Goal: Task Accomplishment & Management: Manage account settings

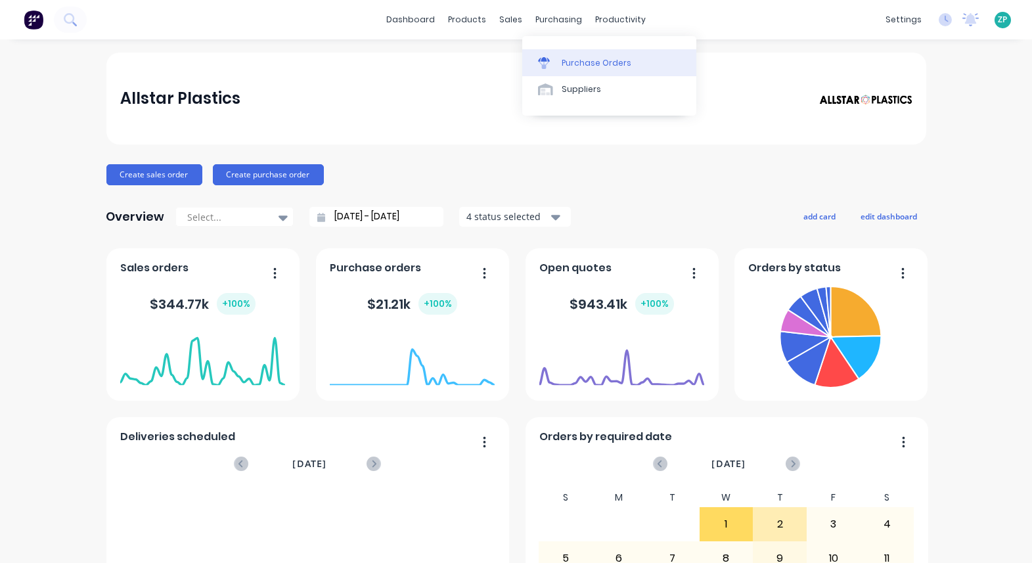
click at [564, 62] on div "Purchase Orders" at bounding box center [596, 63] width 70 height 12
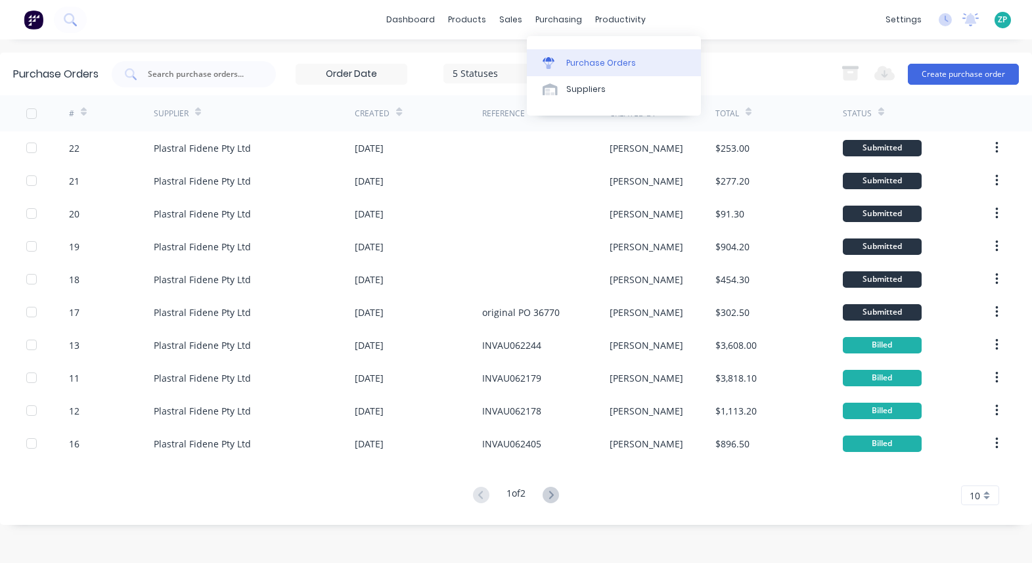
click at [568, 57] on div "Purchase Orders" at bounding box center [601, 63] width 70 height 12
click at [81, 111] on icon at bounding box center [84, 112] width 6 height 10
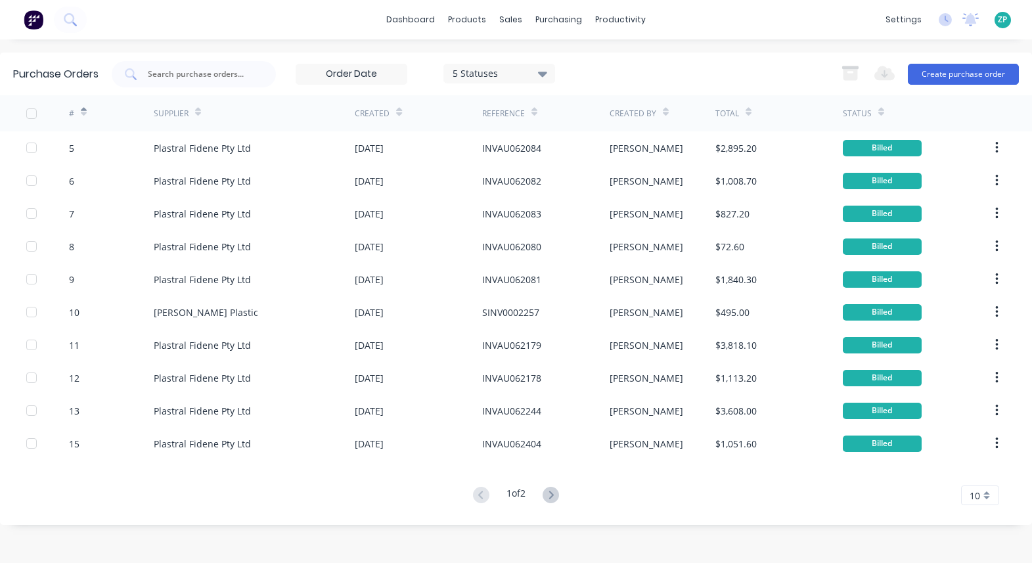
click at [532, 76] on div "5 Statuses" at bounding box center [499, 73] width 94 height 14
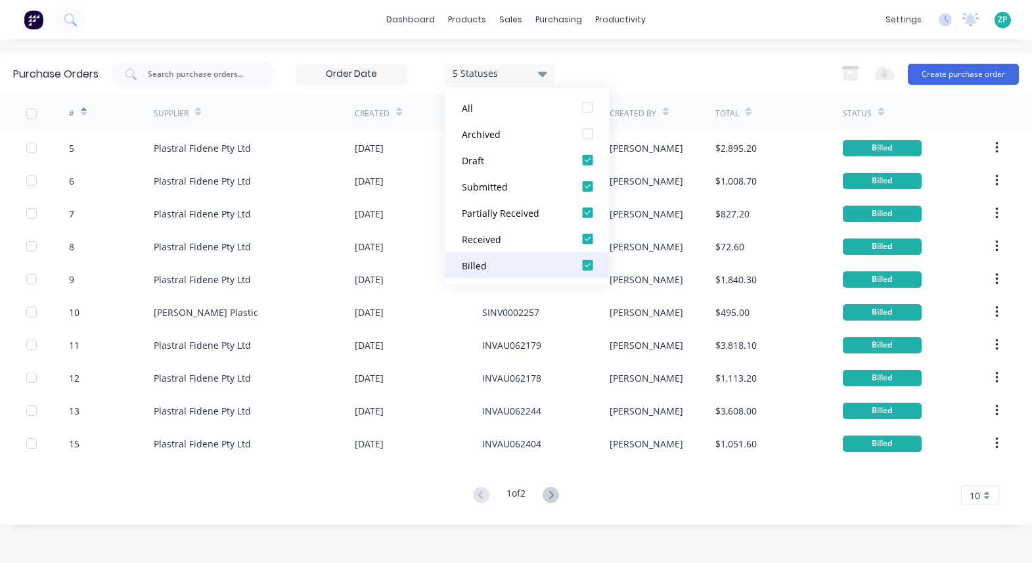
click at [575, 267] on div at bounding box center [588, 265] width 26 height 26
click at [584, 64] on div "4 Statuses 4 Statuses Export to Excel (XLSX) Create purchase order" at bounding box center [565, 74] width 907 height 26
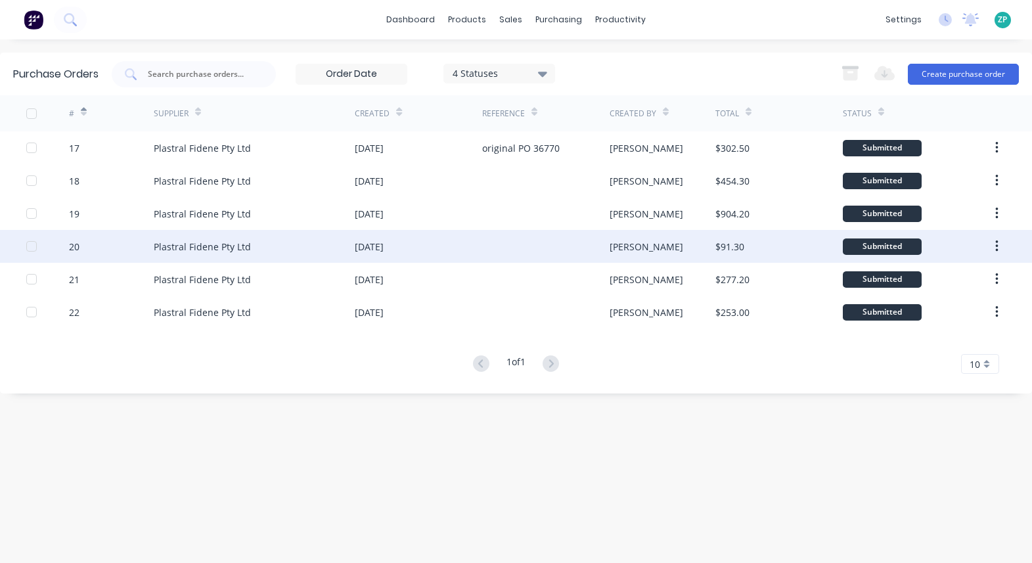
click at [80, 241] on div "20" at bounding box center [111, 246] width 85 height 33
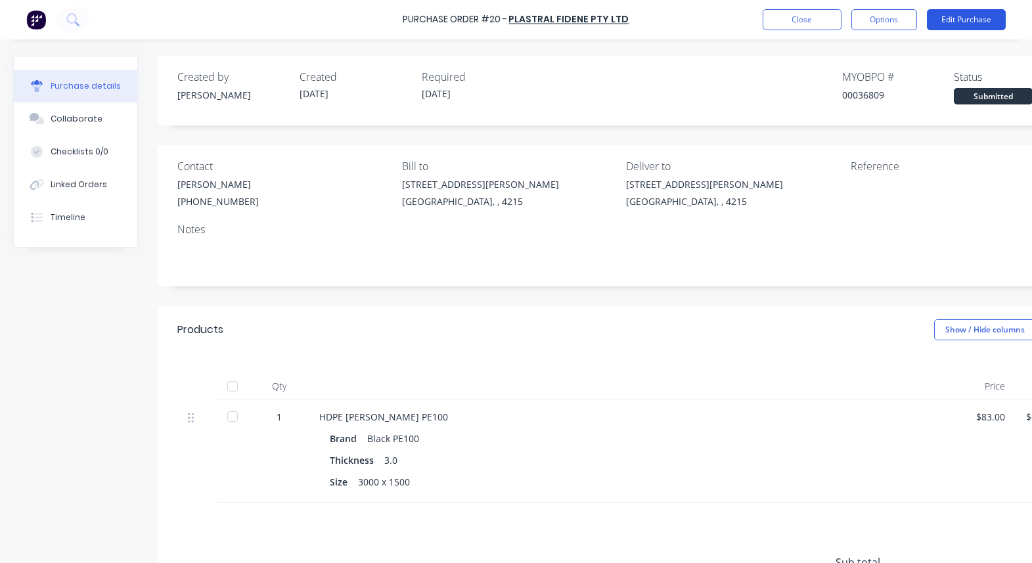
click at [850, 26] on button "Edit Purchase" at bounding box center [965, 19] width 79 height 21
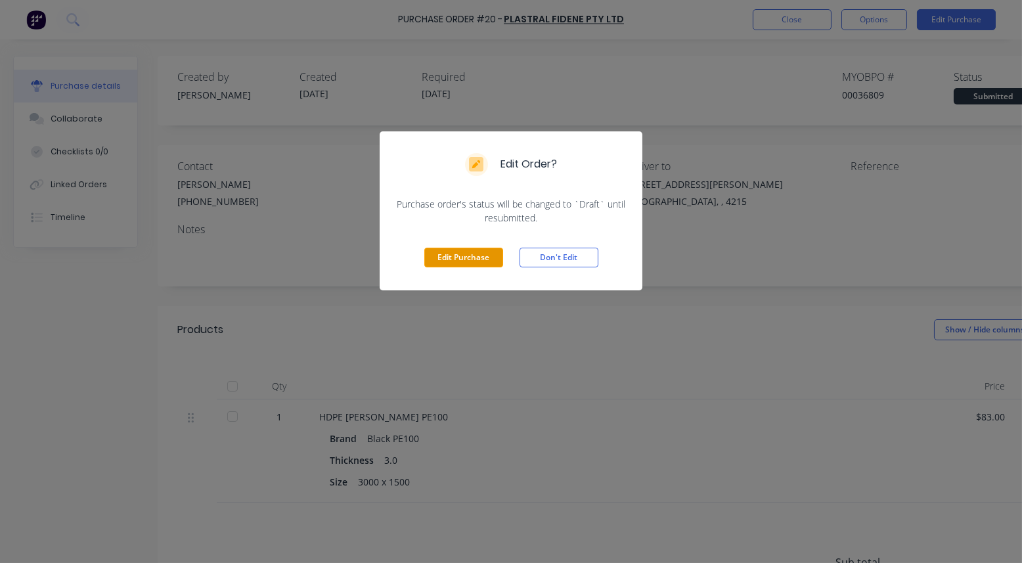
click at [460, 256] on button "Edit Purchase" at bounding box center [463, 258] width 79 height 20
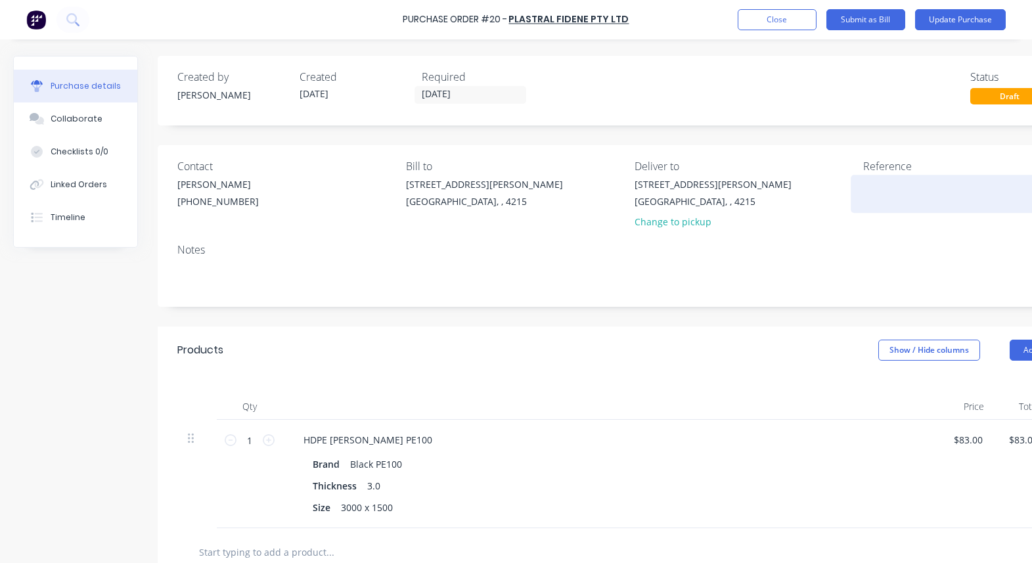
click at [850, 181] on textarea at bounding box center [945, 192] width 164 height 30
type textarea "INVAU062860"
type textarea "x"
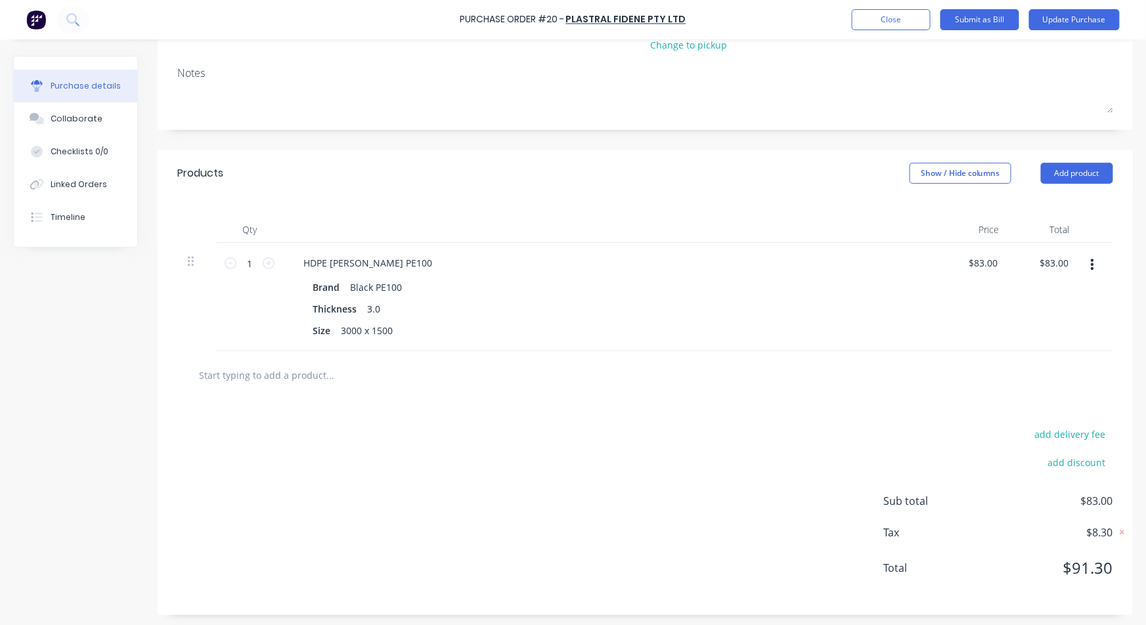
scroll to position [180, 0]
type textarea "INVAU062860"
type textarea "x"
type textarea "INVAU062860"
click at [850, 21] on button "Update Purchase" at bounding box center [1074, 19] width 91 height 21
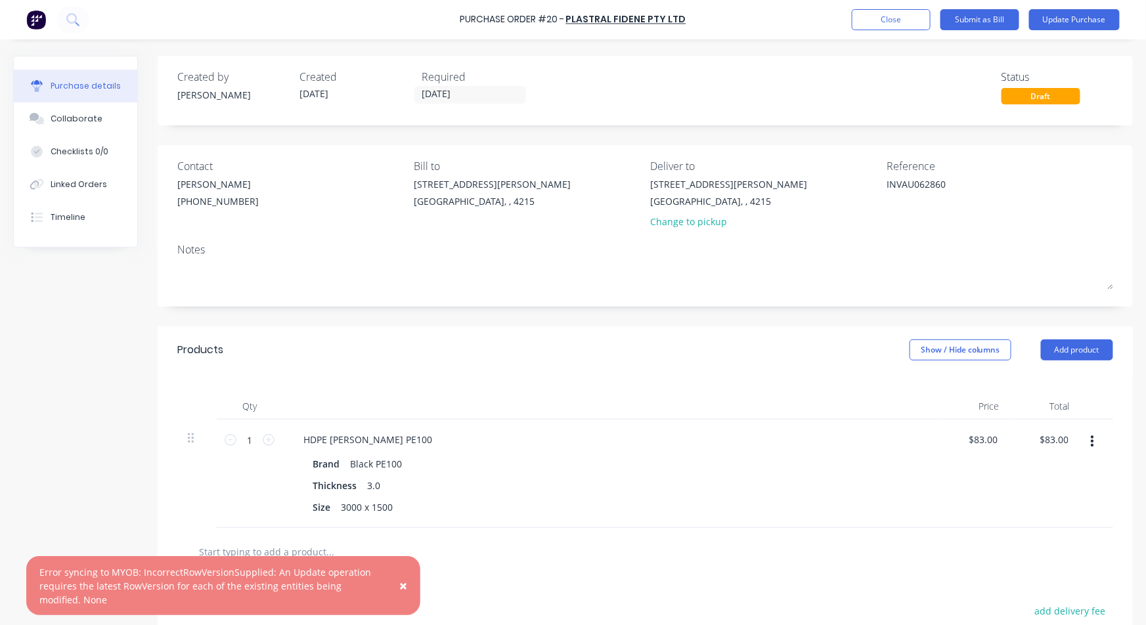
scroll to position [73, 0]
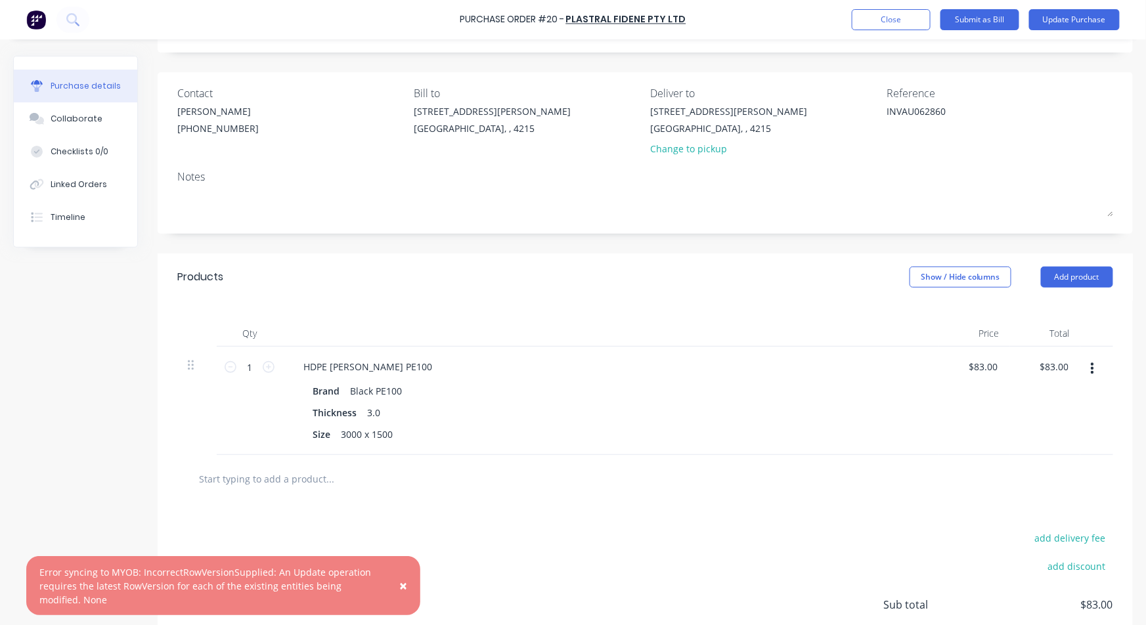
click at [850, 367] on icon "button" at bounding box center [1092, 369] width 3 height 14
click at [850, 475] on button "Delete" at bounding box center [1052, 482] width 112 height 26
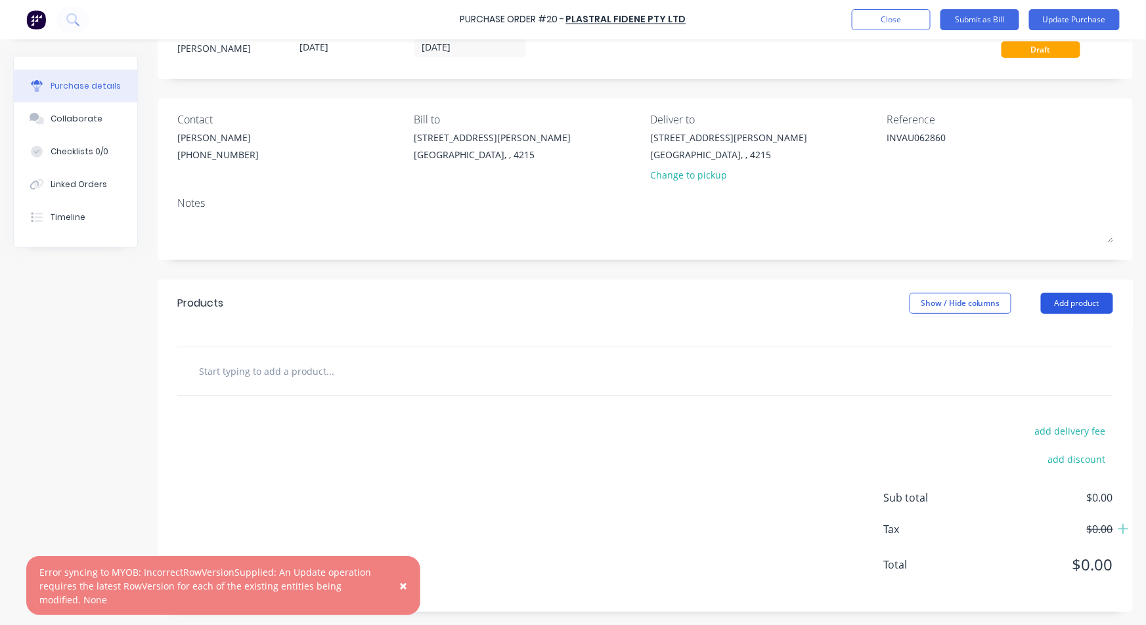
click at [850, 295] on button "Add product" at bounding box center [1077, 303] width 72 height 21
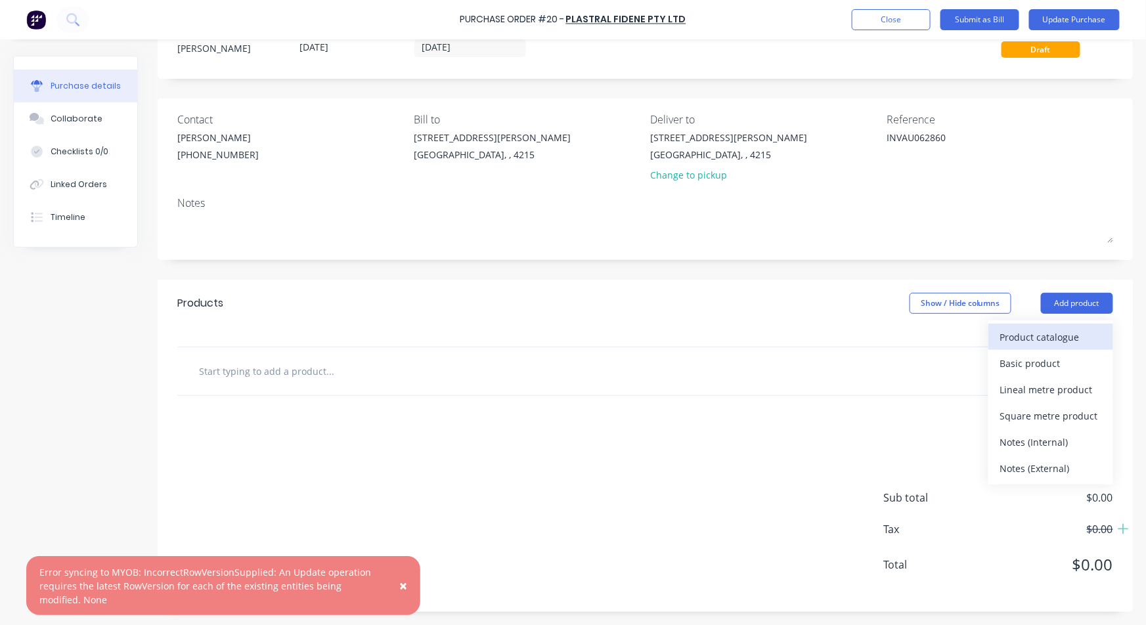
click at [850, 339] on div "Product catalogue" at bounding box center [1050, 337] width 101 height 19
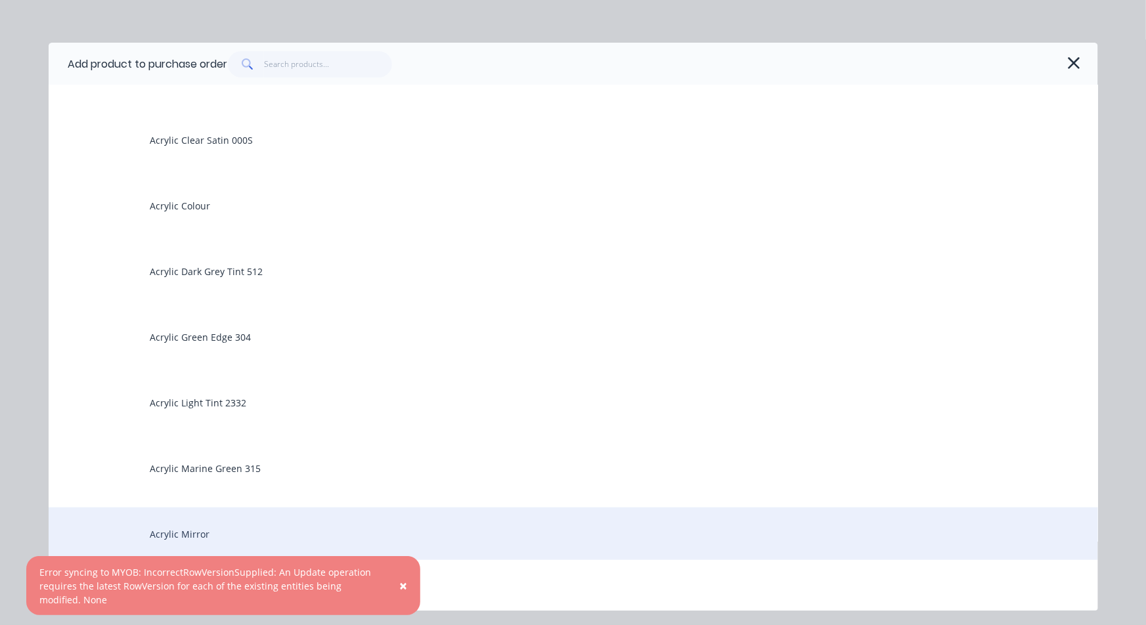
scroll to position [0, 0]
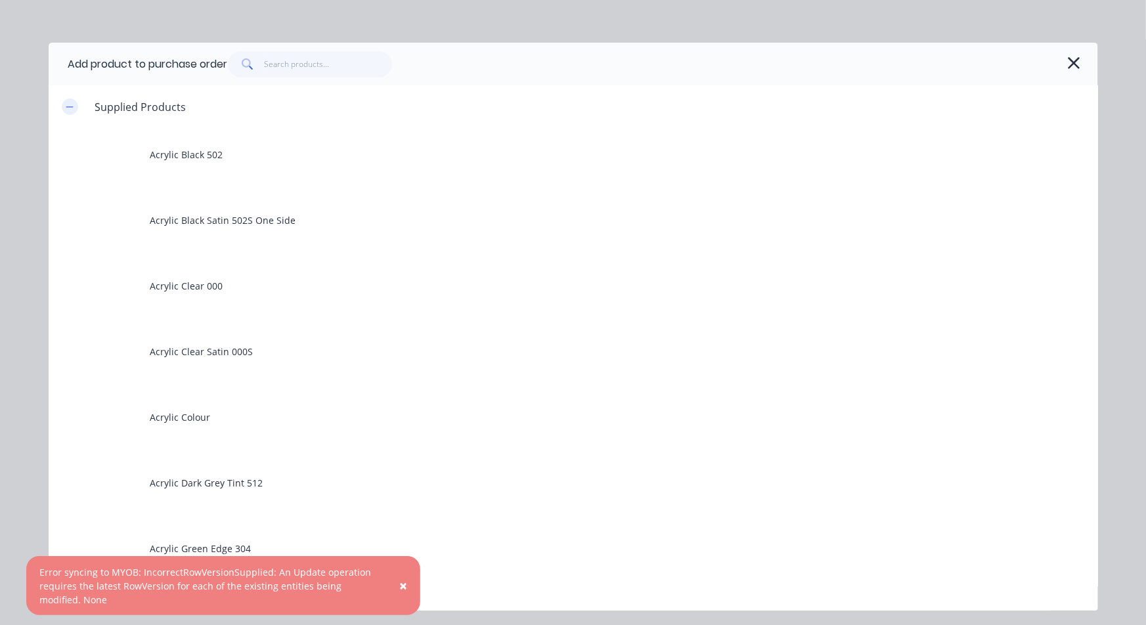
click at [69, 110] on icon "button" at bounding box center [70, 106] width 8 height 9
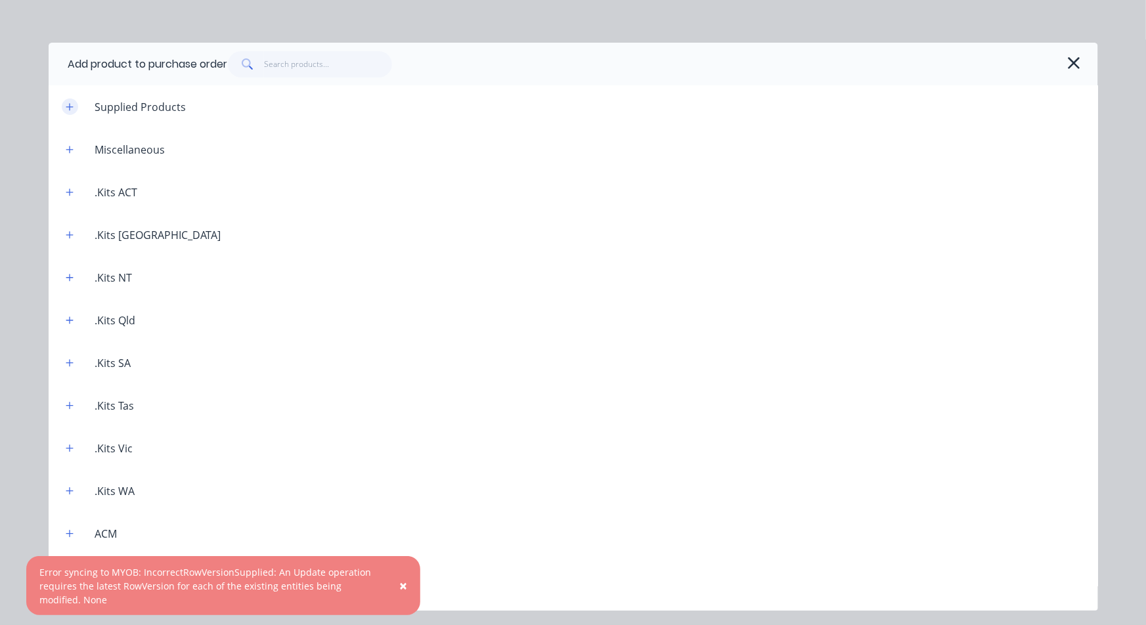
click at [68, 110] on icon "button" at bounding box center [70, 106] width 8 height 9
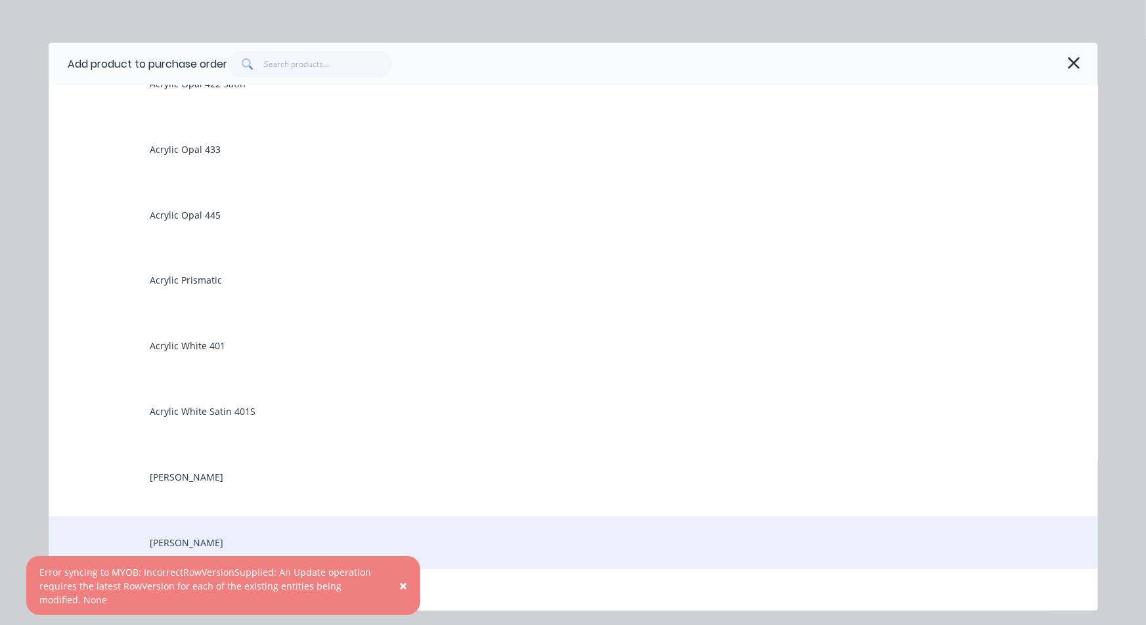
scroll to position [948, 0]
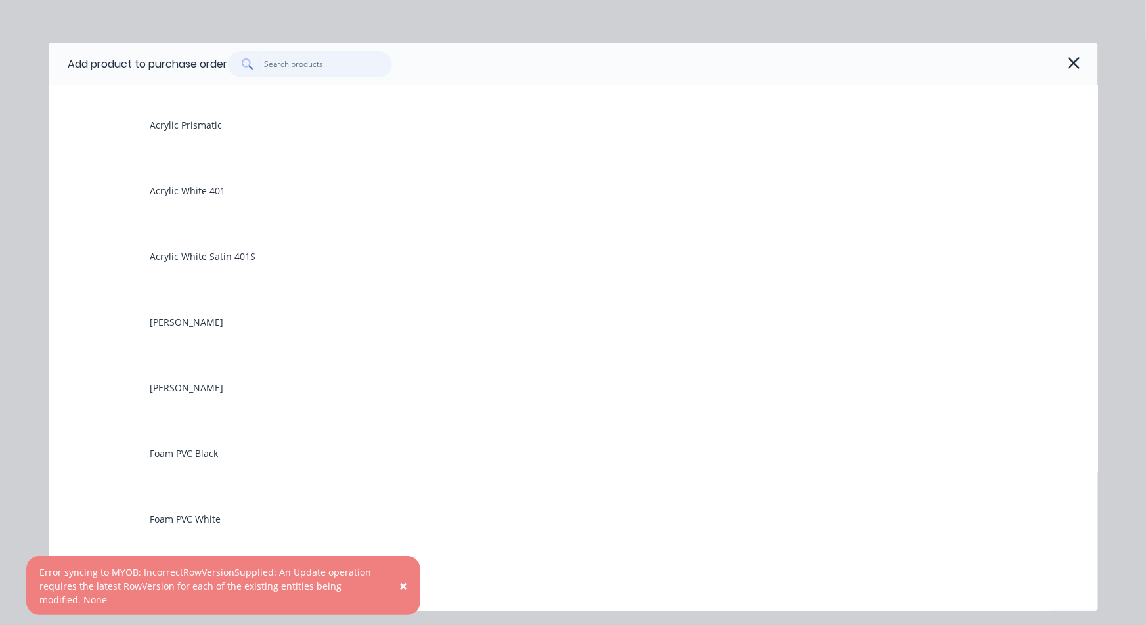
click at [294, 70] on input "text" at bounding box center [328, 64] width 128 height 26
type textarea "x"
type input "h"
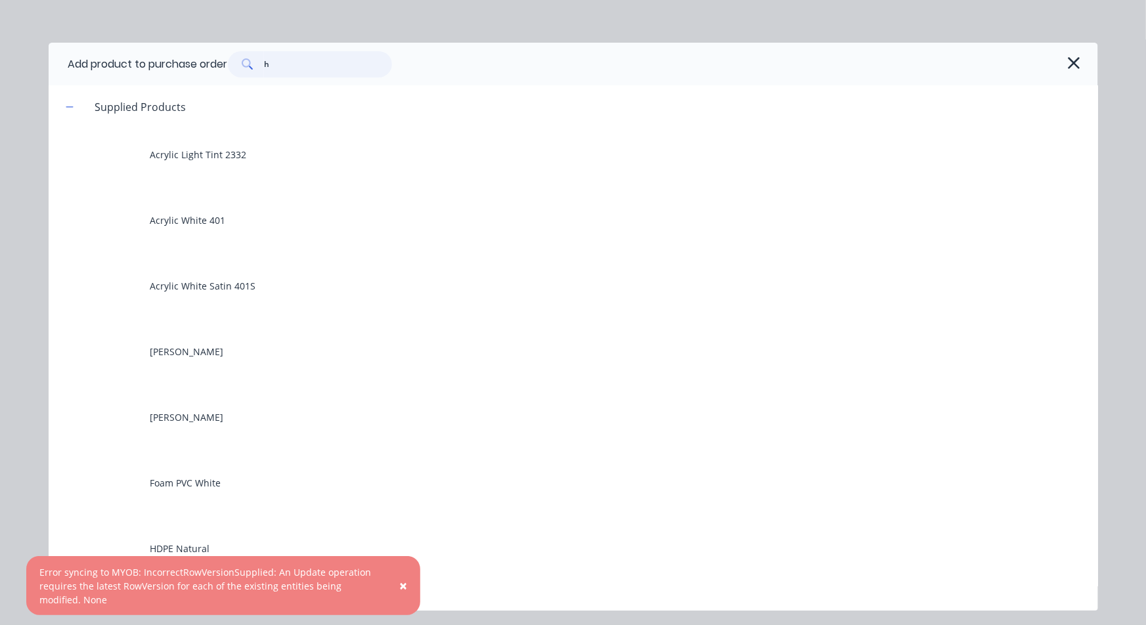
type textarea "x"
type input "hf"
type textarea "x"
type input "hfp"
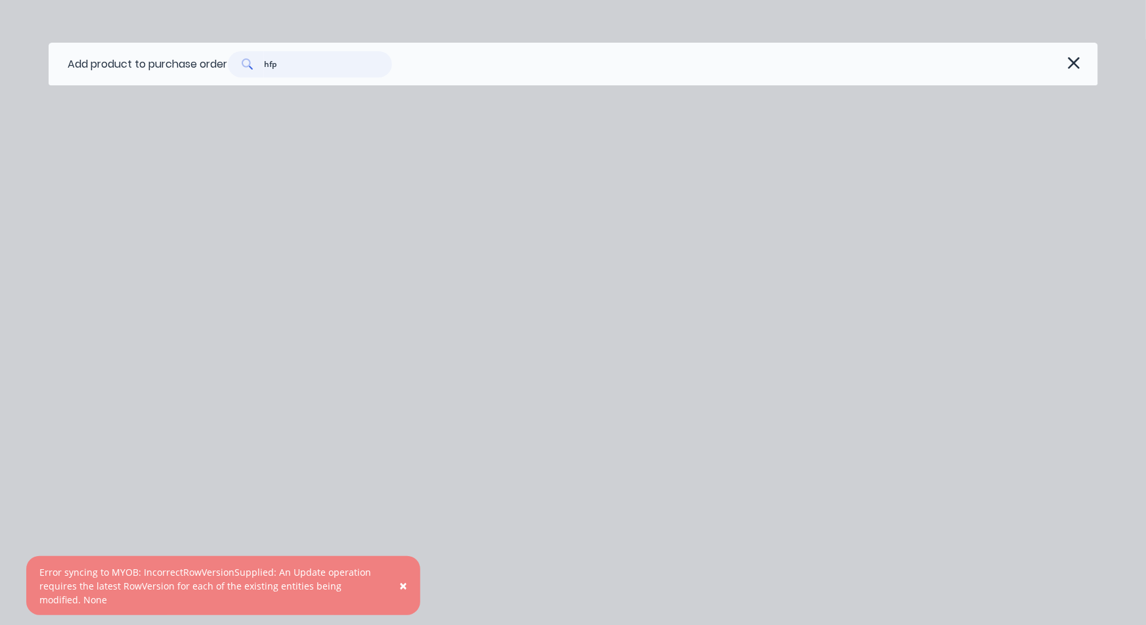
type textarea "x"
type input "hfpe"
type textarea "x"
type input "hfp"
type textarea "x"
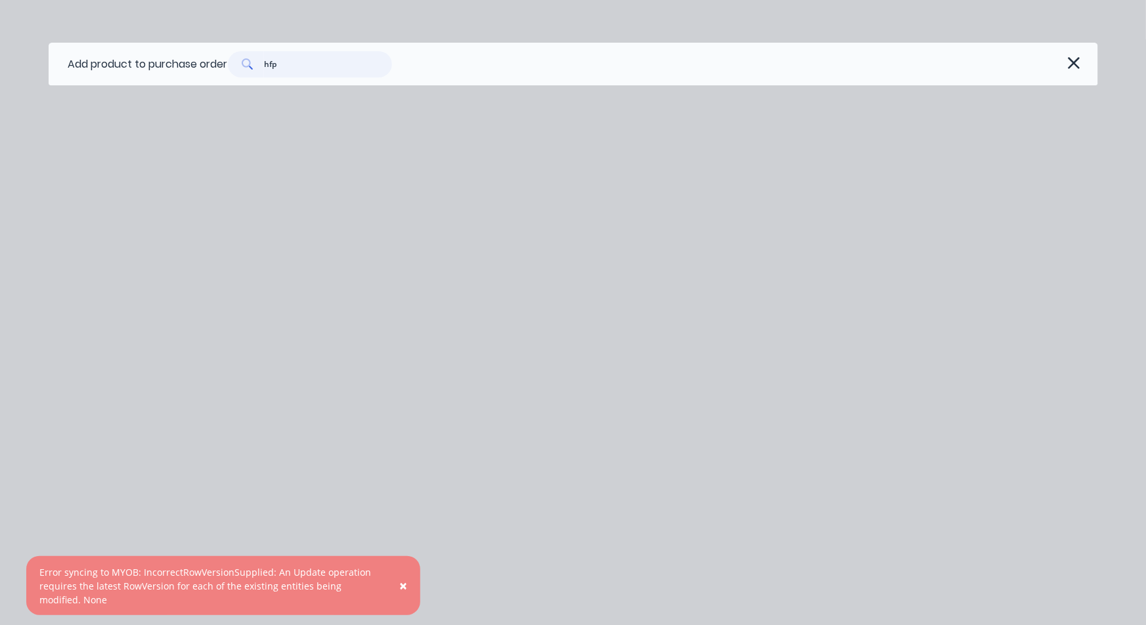
type input "hf"
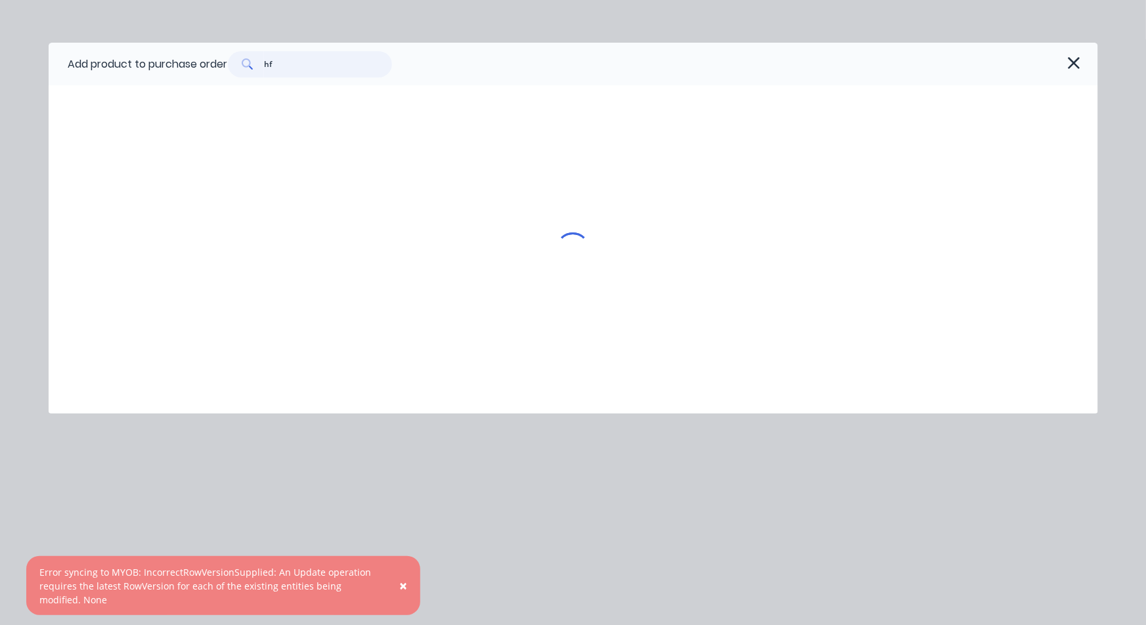
type textarea "x"
type input "hfd"
type textarea "x"
type input "hf"
type textarea "x"
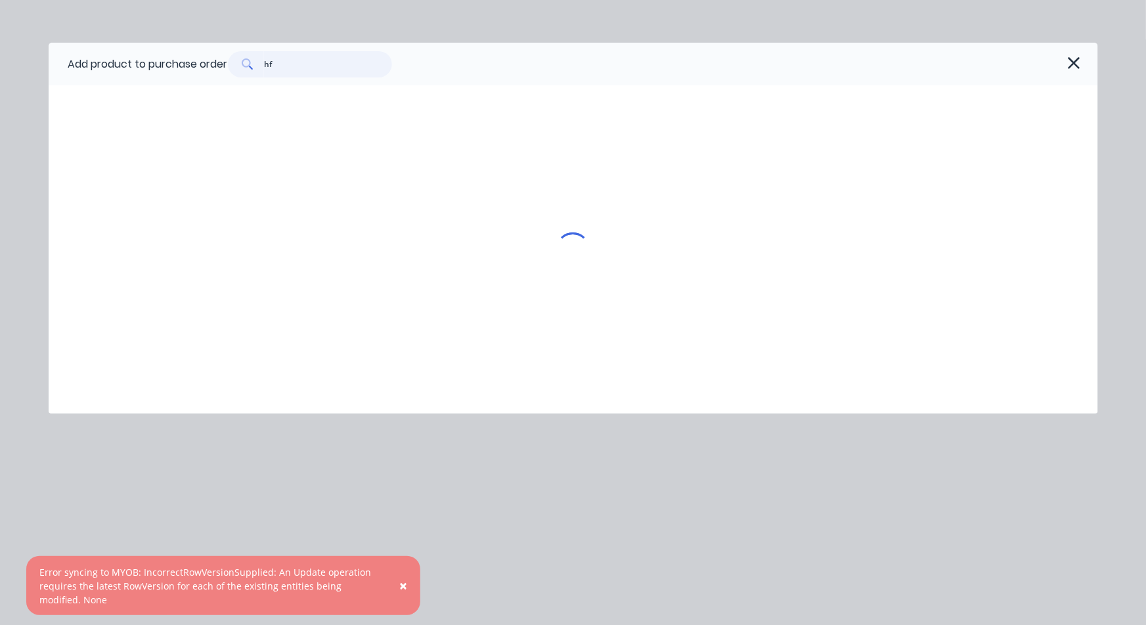
type input "h"
type textarea "x"
type input "hdo"
type textarea "x"
type input "hdoe"
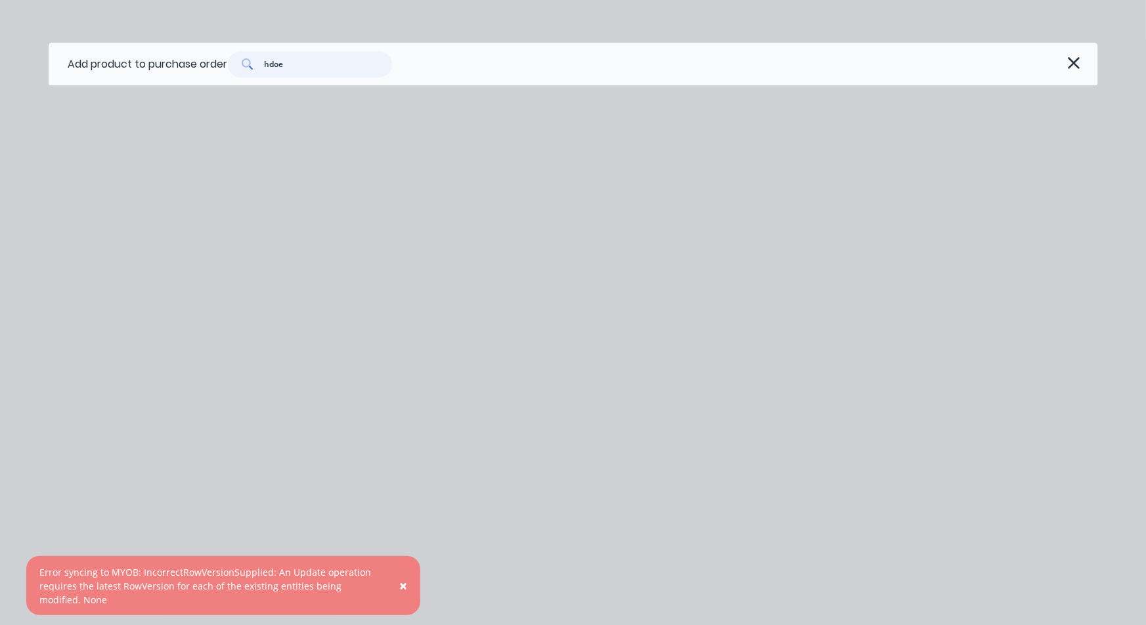
type textarea "x"
type input "hdo"
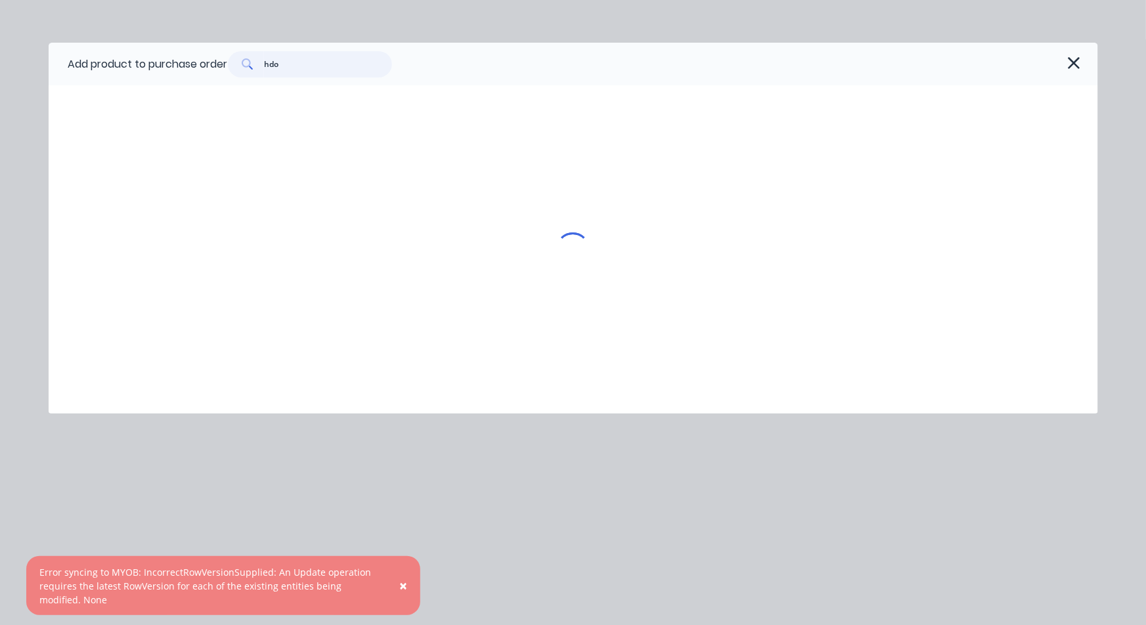
type textarea "x"
type input "hd"
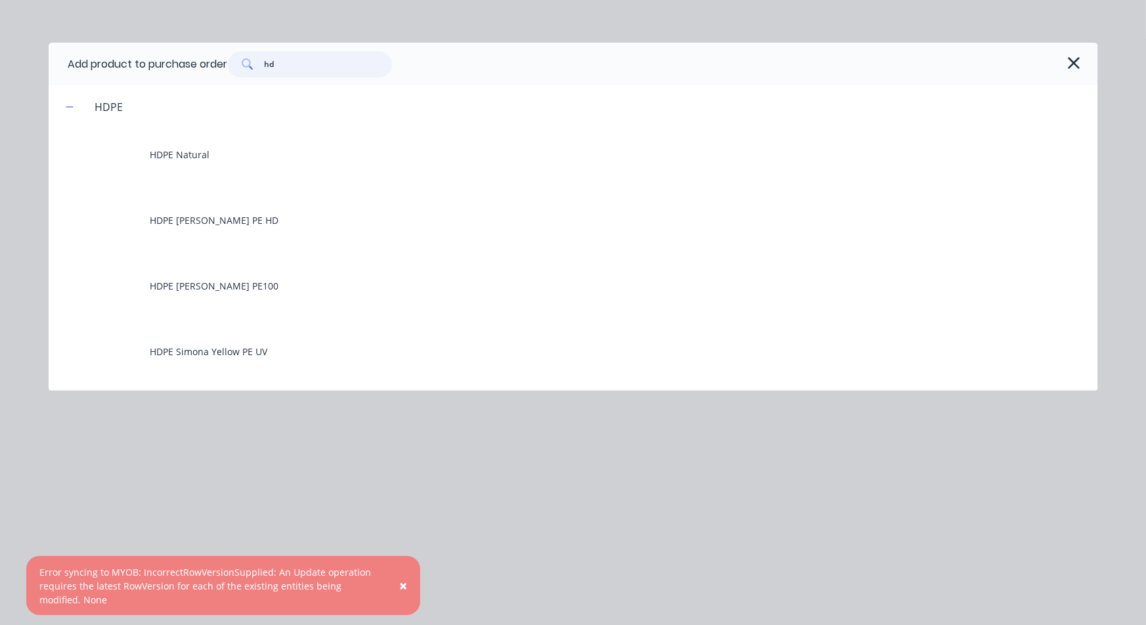
type textarea "x"
type input "hdp"
type textarea "x"
type input "hdpe"
type textarea "x"
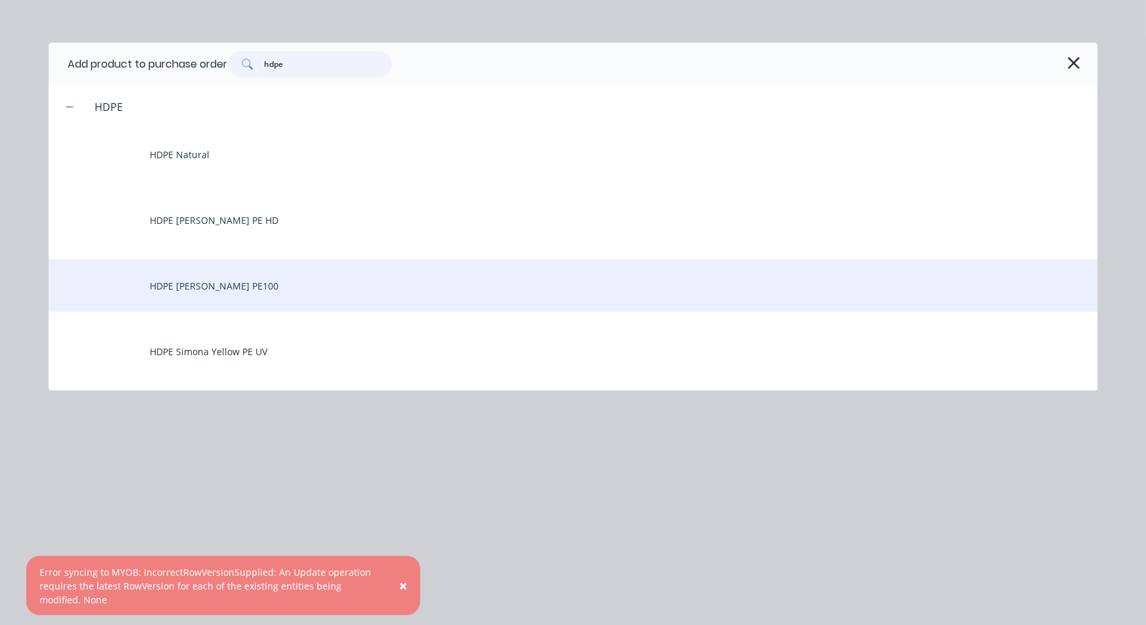
type input "hdpe"
click at [234, 282] on div "HDPE Simona Black PE100" at bounding box center [573, 285] width 1049 height 53
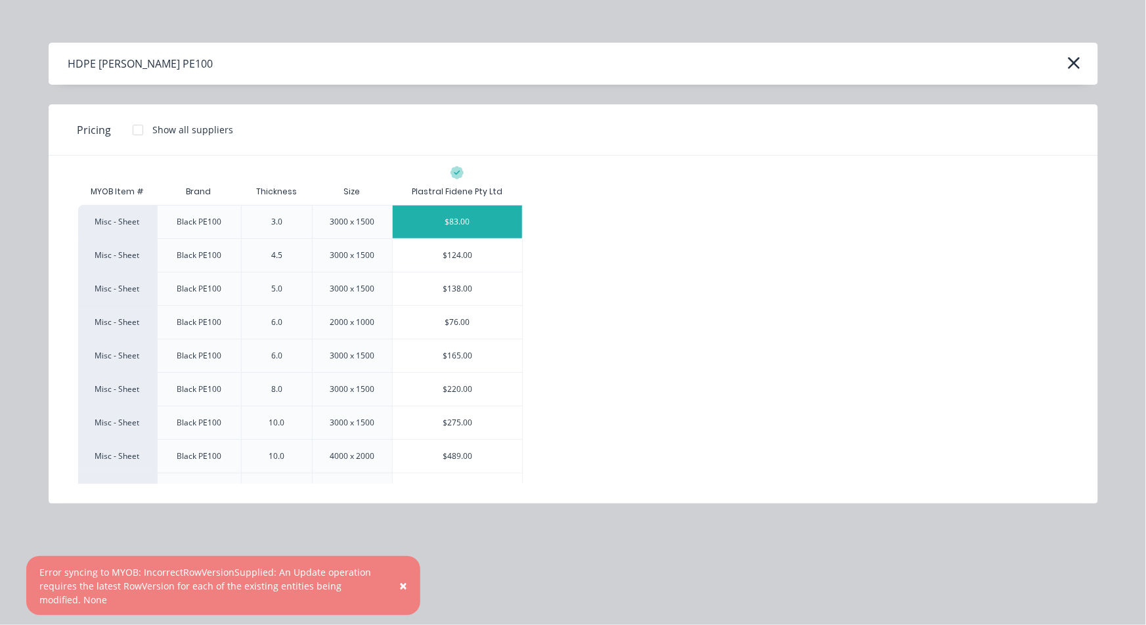
click at [460, 215] on div "$83.00" at bounding box center [458, 222] width 130 height 33
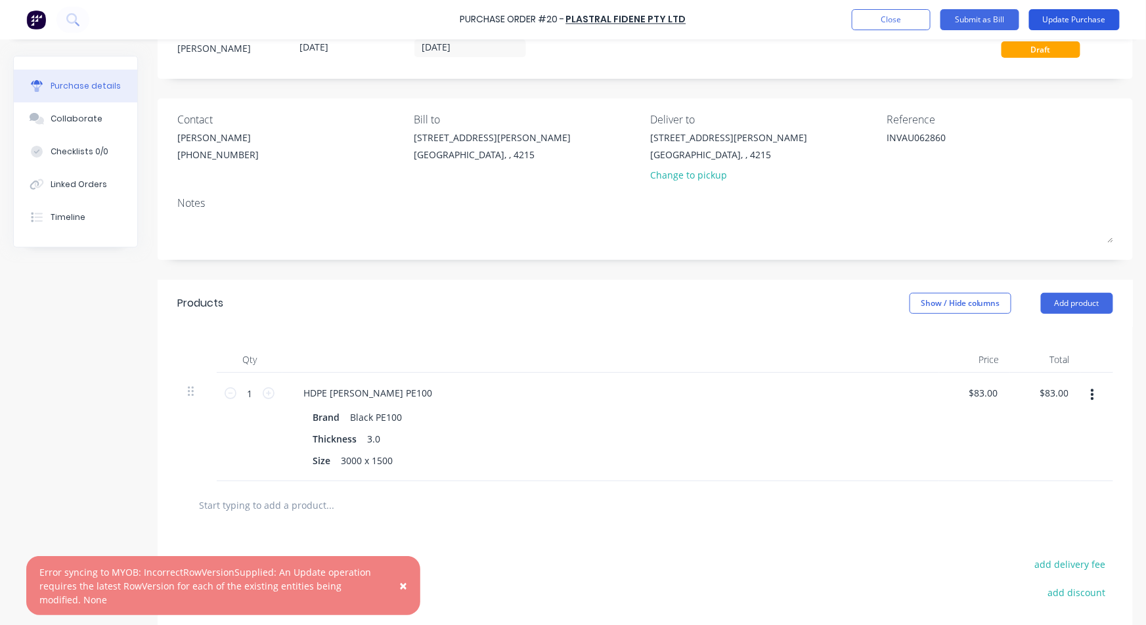
click at [850, 12] on button "Update Purchase" at bounding box center [1074, 19] width 91 height 21
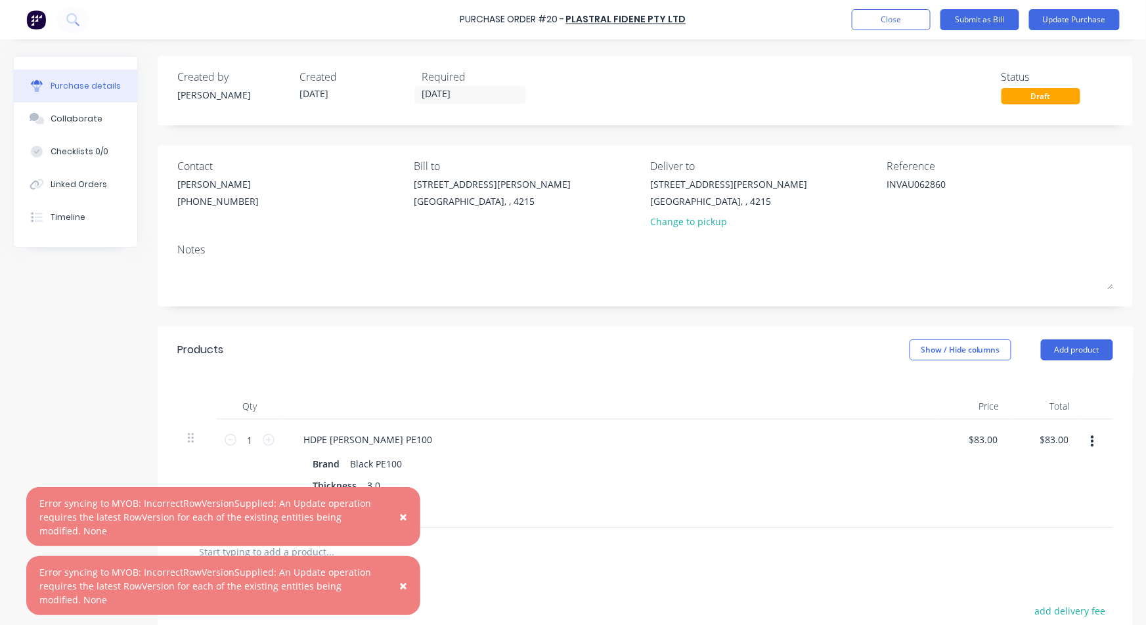
click at [401, 513] on span "×" at bounding box center [403, 517] width 8 height 18
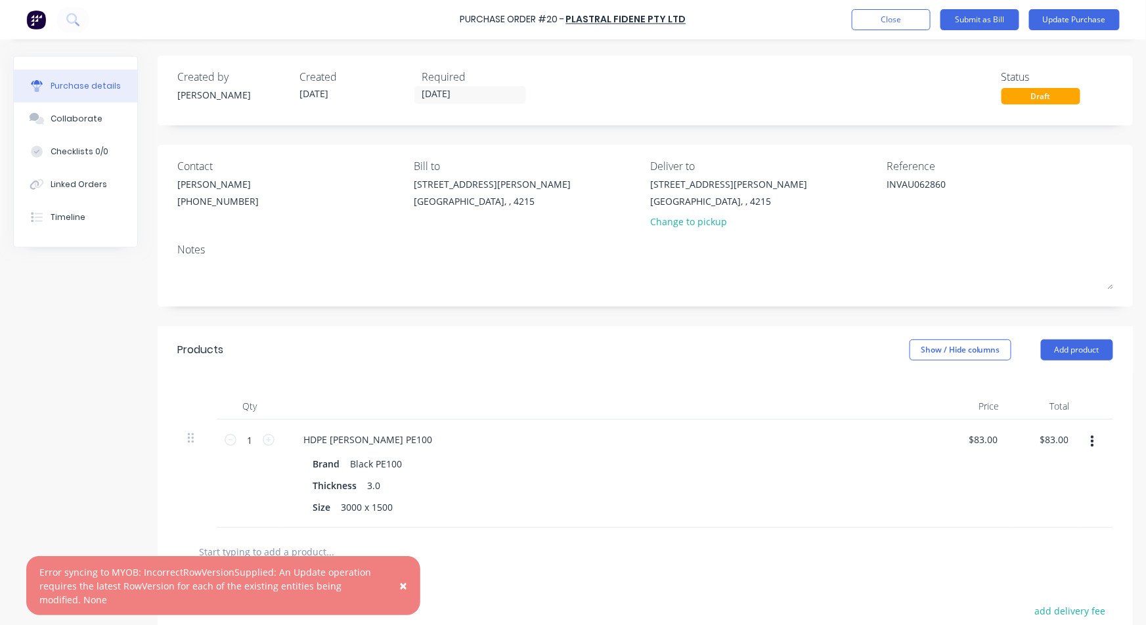
click at [402, 584] on span "×" at bounding box center [403, 585] width 8 height 18
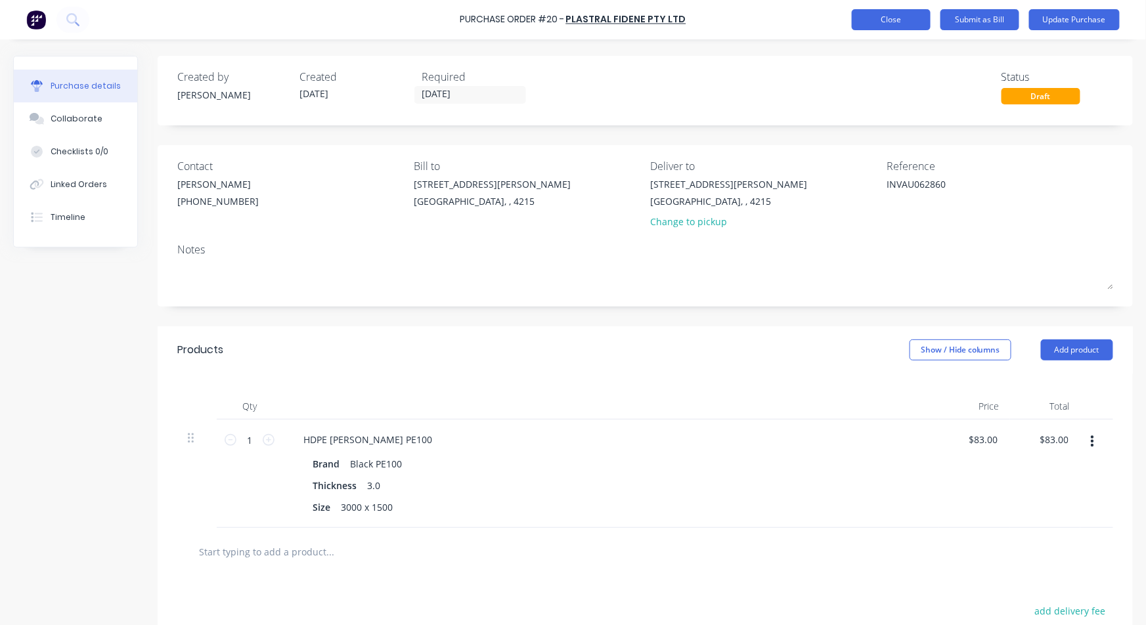
click at [850, 26] on button "Close" at bounding box center [891, 19] width 79 height 21
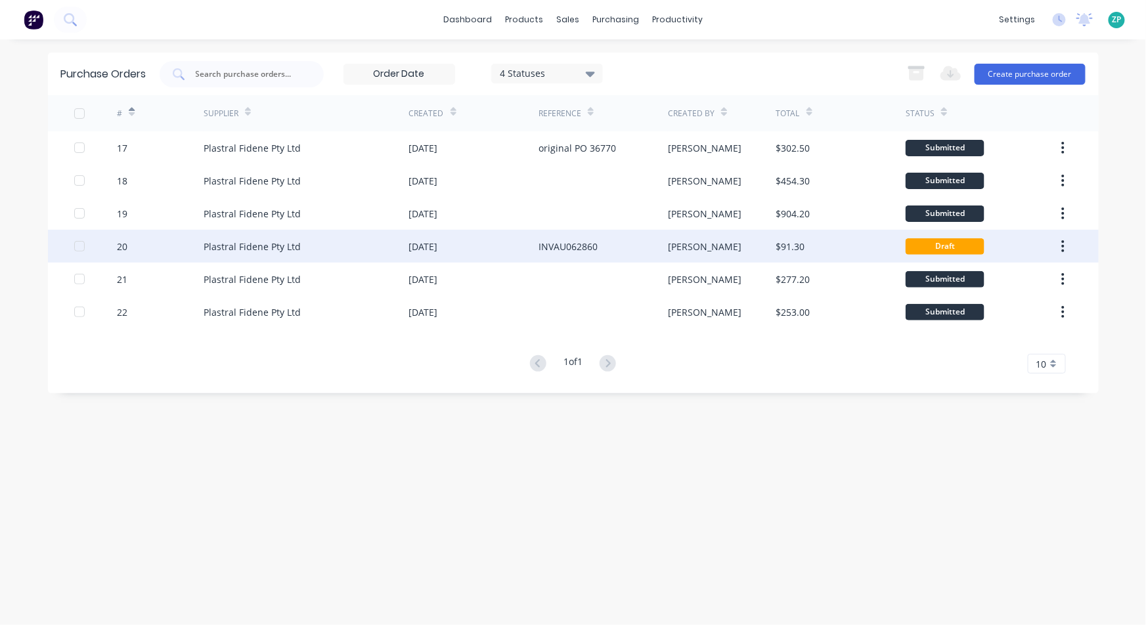
click at [127, 244] on div "20" at bounding box center [122, 247] width 11 height 14
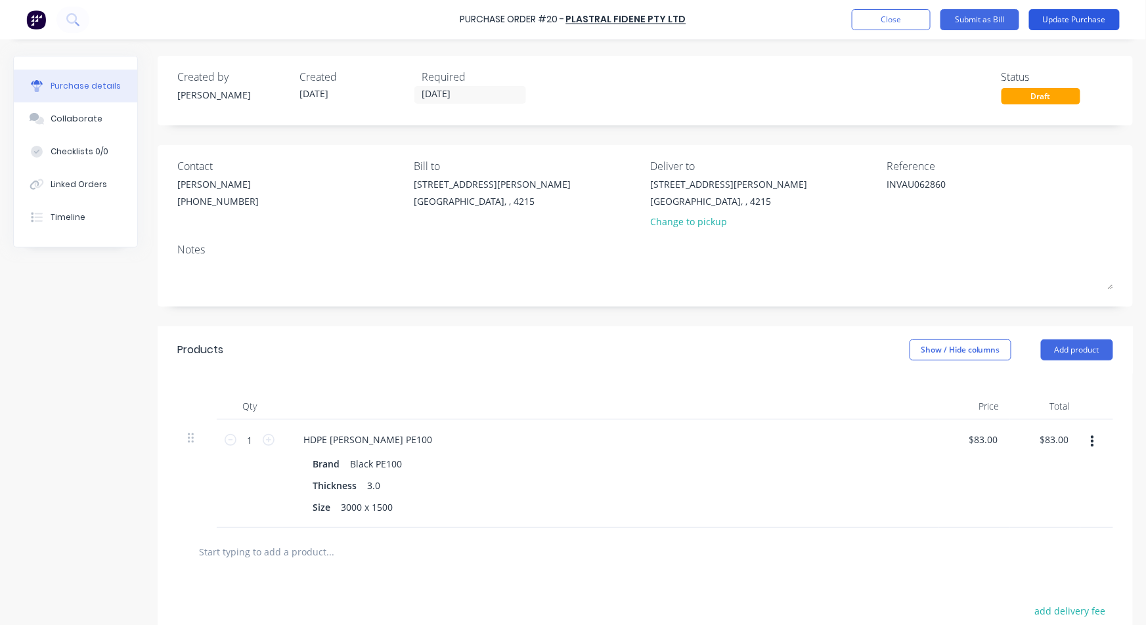
click at [850, 14] on button "Update Purchase" at bounding box center [1074, 19] width 91 height 21
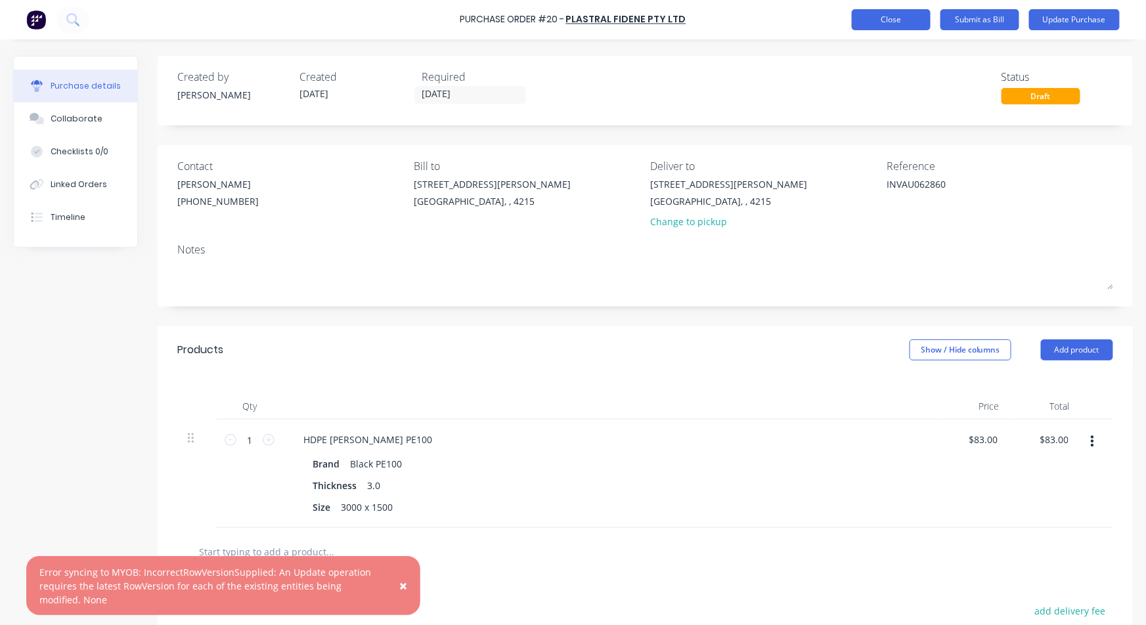
type textarea "x"
click at [850, 24] on button "Close" at bounding box center [891, 19] width 79 height 21
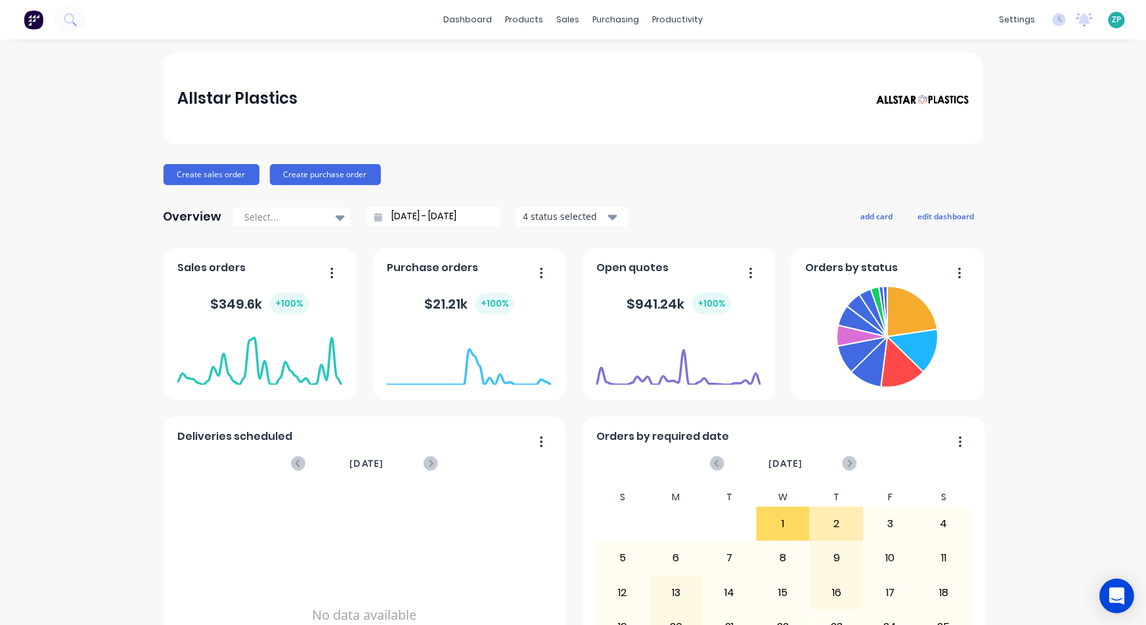
click at [1112, 592] on icon "Open Intercom Messenger" at bounding box center [1116, 596] width 15 height 17
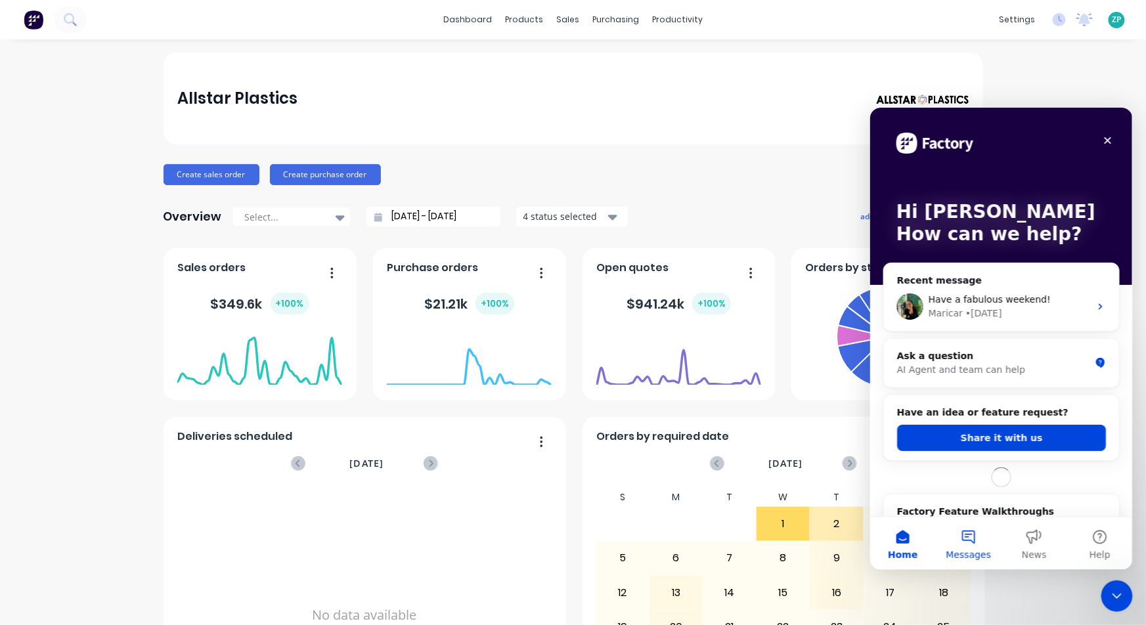
drag, startPoint x: 1967, startPoint y: 689, endPoint x: 964, endPoint y: 535, distance: 1015.1
click at [964, 535] on button "Messages" at bounding box center [968, 543] width 66 height 53
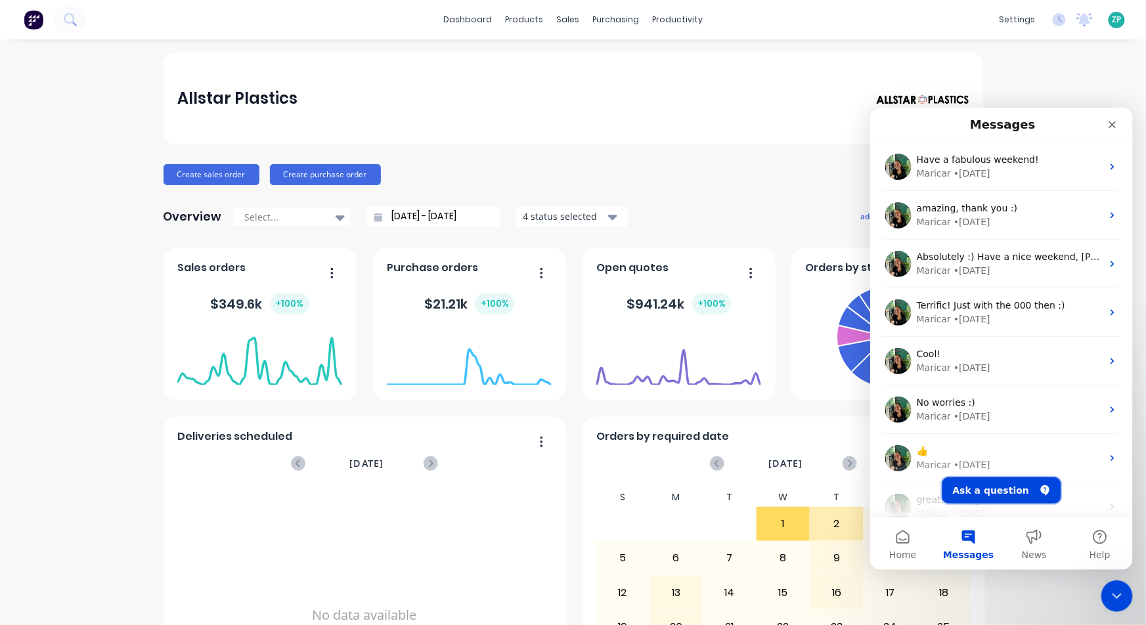
click at [1008, 487] on button "Ask a question" at bounding box center [1001, 490] width 119 height 26
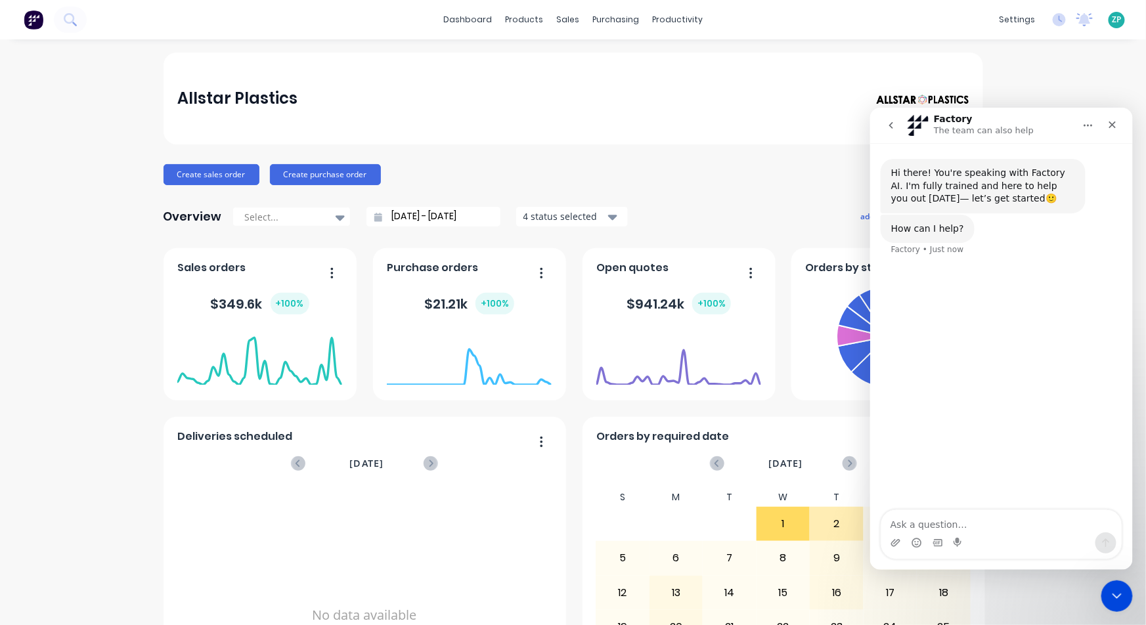
click at [938, 526] on textarea "Ask a question…" at bounding box center [1001, 521] width 240 height 22
type textarea "Good morning, team, can you please have a look at PO 20? Another error message.…"
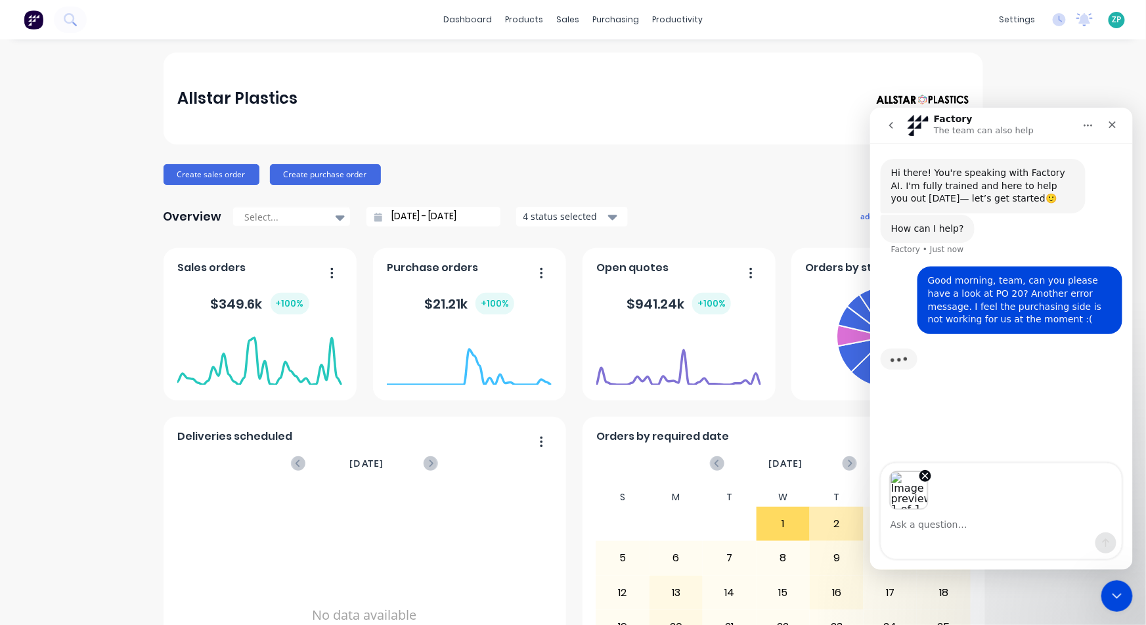
click at [957, 529] on textarea "Ask a question…" at bounding box center [1001, 521] width 240 height 22
click at [1112, 534] on button "Send a message…" at bounding box center [1105, 542] width 21 height 21
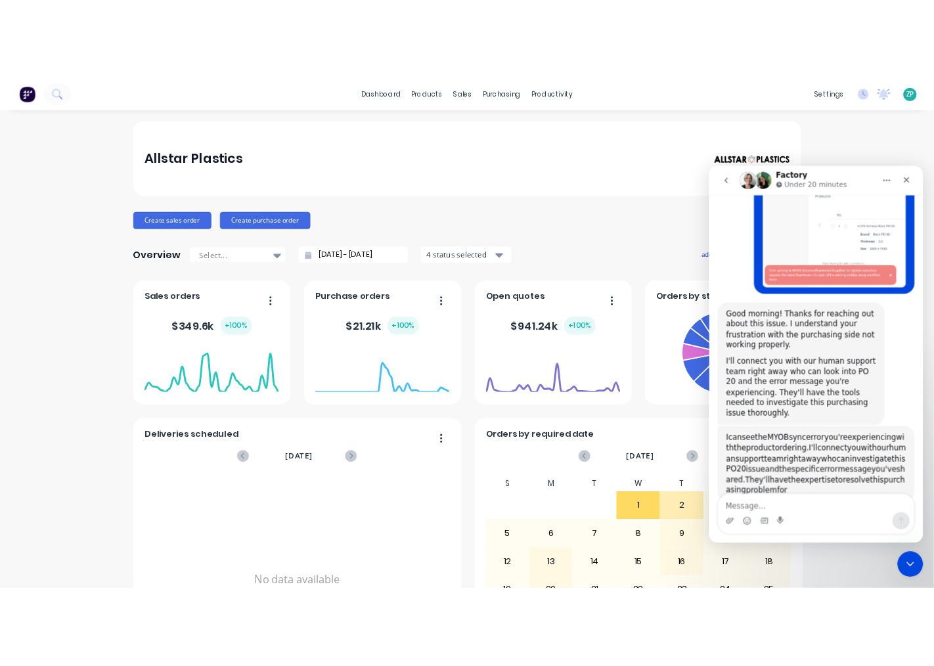
scroll to position [218, 0]
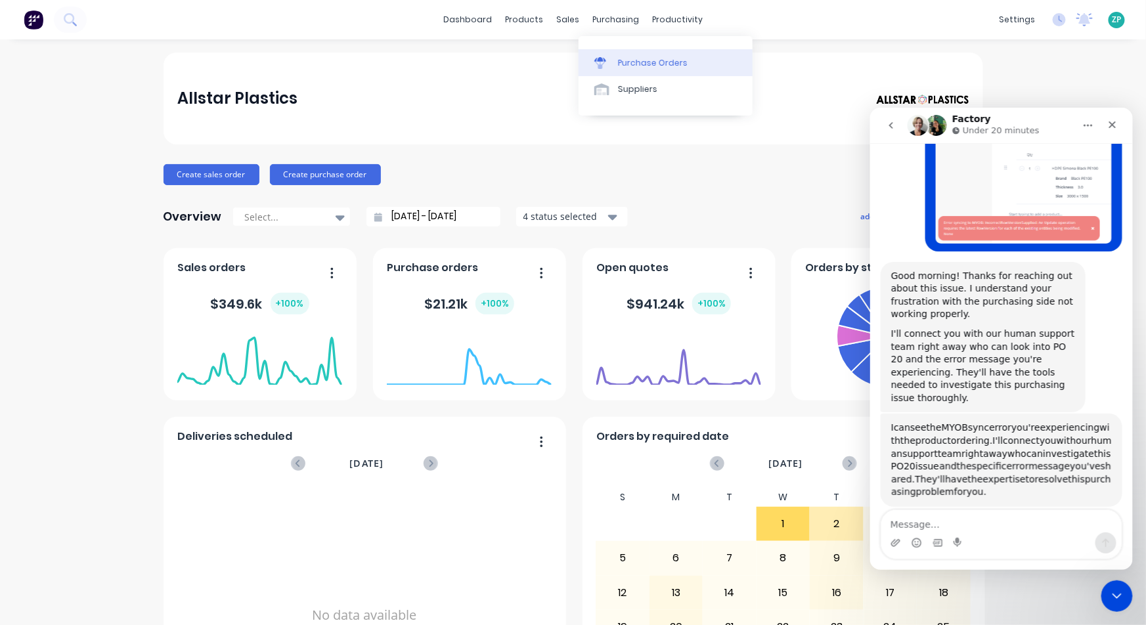
click at [633, 58] on div "Purchase Orders" at bounding box center [653, 63] width 70 height 12
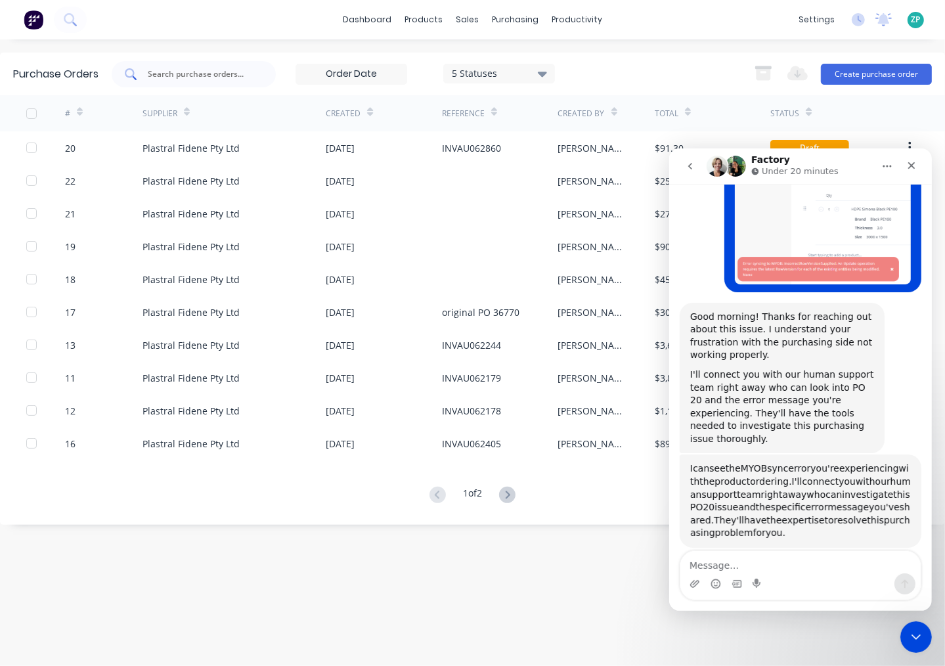
click at [188, 84] on div at bounding box center [194, 74] width 164 height 26
click at [468, 17] on div "sales" at bounding box center [467, 20] width 36 height 20
click at [512, 64] on div "Sales Orders" at bounding box center [516, 63] width 54 height 12
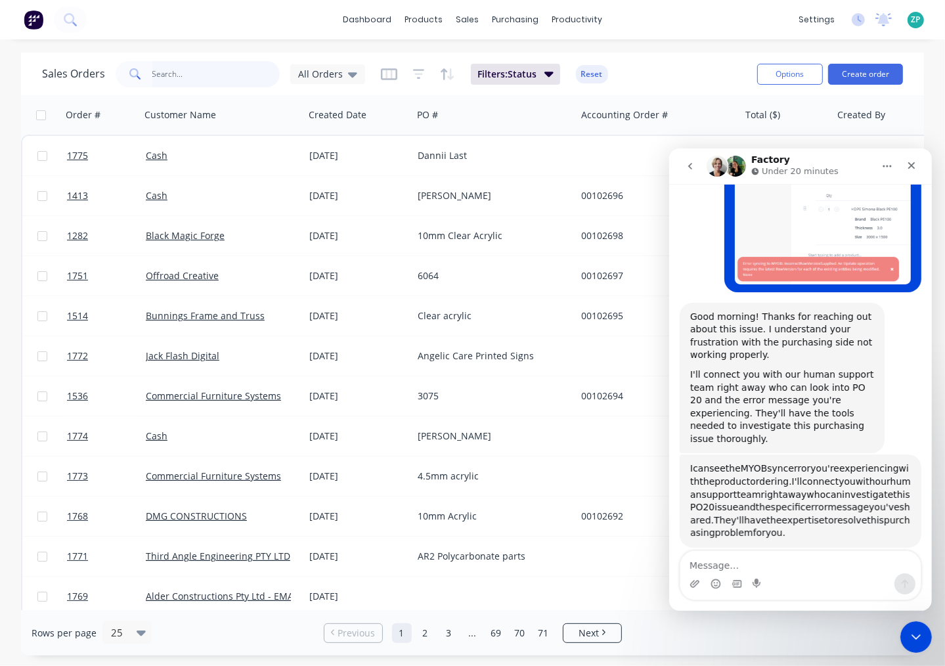
click at [163, 80] on input "text" at bounding box center [216, 74] width 128 height 26
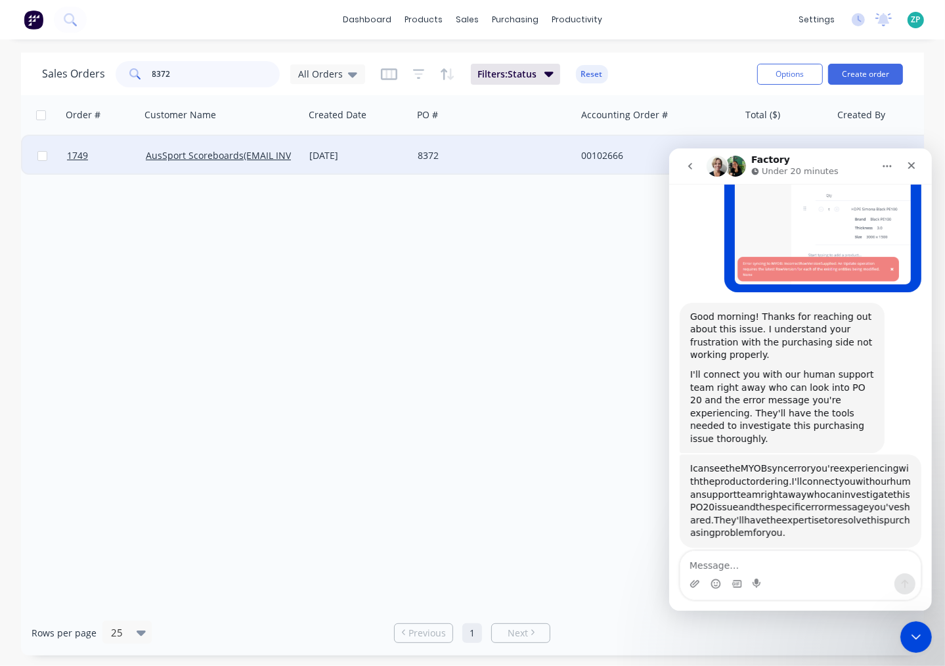
type input "8372"
click at [64, 156] on div at bounding box center [101, 155] width 79 height 39
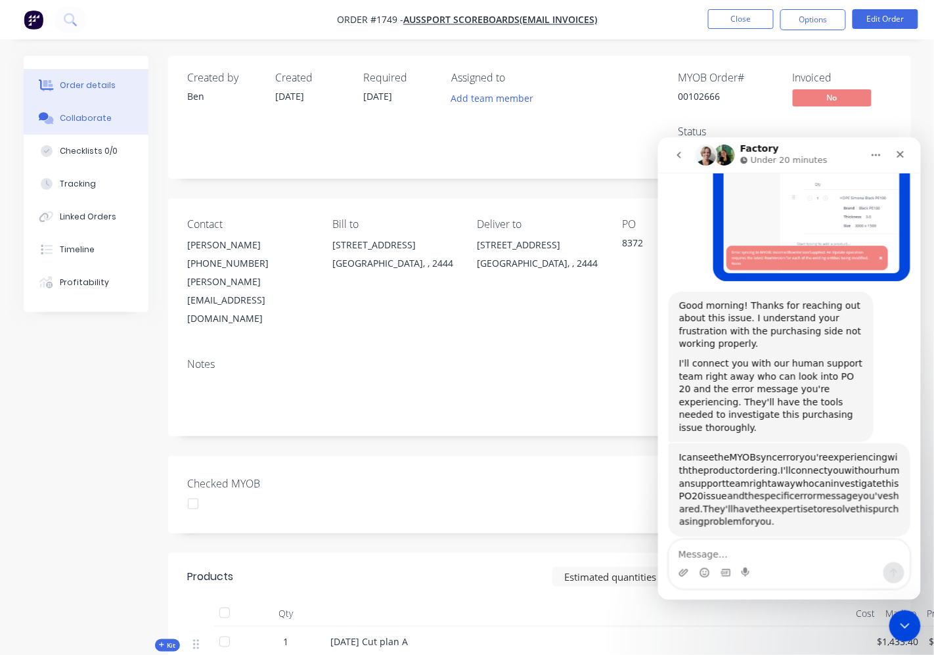
click at [91, 119] on div "Collaborate" at bounding box center [86, 118] width 52 height 12
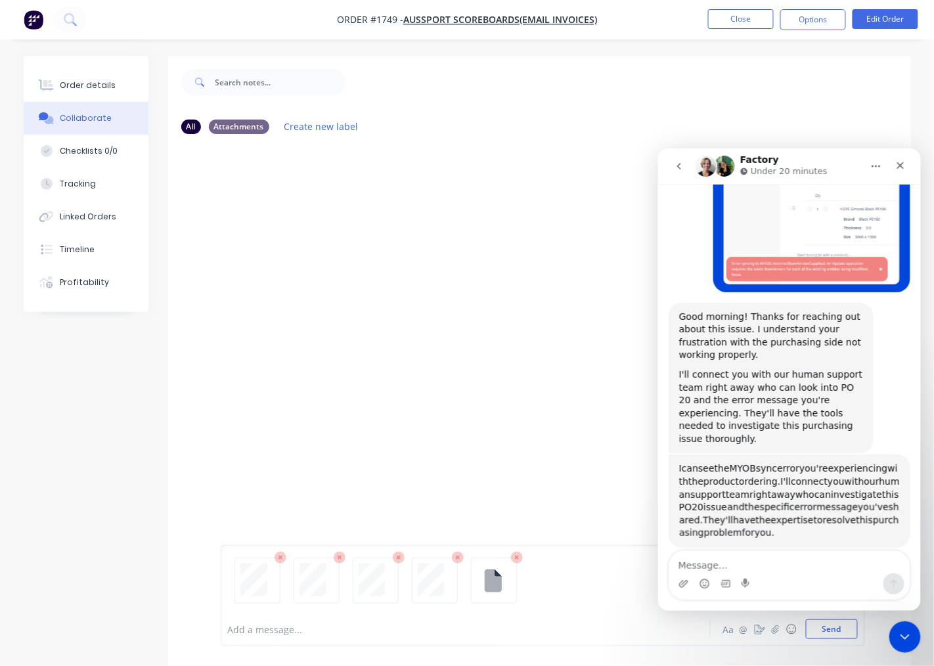
click at [24, 102] on button "Collaborate" at bounding box center [86, 118] width 125 height 33
click at [848, 619] on button "Send" at bounding box center [832, 629] width 52 height 20
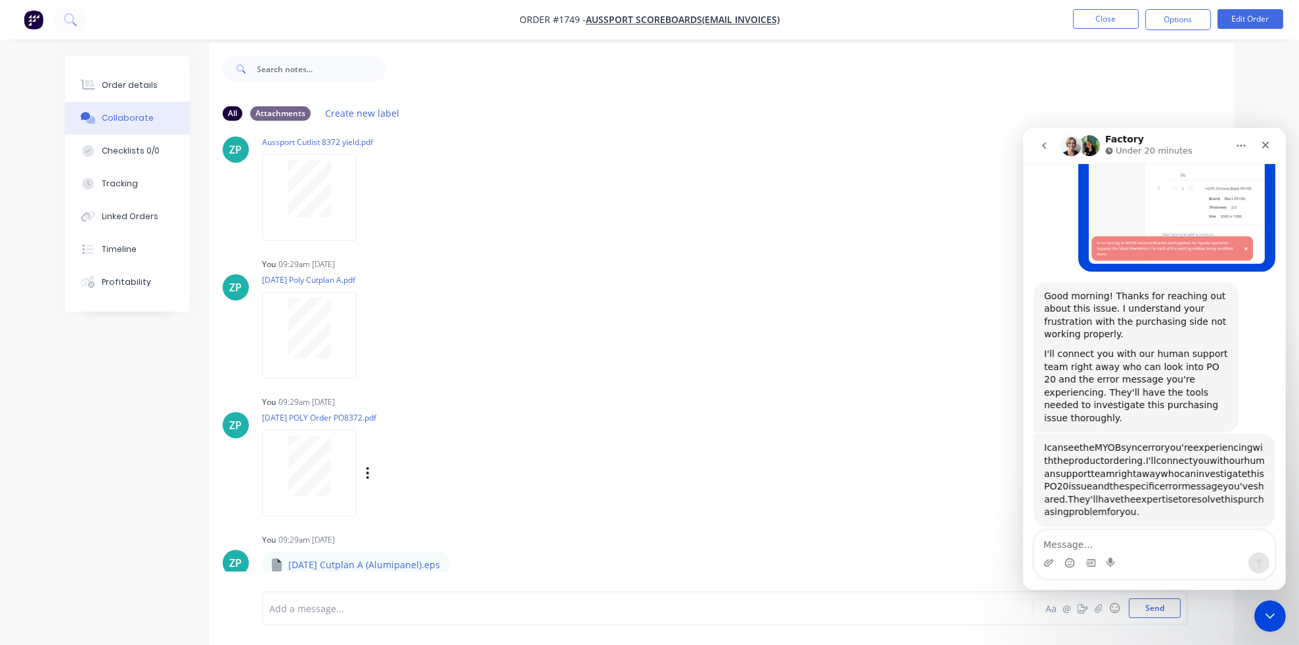
scroll to position [20, 0]
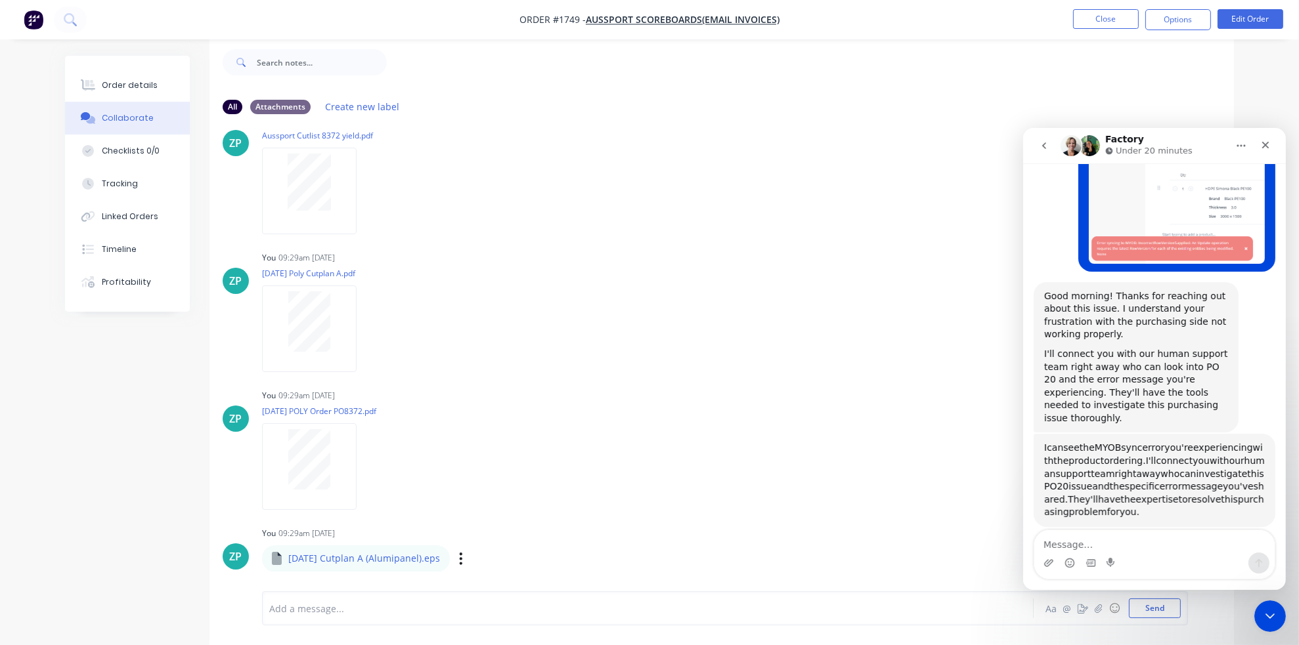
click at [351, 558] on p "[DATE] Cutplan A (Alumipanel).eps" at bounding box center [364, 558] width 152 height 13
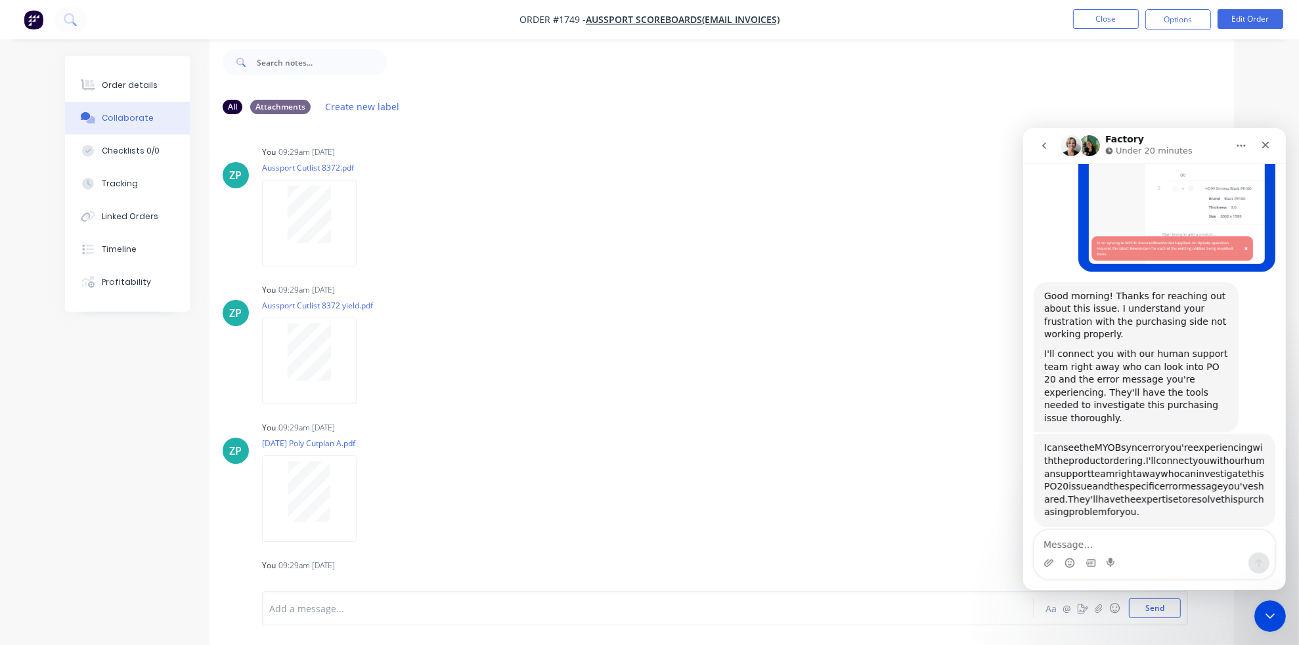
scroll to position [0, 0]
click at [1123, 24] on button "Close" at bounding box center [1106, 19] width 66 height 20
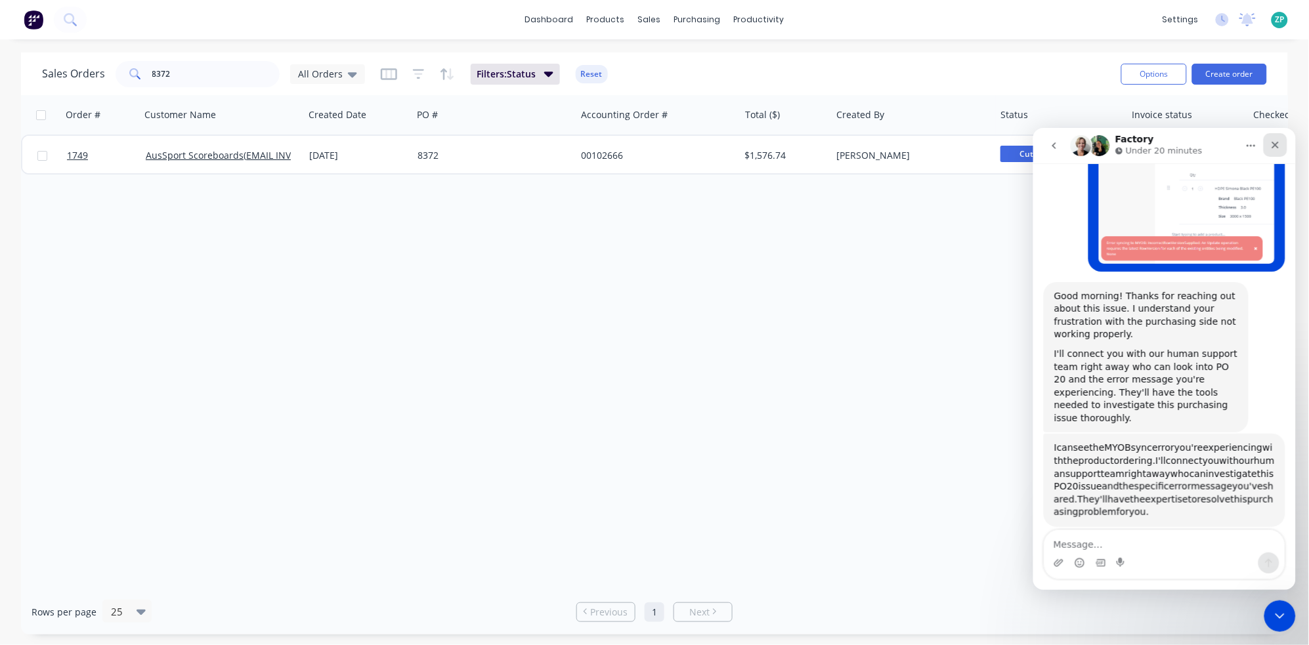
click at [1145, 142] on icon "Close" at bounding box center [1275, 144] width 11 height 11
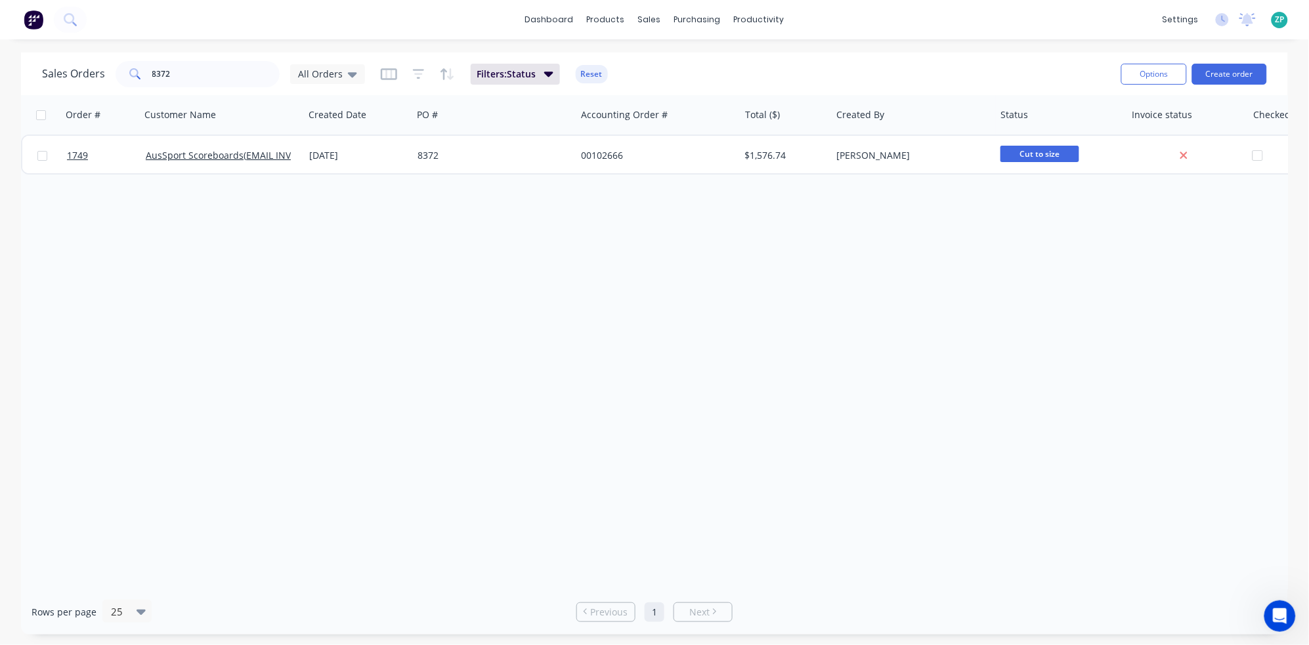
scroll to position [240, 0]
click at [708, 59] on div "Purchase Orders" at bounding box center [740, 63] width 70 height 12
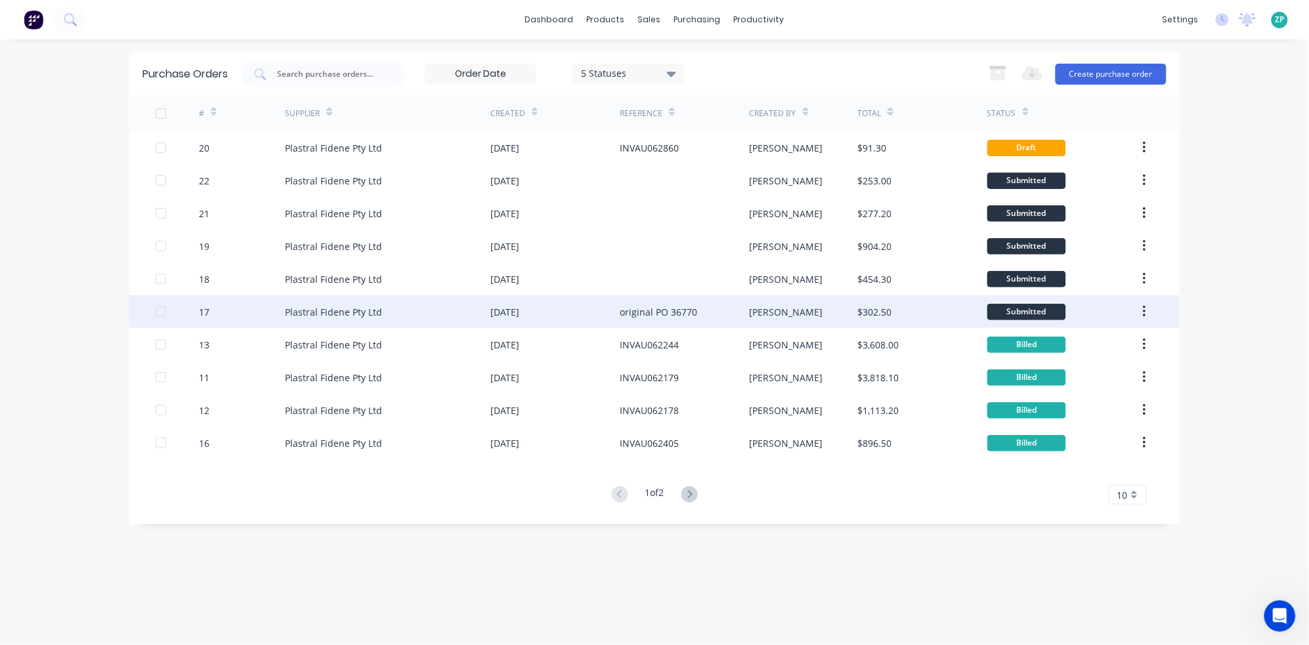
click at [207, 309] on div "17" at bounding box center [204, 312] width 11 height 14
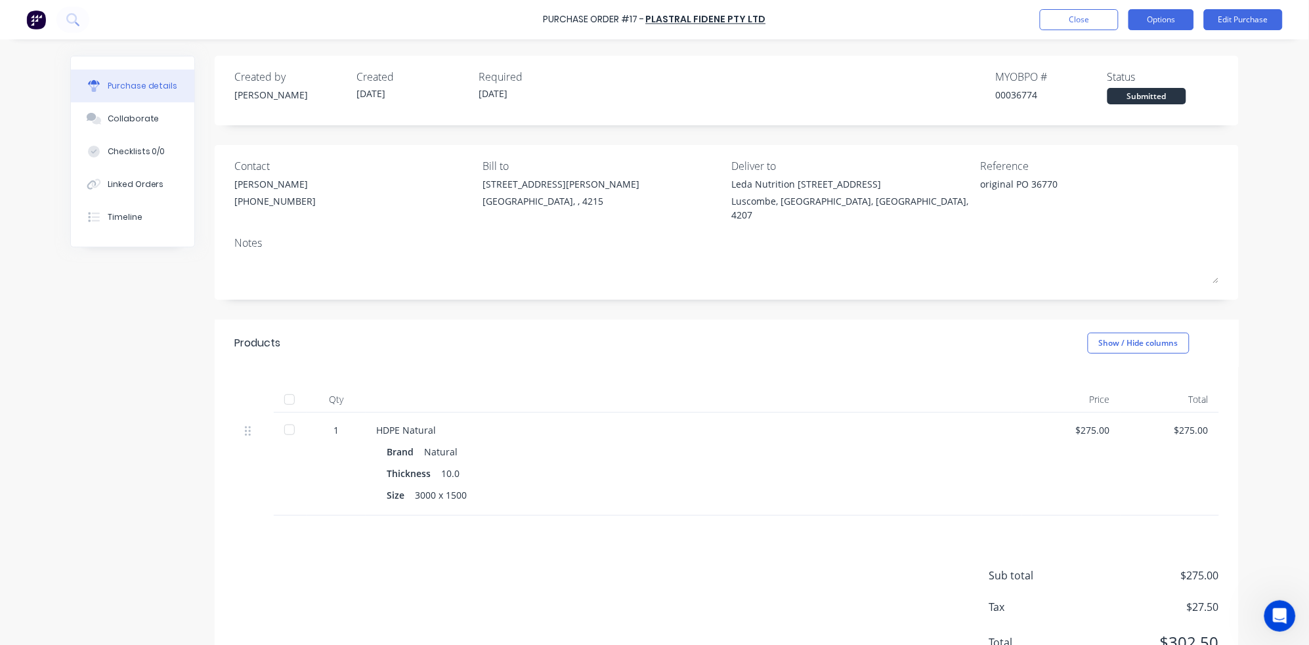
click at [1145, 17] on button "Options" at bounding box center [1162, 19] width 66 height 21
click at [1122, 78] on div "Convert to Bill" at bounding box center [1131, 79] width 101 height 19
type textarea "x"
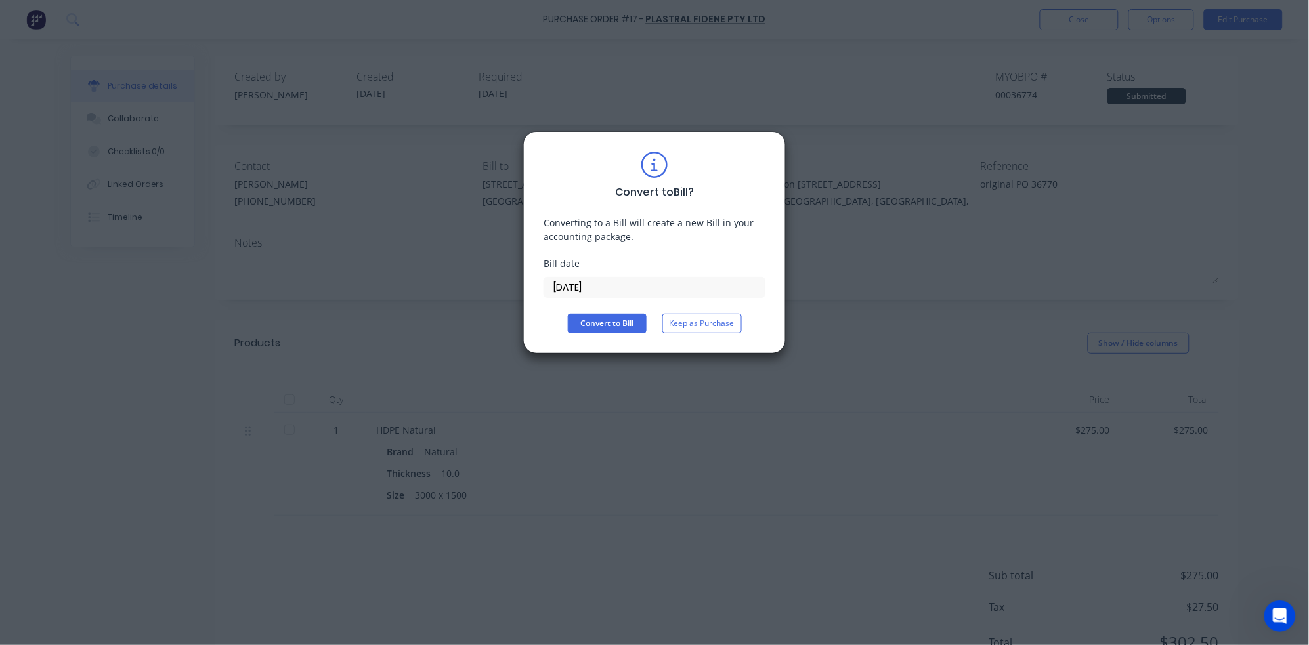
drag, startPoint x: 601, startPoint y: 287, endPoint x: 480, endPoint y: 286, distance: 121.5
click at [480, 286] on div "Convert to Bill ? Converting to a Bill will create a new Bill in your accountin…" at bounding box center [654, 322] width 1309 height 645
type input "[DATE]"
click at [605, 324] on button "Convert to Bill" at bounding box center [607, 324] width 79 height 20
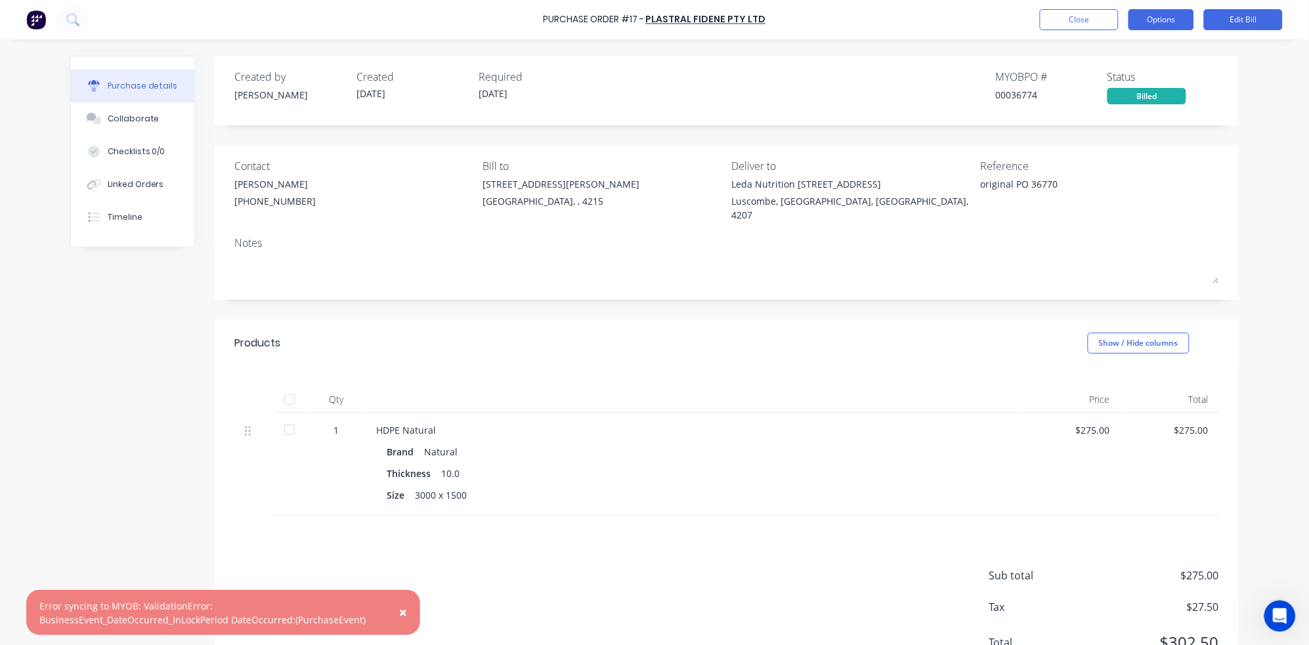
click at [1145, 16] on button "Options" at bounding box center [1162, 19] width 66 height 21
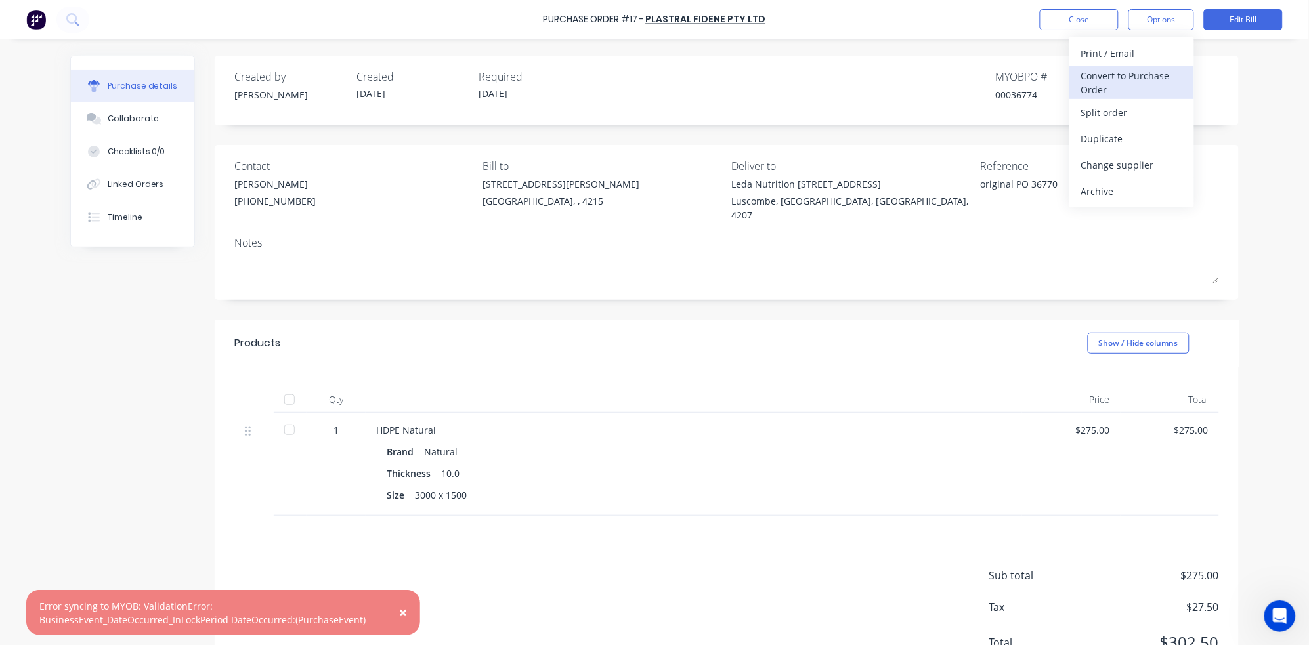
click at [1126, 76] on div "Convert to Purchase Order" at bounding box center [1131, 82] width 101 height 33
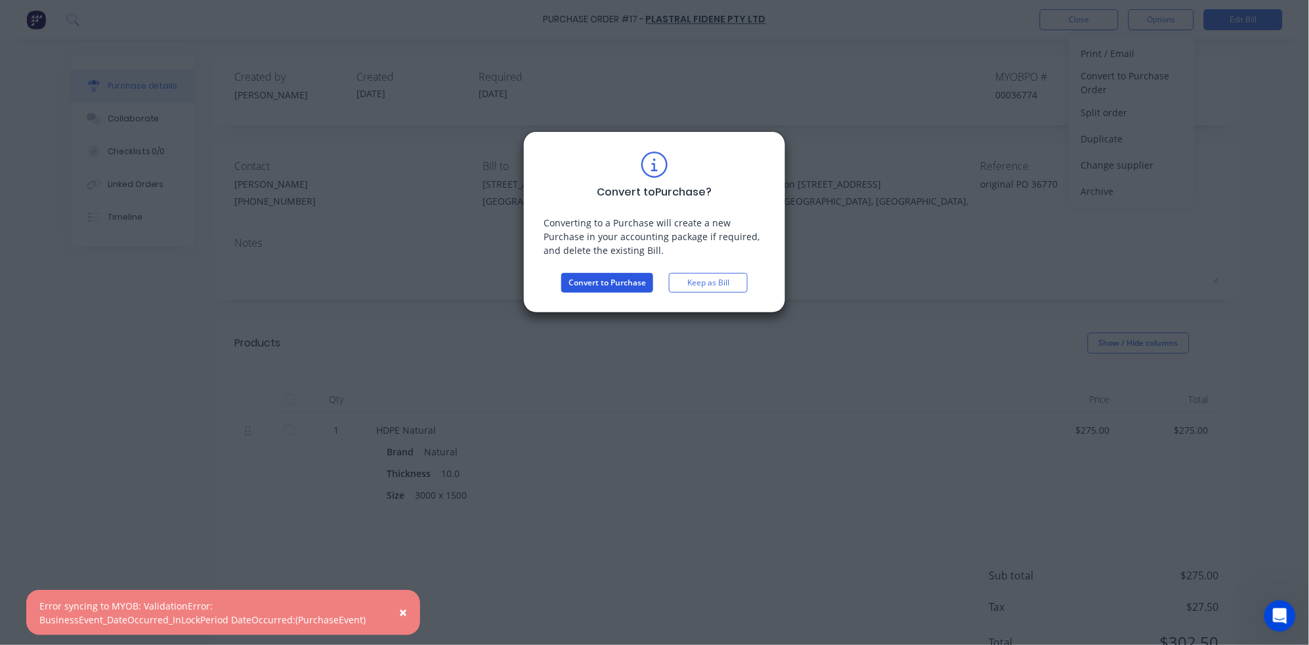
click at [622, 283] on button "Convert to Purchase" at bounding box center [607, 283] width 92 height 20
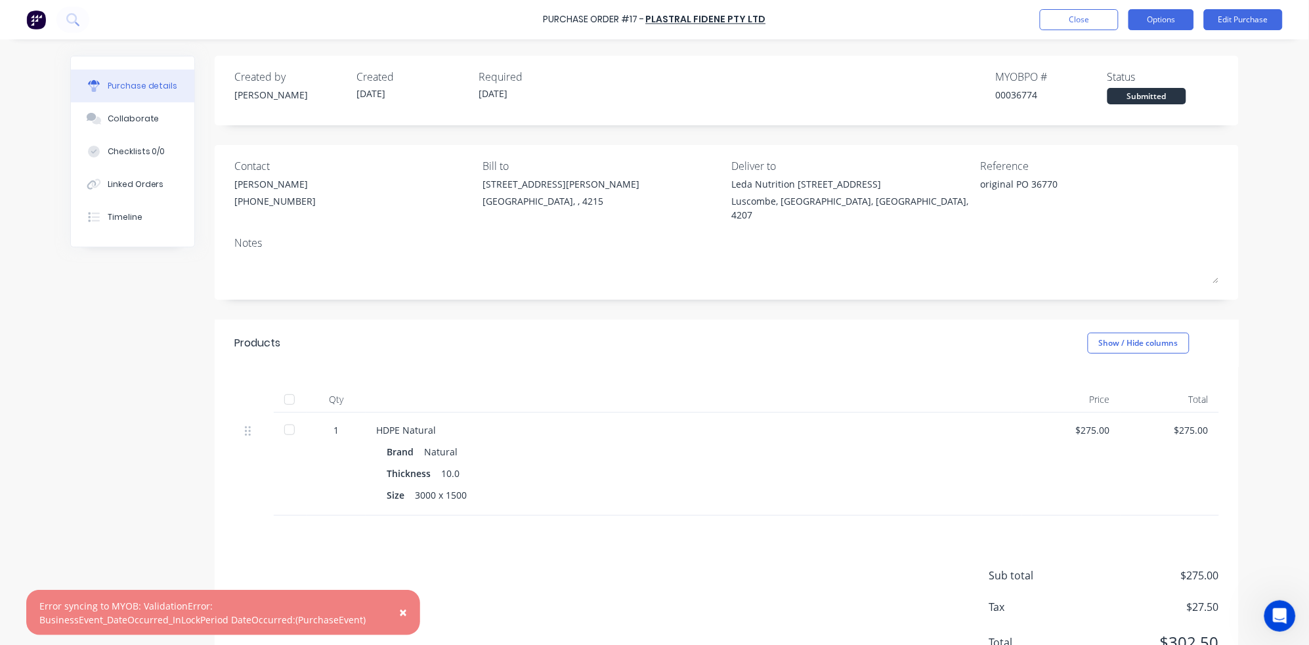
click at [1145, 20] on button "Options" at bounding box center [1162, 19] width 66 height 21
click at [1108, 78] on div "Convert to Bill" at bounding box center [1131, 79] width 101 height 19
type textarea "x"
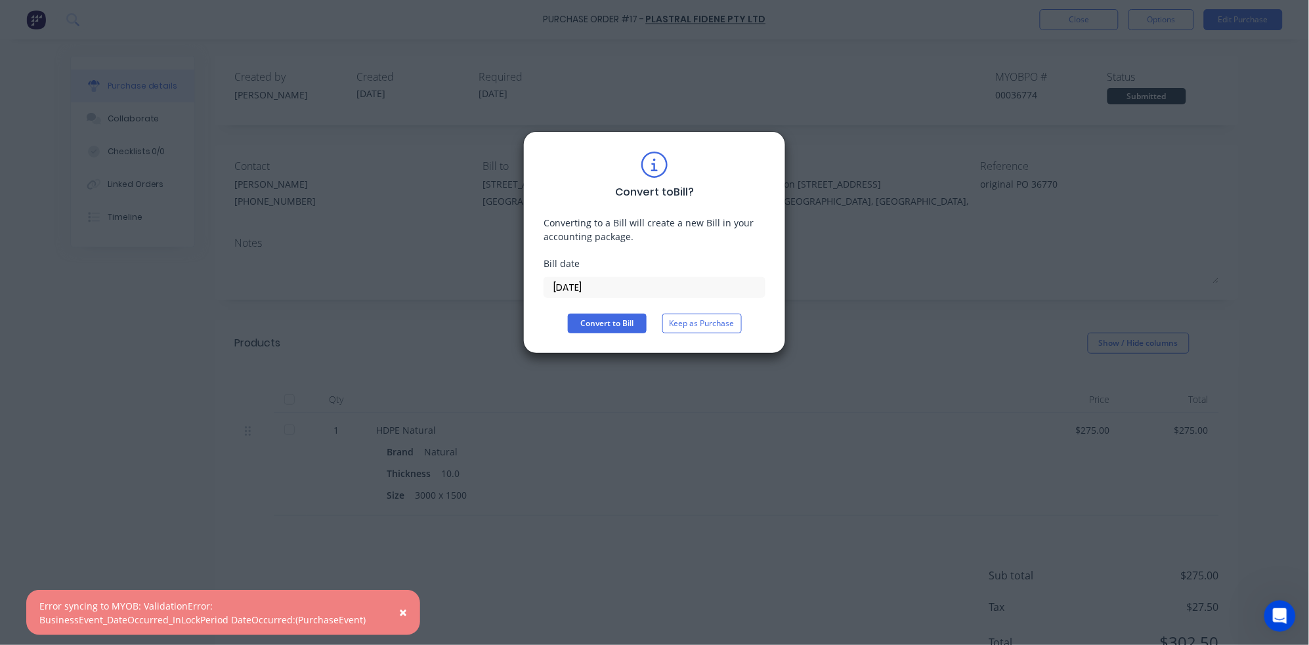
click at [610, 291] on input "[DATE]" at bounding box center [654, 288] width 221 height 20
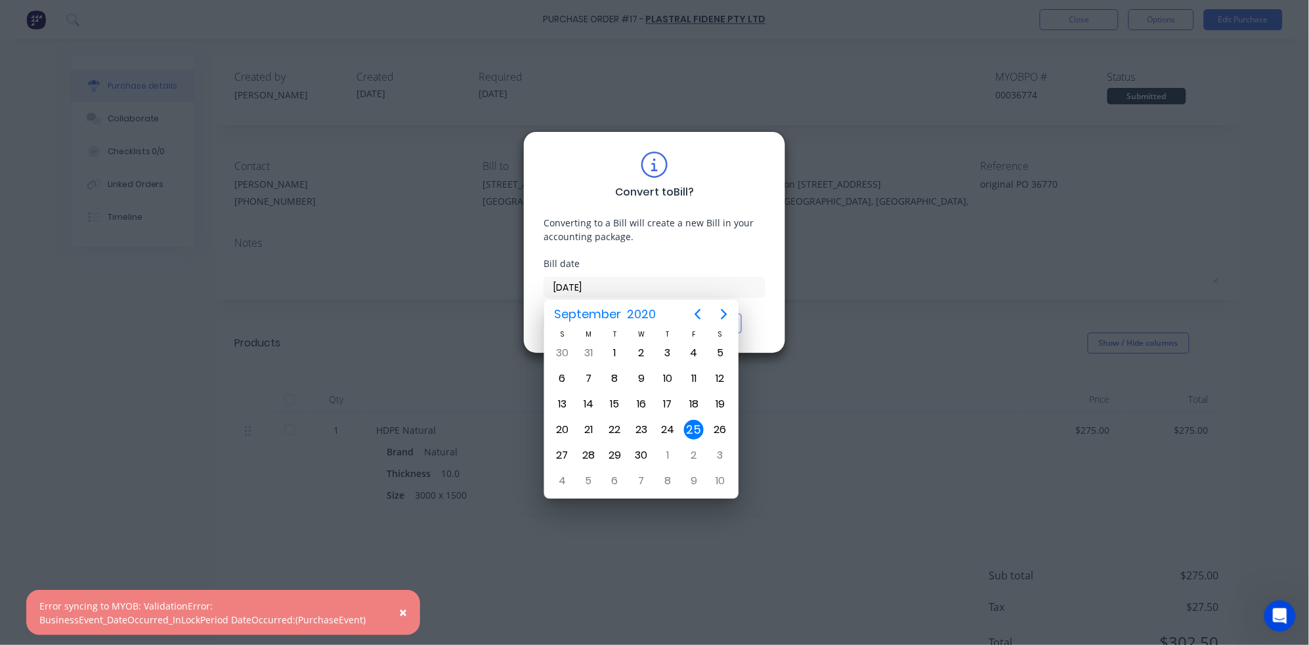
type input "[DATE]"
click at [665, 427] on div "25" at bounding box center [668, 430] width 20 height 20
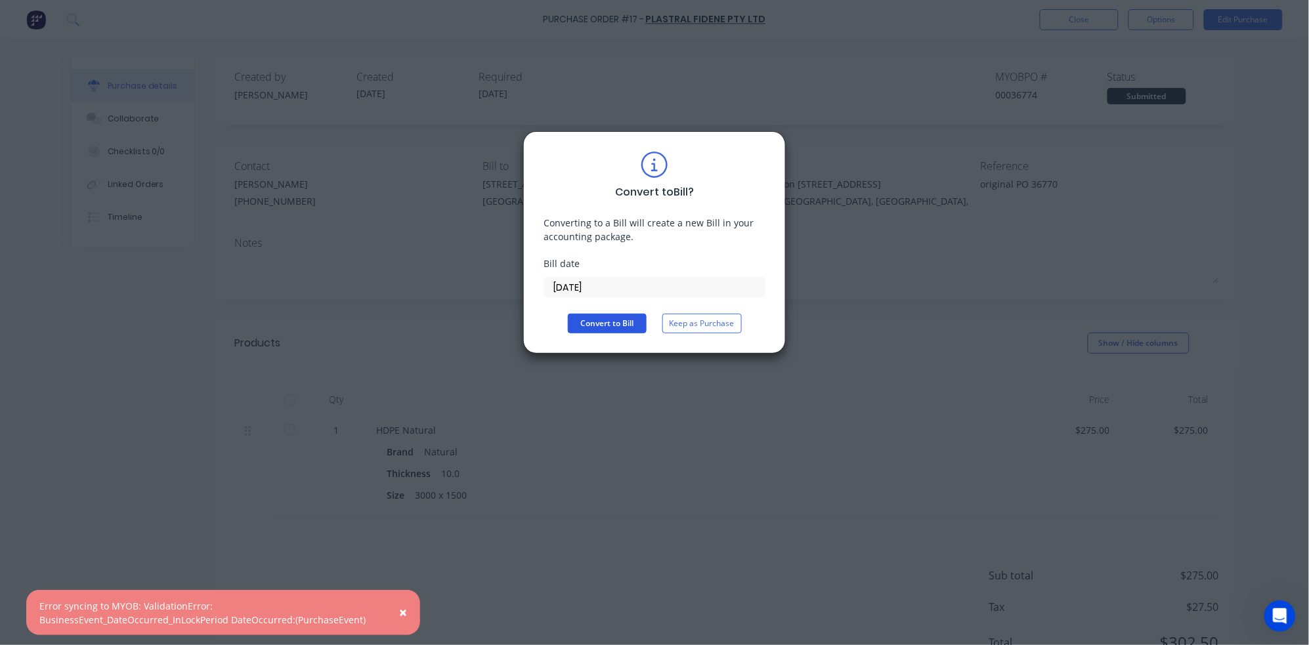
click at [605, 323] on button "Convert to Bill" at bounding box center [607, 324] width 79 height 20
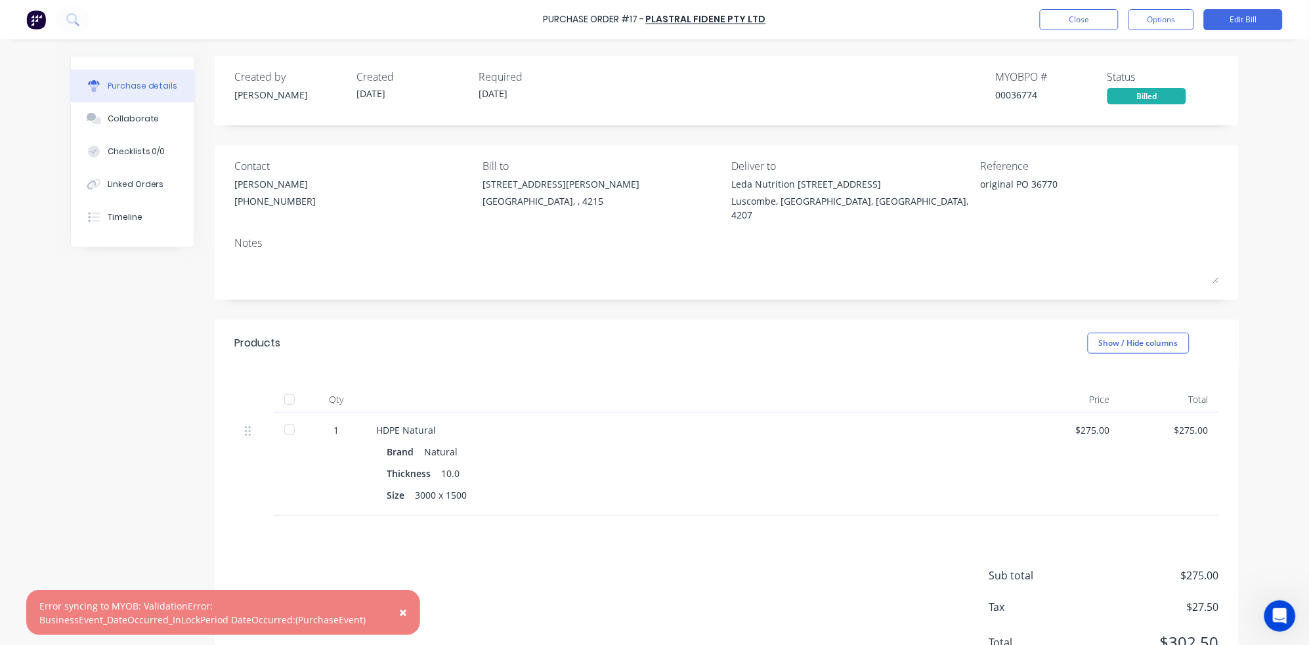
click at [402, 616] on span "×" at bounding box center [403, 612] width 8 height 18
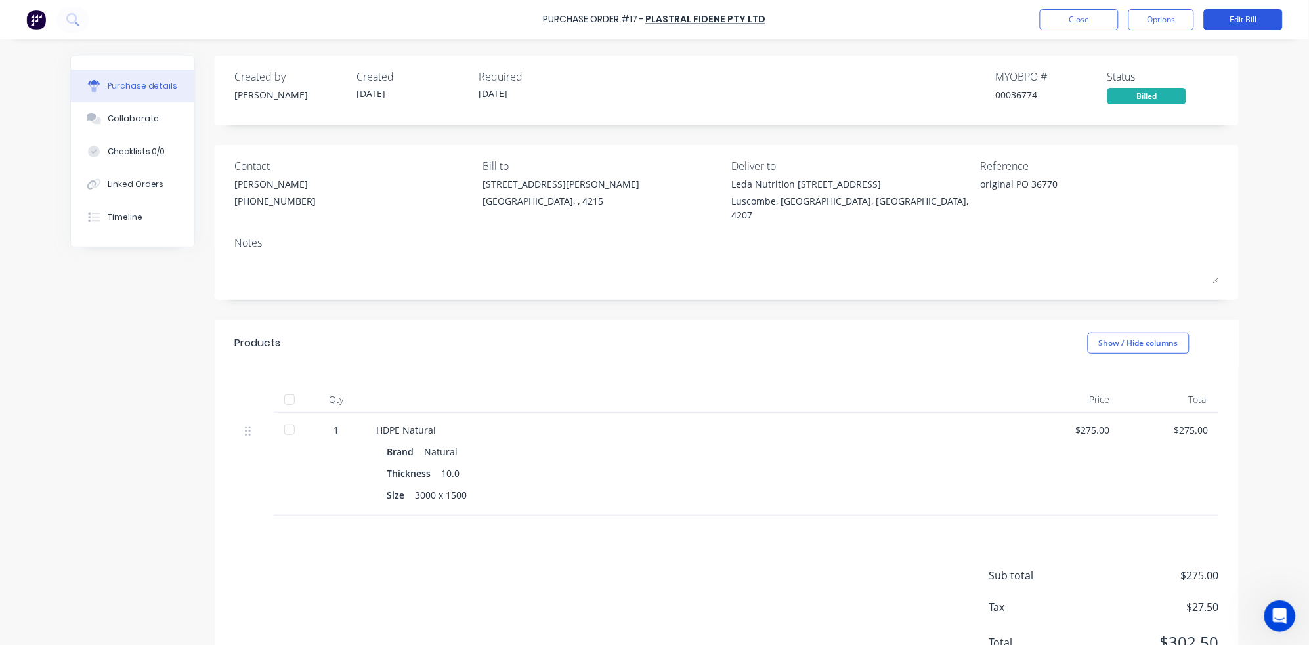
click at [1145, 16] on button "Edit Bill" at bounding box center [1243, 19] width 79 height 21
type textarea "x"
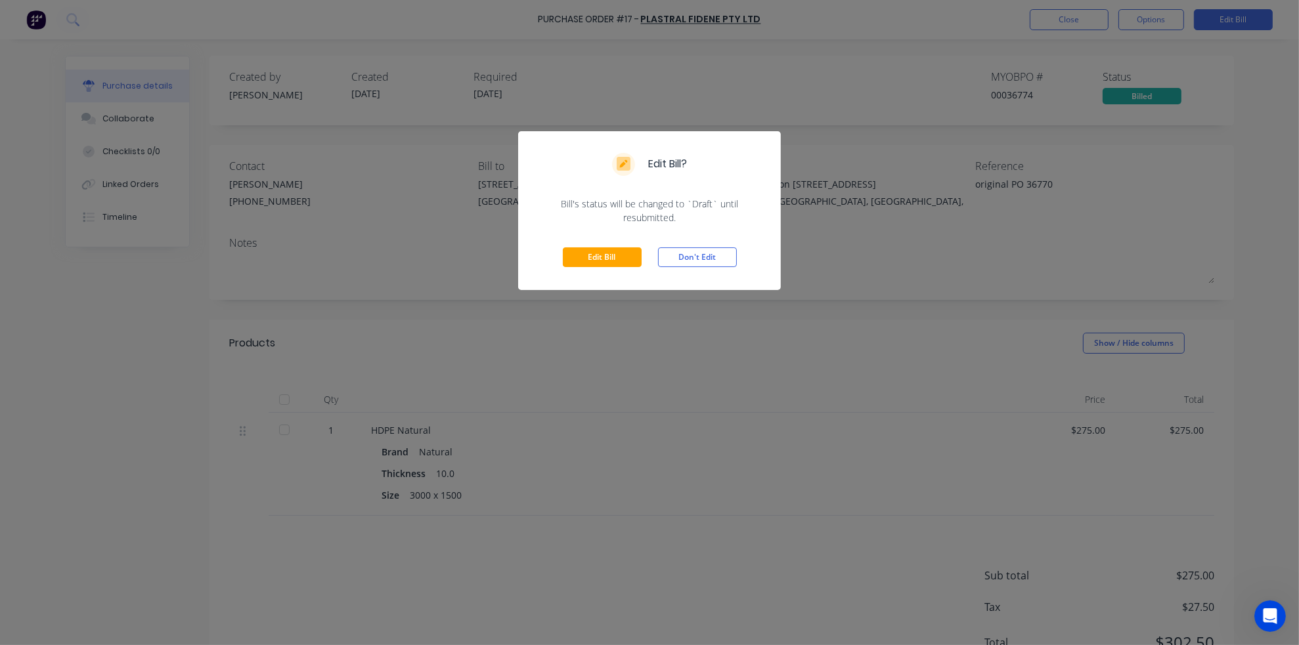
drag, startPoint x: 600, startPoint y: 259, endPoint x: 652, endPoint y: 423, distance: 172.2
click at [652, 422] on div "Edit Bill? Bill's status will be changed to `Draft` until resubmitted. Edit Bil…" at bounding box center [649, 322] width 1299 height 645
click at [598, 258] on button "Edit Bill" at bounding box center [602, 258] width 79 height 20
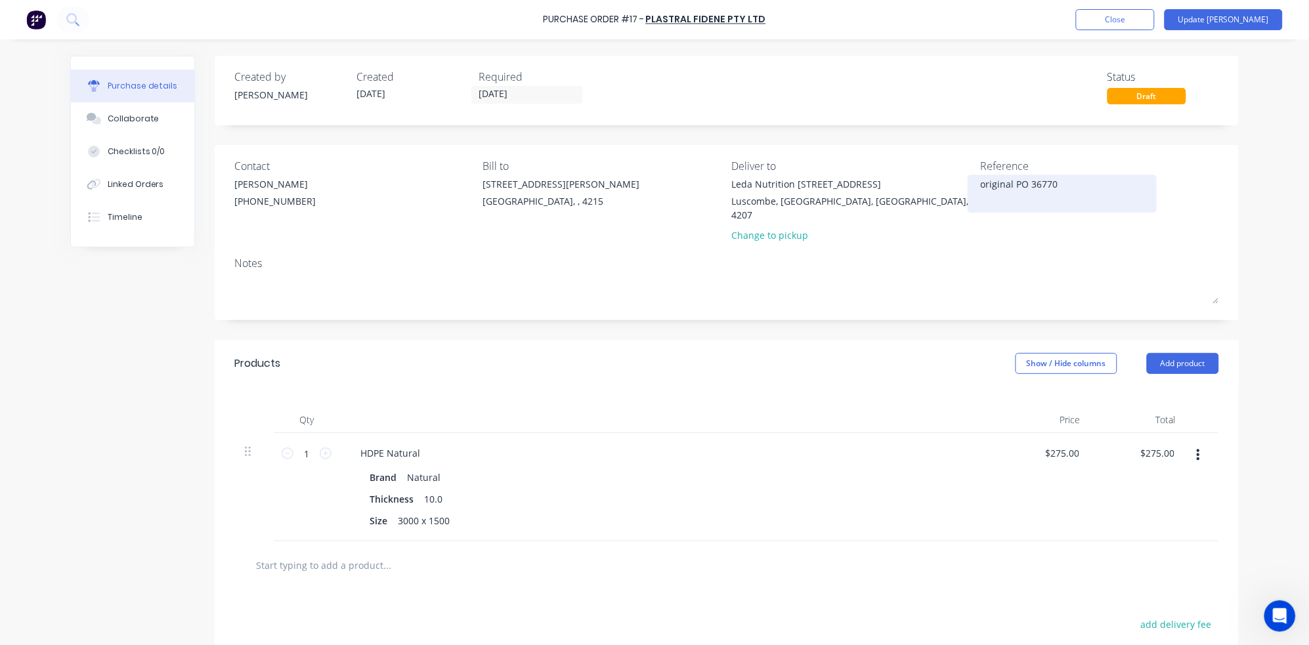
click at [1062, 183] on textarea "original PO 36770" at bounding box center [1062, 192] width 164 height 30
drag, startPoint x: 1060, startPoint y: 184, endPoint x: 956, endPoint y: 173, distance: 105.0
click at [956, 173] on div "Contact [PERSON_NAME] [PHONE_NUMBER] Bill to 1-[STREET_ADDRESS][PERSON_NAME] De…" at bounding box center [726, 203] width 985 height 91
type textarea "x"
type textarea "I"
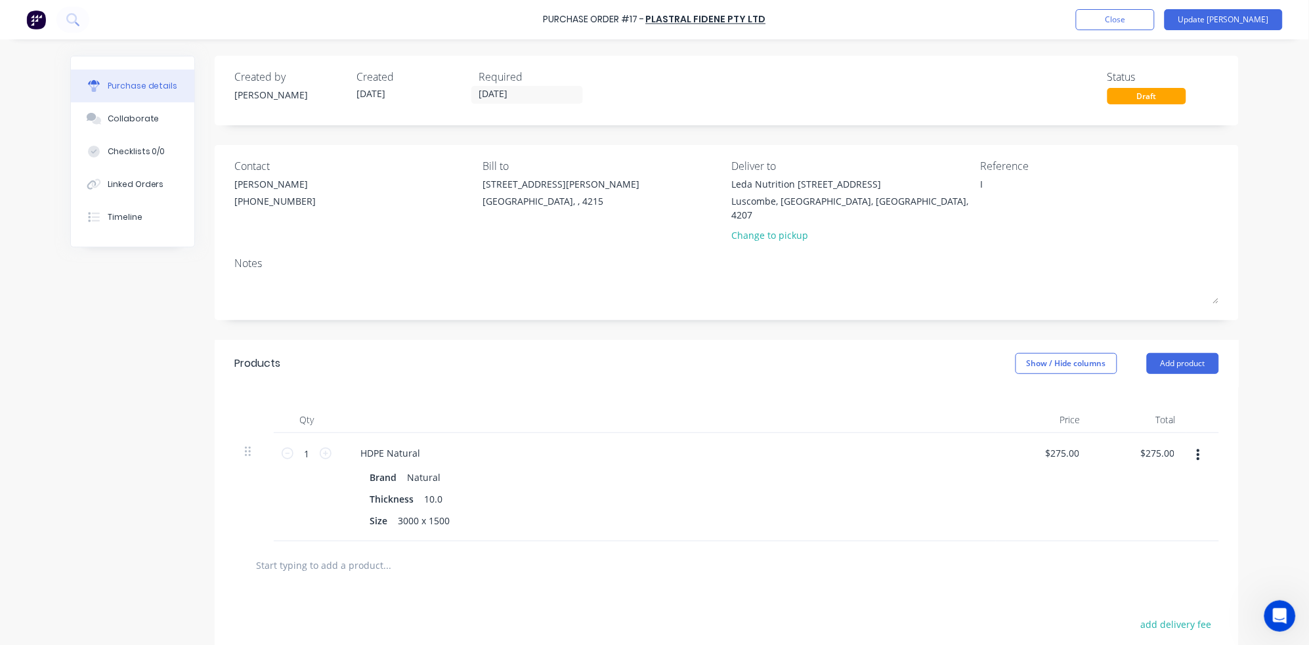
type textarea "x"
type textarea "IN"
type textarea "x"
type textarea "INV"
type textarea "x"
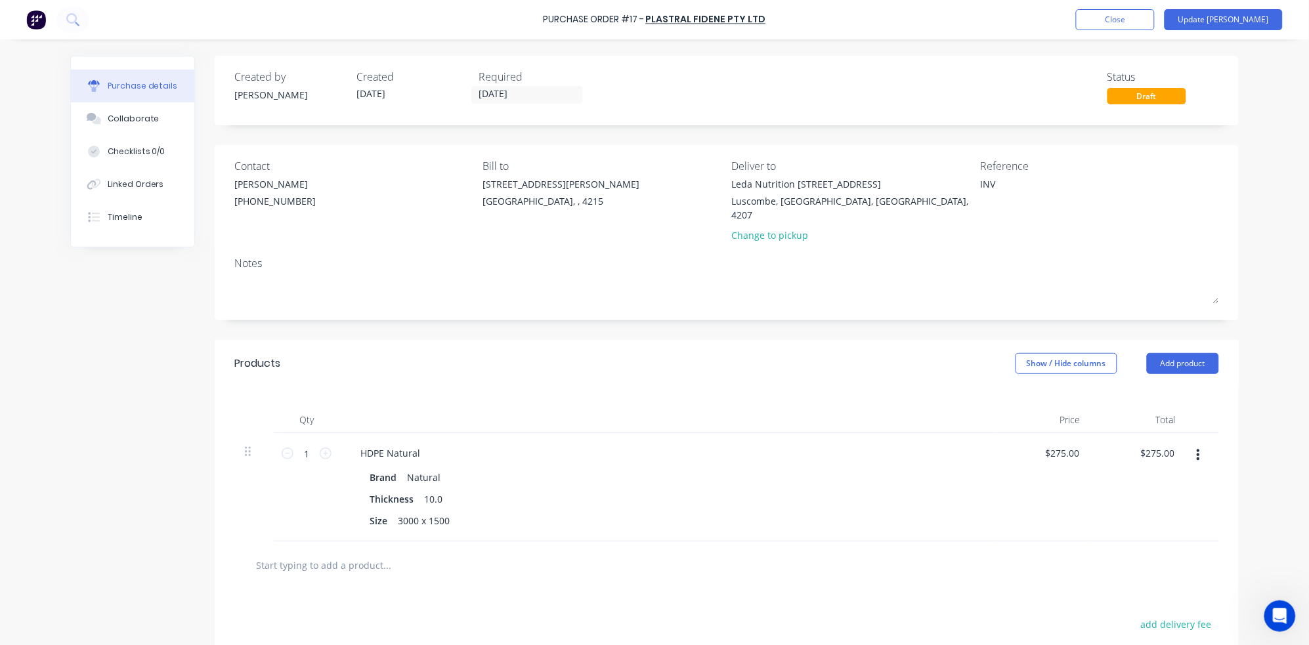
type textarea "INVA"
type textarea "x"
type textarea "INVAU"
type textarea "x"
type textarea "INVAU0"
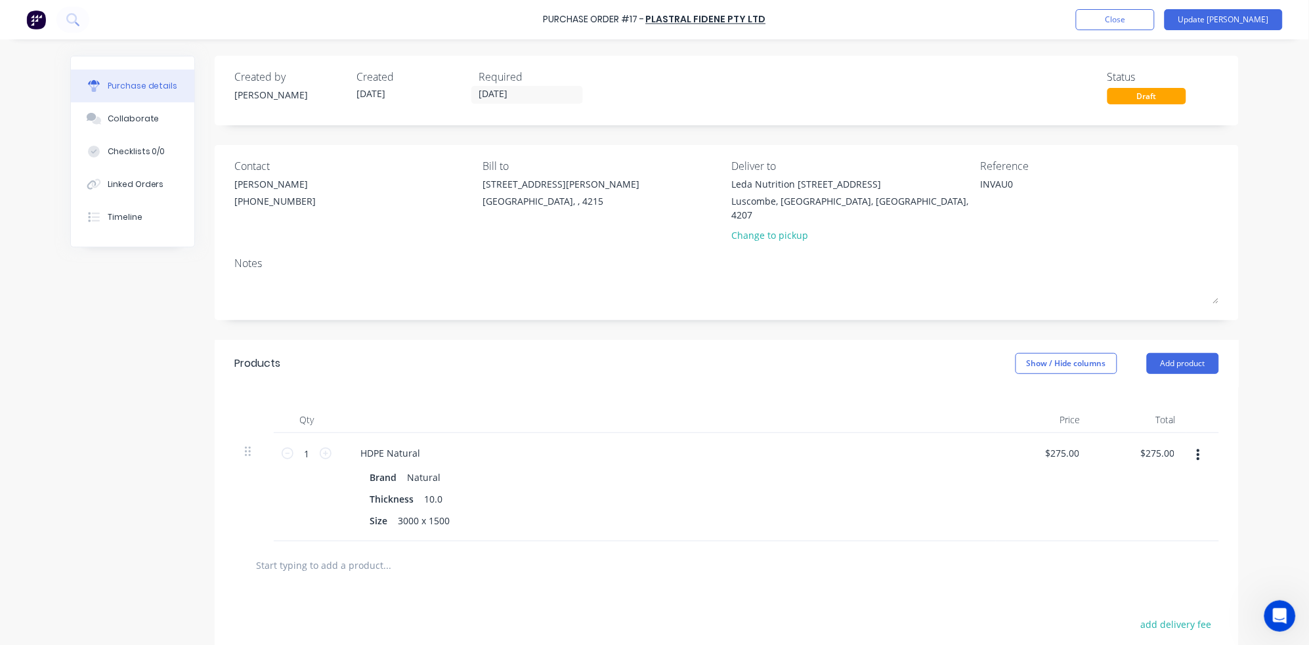
type textarea "x"
type textarea "INVAU06"
type textarea "x"
type textarea "INVAU062"
type textarea "x"
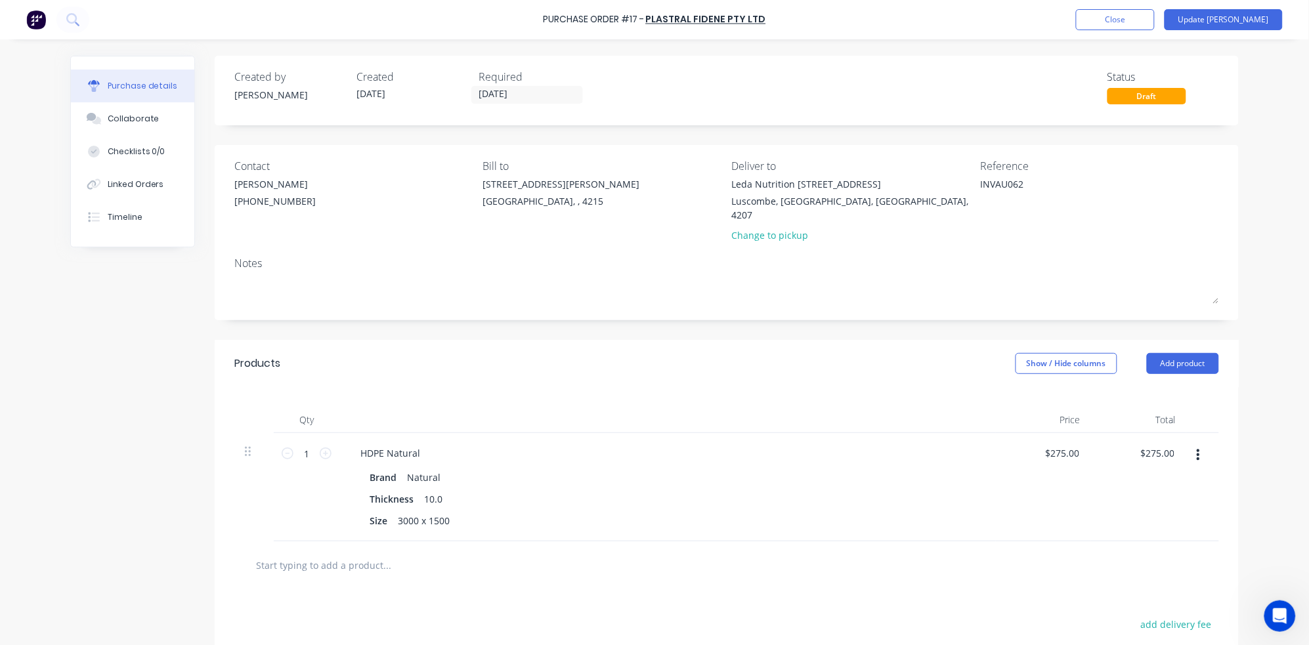
type textarea "INVAU0624"
type textarea "x"
type textarea "INVAU06248"
type textarea "x"
type textarea "INVAU062481"
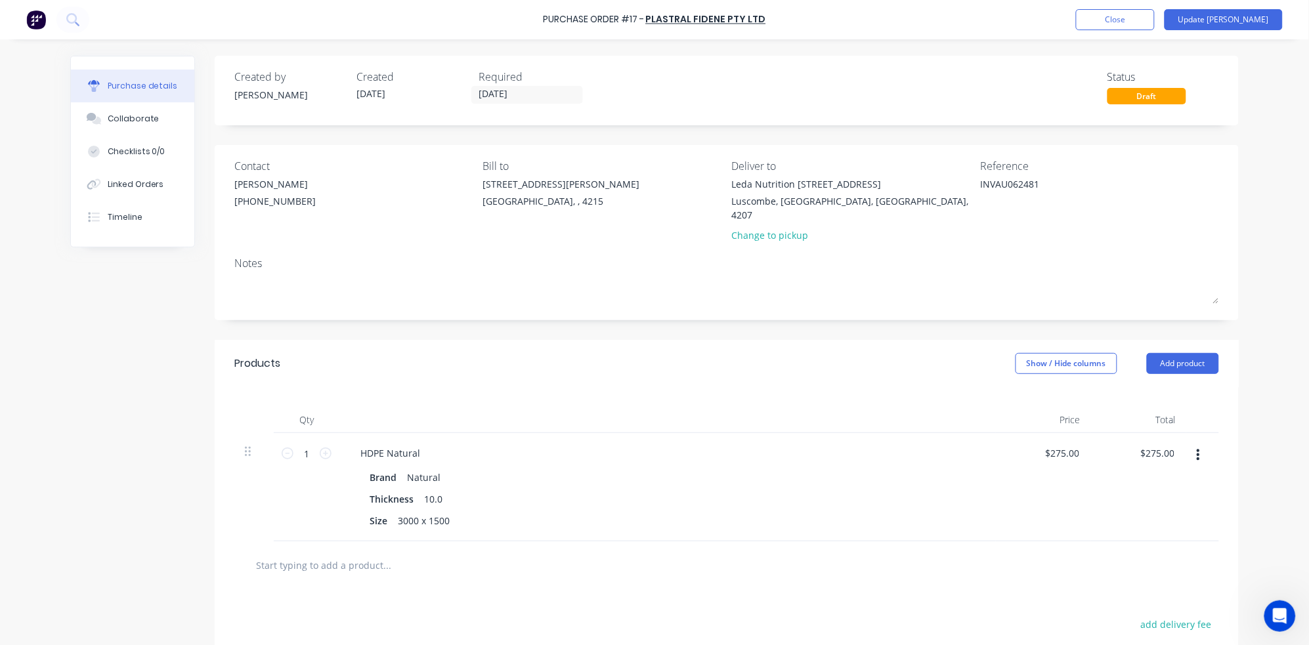
type textarea "x"
type textarea "INVAU062481"
click at [1145, 18] on button "Update [PERSON_NAME]" at bounding box center [1224, 19] width 118 height 21
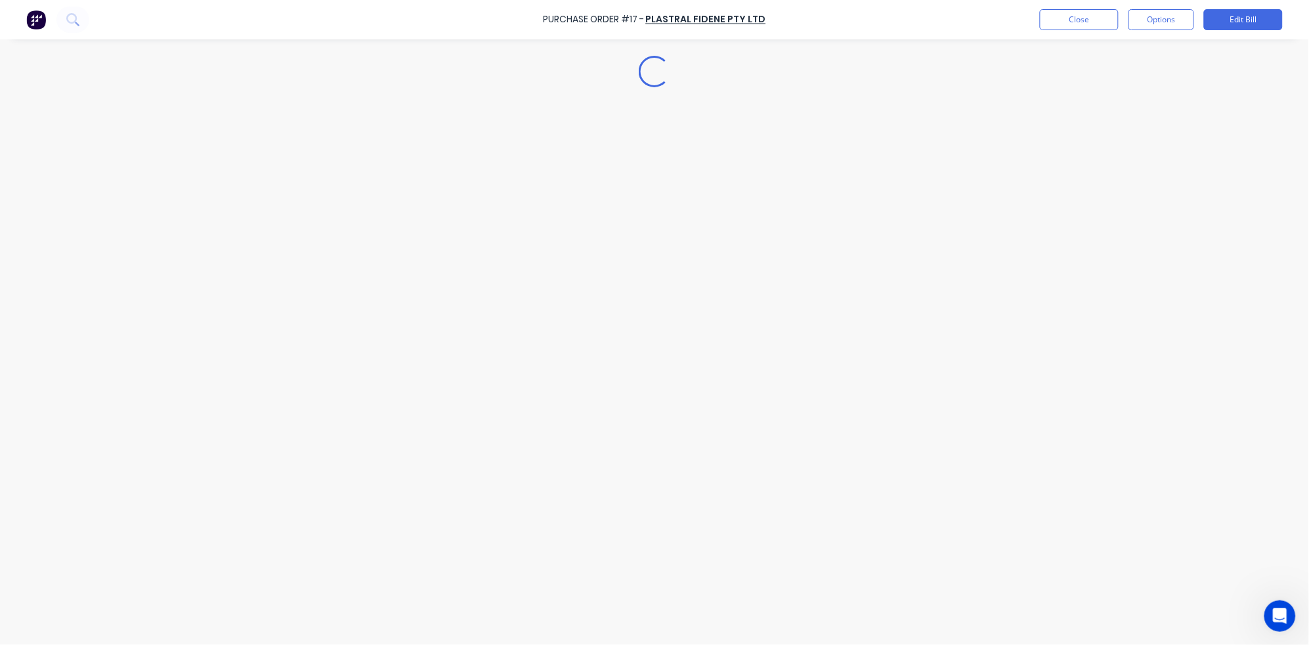
type textarea "x"
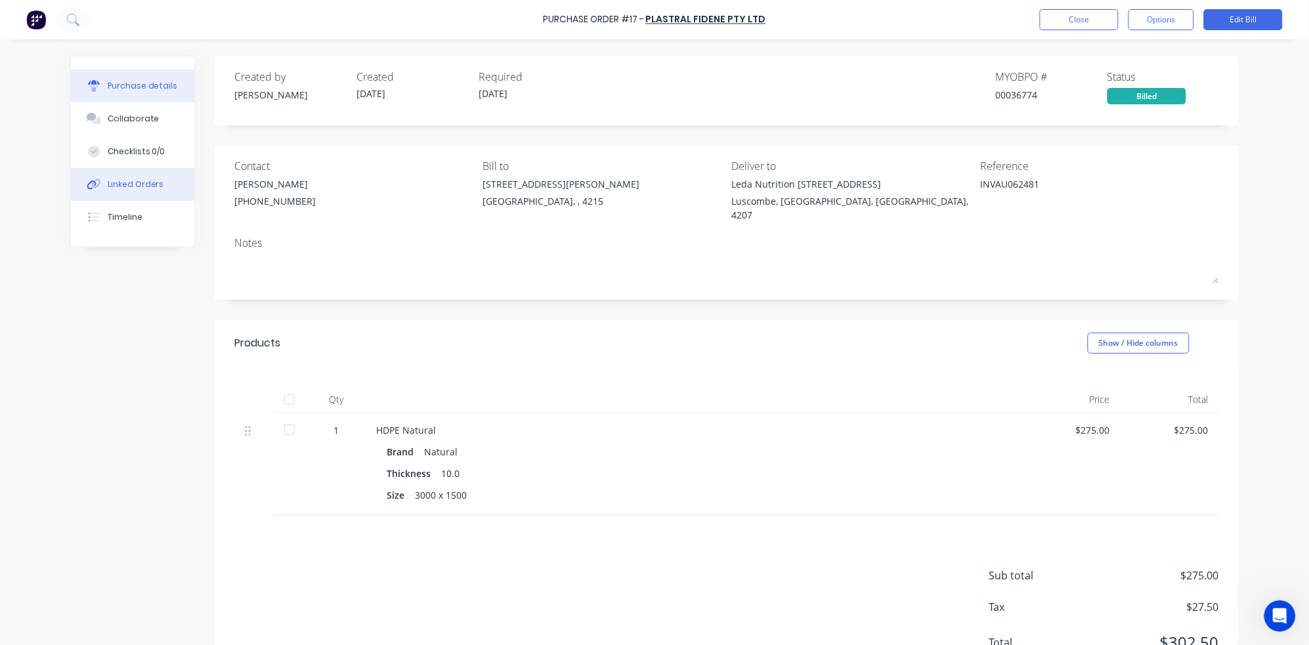
click at [118, 188] on div "Linked Orders" at bounding box center [136, 185] width 56 height 12
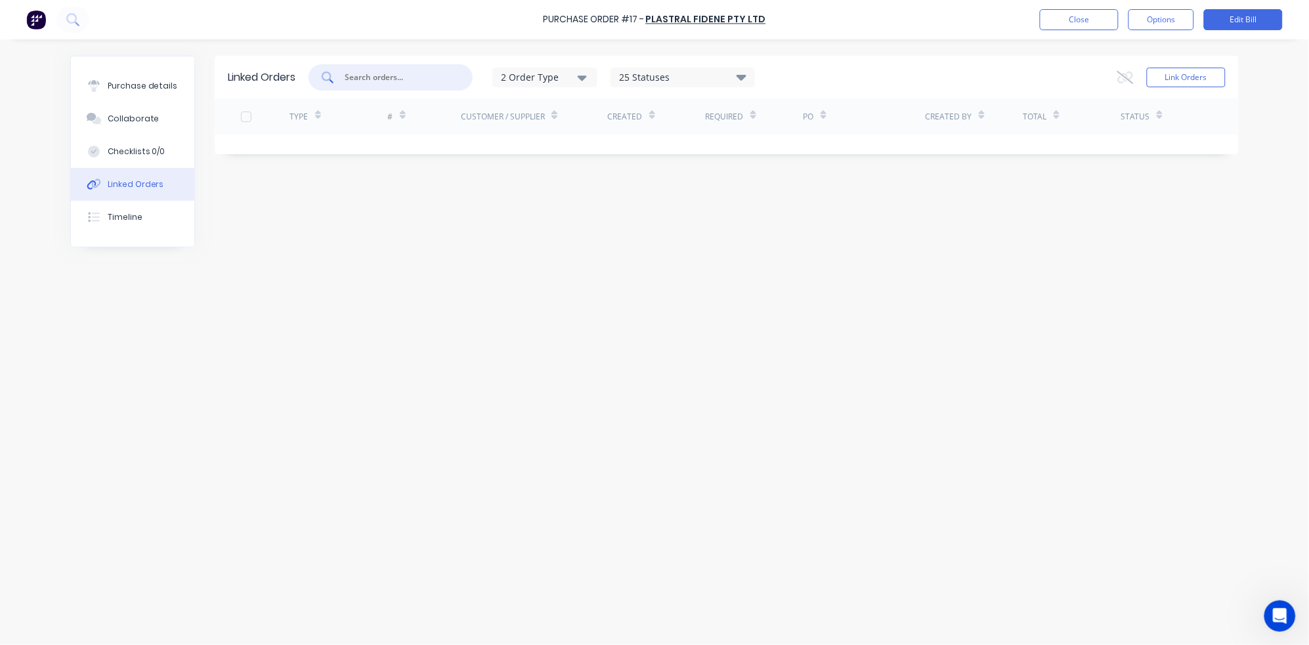
click at [414, 81] on input "text" at bounding box center [397, 77] width 109 height 13
type input "leda"
click at [1145, 74] on button "Link Orders" at bounding box center [1186, 78] width 79 height 20
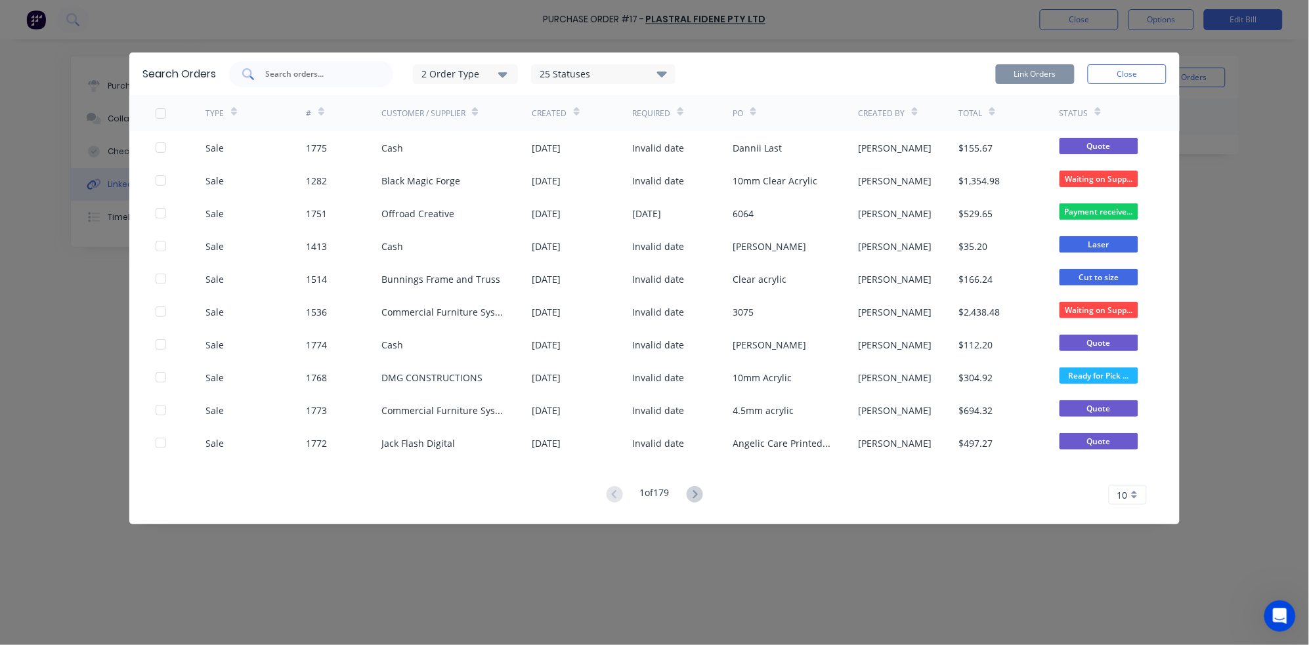
click at [350, 58] on div "Search Orders 2 Order Type 25 Statuses Sales Order Status All Archived Draft Qu…" at bounding box center [654, 74] width 1051 height 43
drag, startPoint x: 342, startPoint y: 68, endPoint x: 336, endPoint y: 72, distance: 7.1
click at [341, 68] on input "text" at bounding box center [318, 74] width 109 height 13
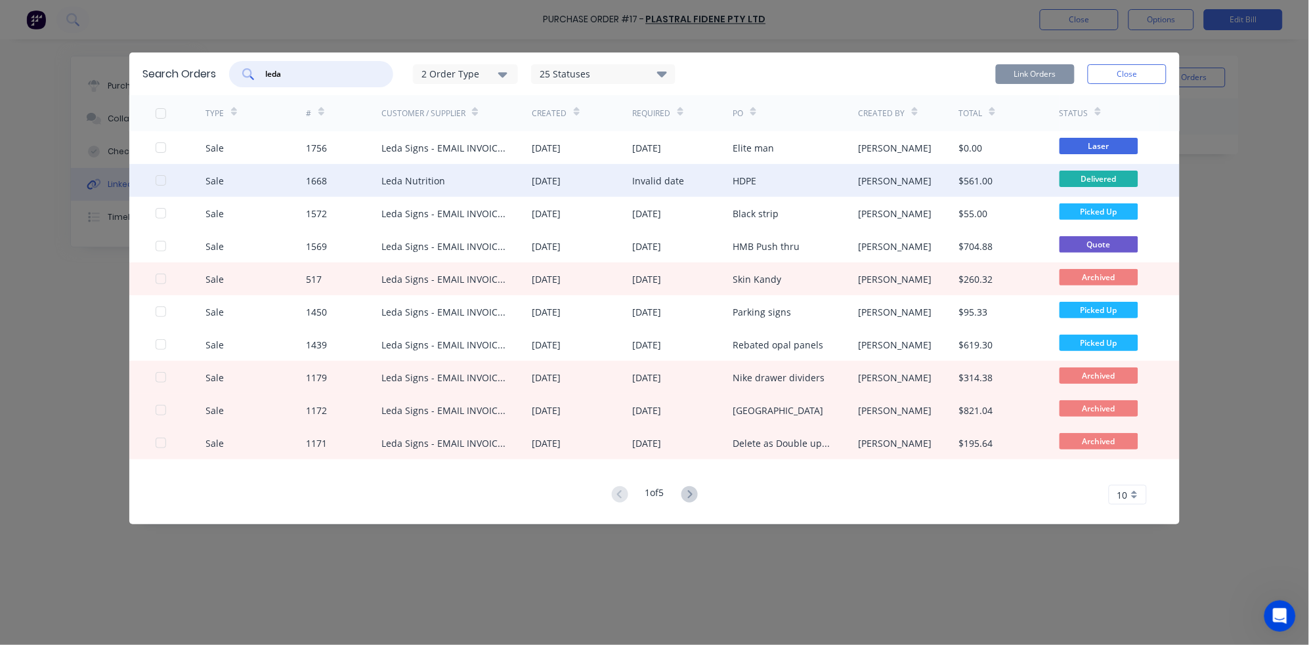
type input "leda"
click at [403, 174] on div "Leda Nutrition" at bounding box center [413, 181] width 64 height 14
click at [156, 183] on div at bounding box center [161, 180] width 26 height 26
click at [1051, 76] on button "Link Orders" at bounding box center [1035, 74] width 79 height 20
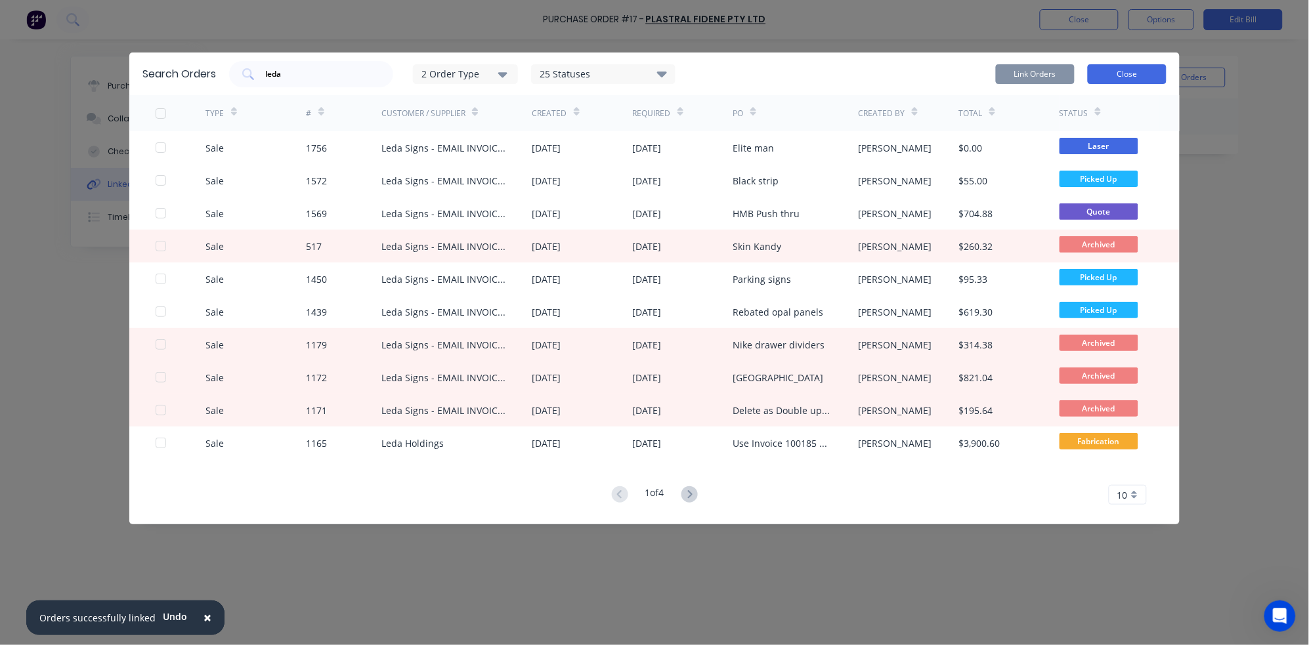
click at [1133, 81] on button "Close" at bounding box center [1127, 74] width 79 height 20
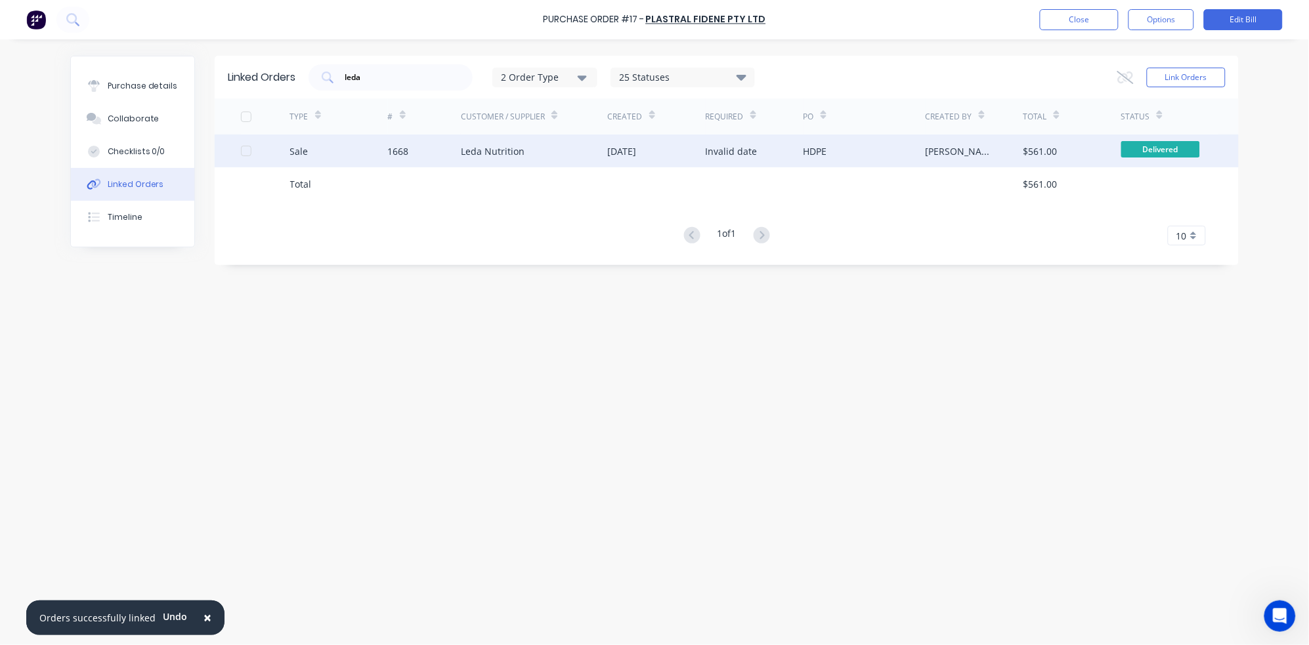
click at [619, 152] on div "[DATE]" at bounding box center [622, 151] width 29 height 14
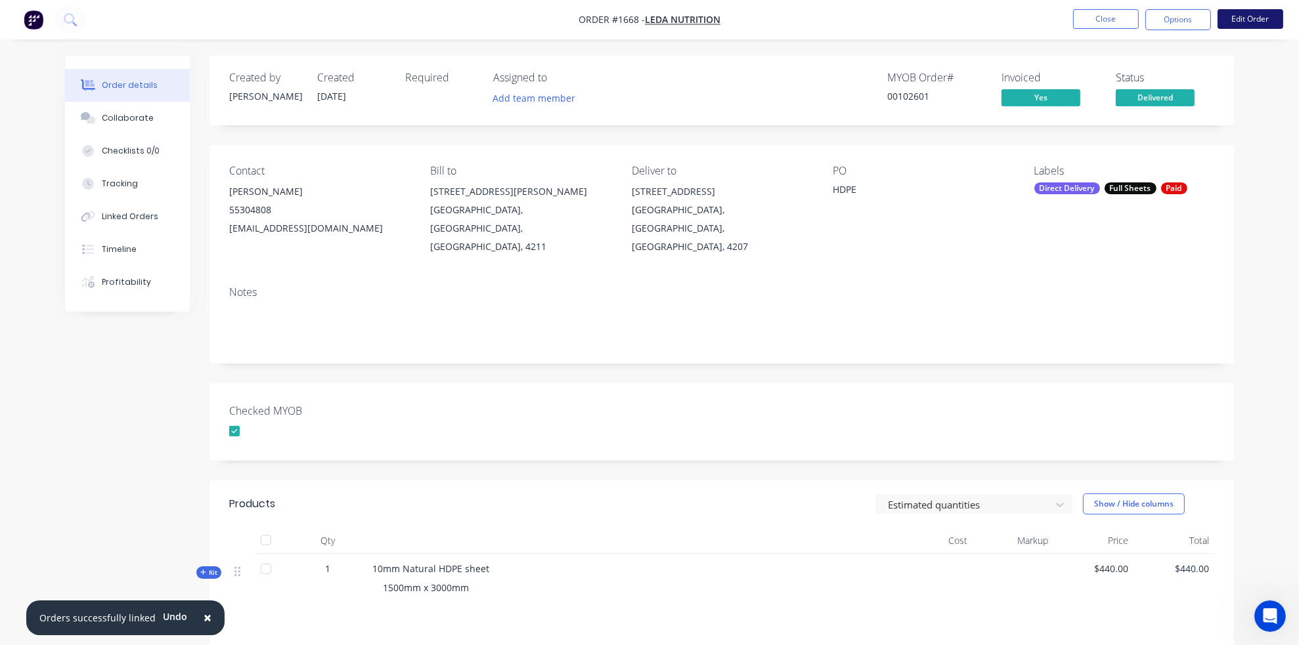
click at [1145, 22] on button "Edit Order" at bounding box center [1250, 19] width 66 height 20
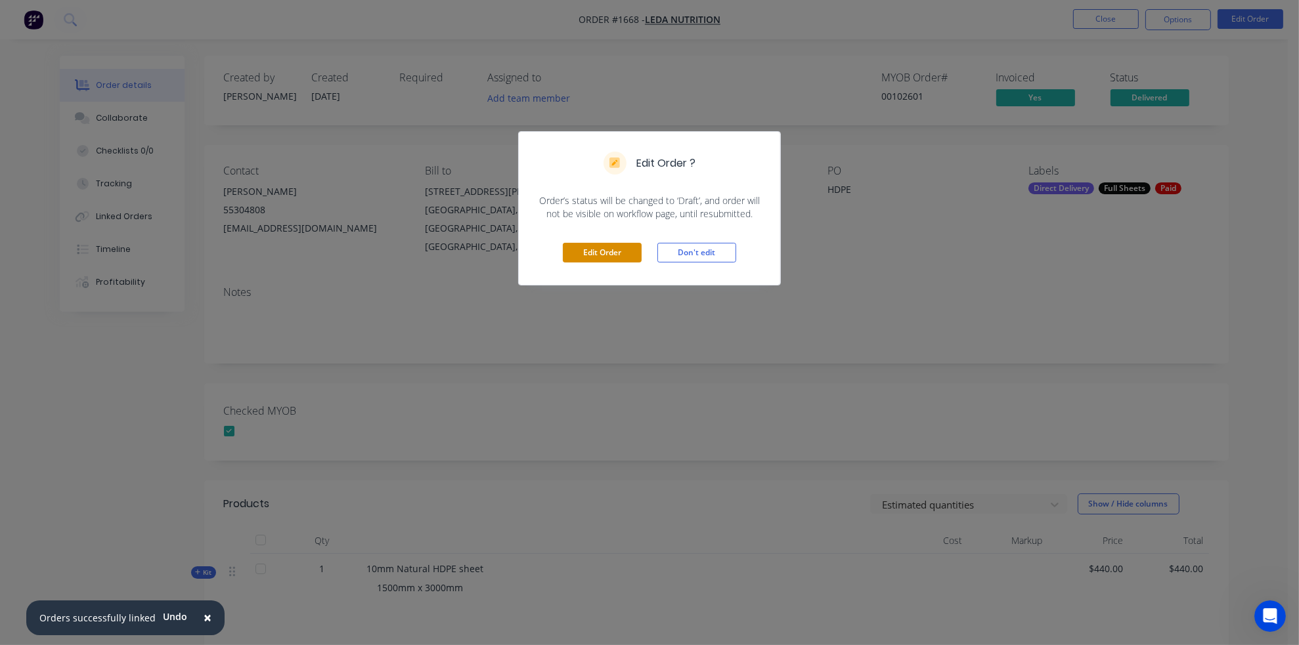
click at [612, 247] on button "Edit Order" at bounding box center [602, 253] width 79 height 20
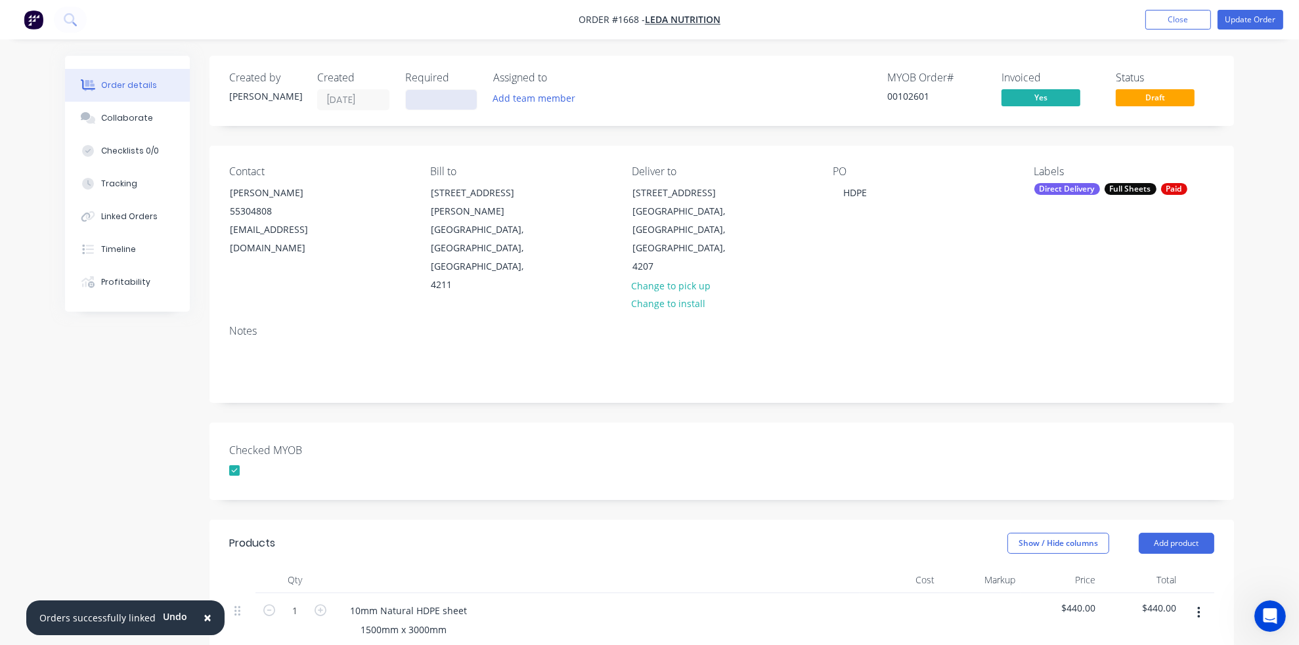
click at [412, 106] on input at bounding box center [441, 100] width 71 height 20
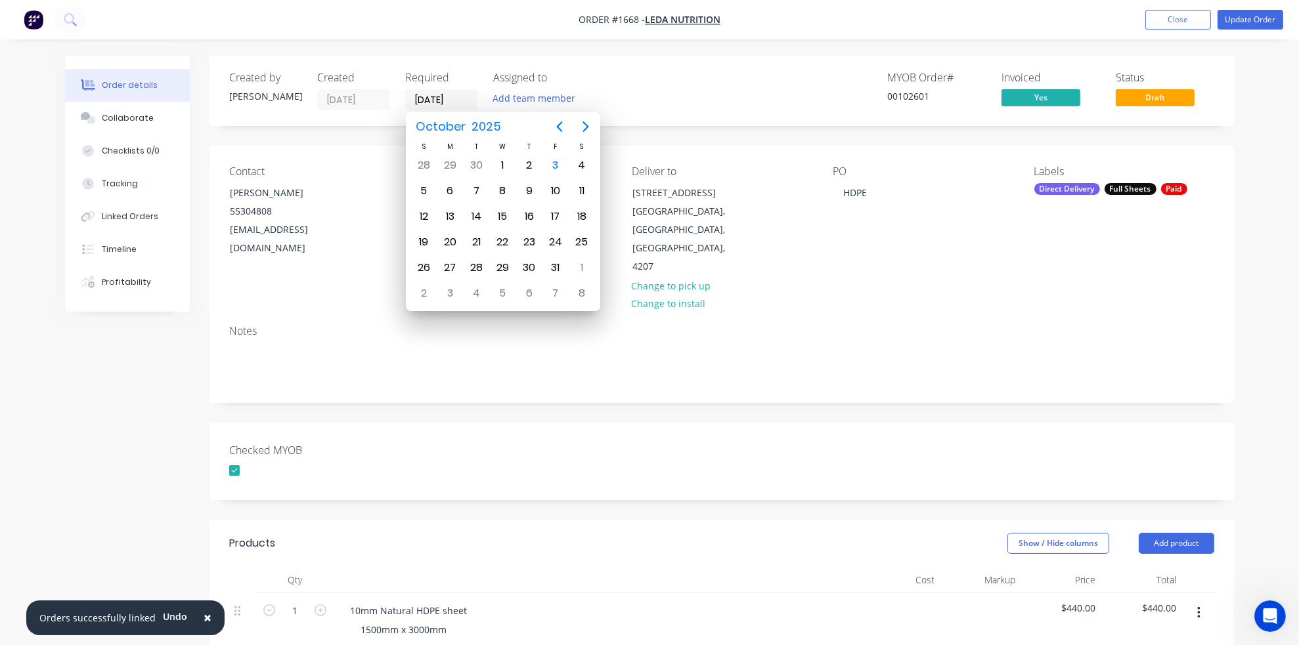
type input "[DATE]"
click at [531, 241] on div "25" at bounding box center [529, 242] width 20 height 20
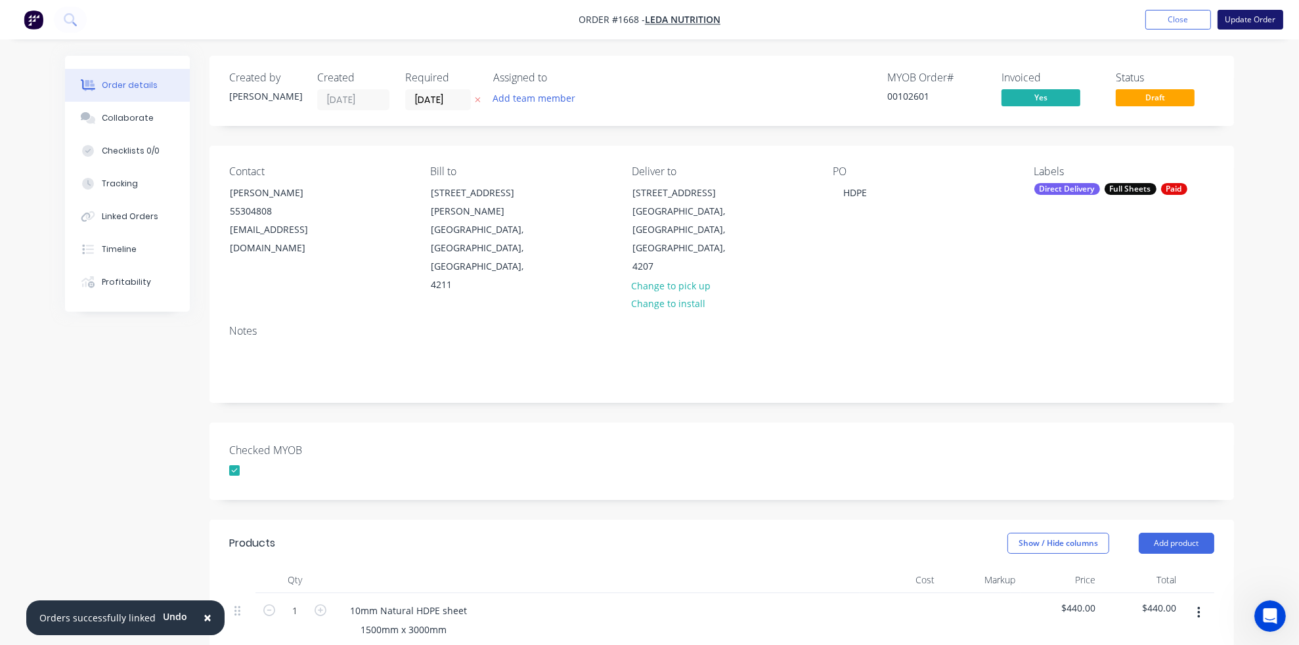
click at [1145, 20] on button "Update Order" at bounding box center [1250, 20] width 66 height 20
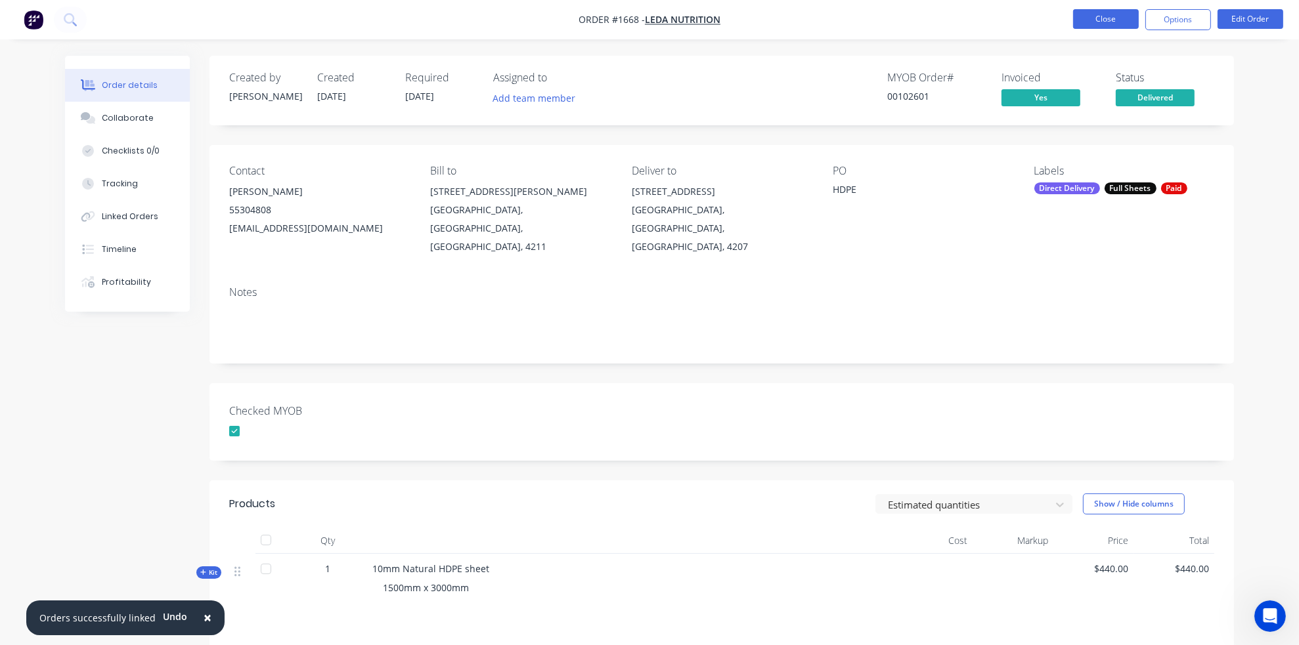
click at [1120, 20] on button "Close" at bounding box center [1106, 19] width 66 height 20
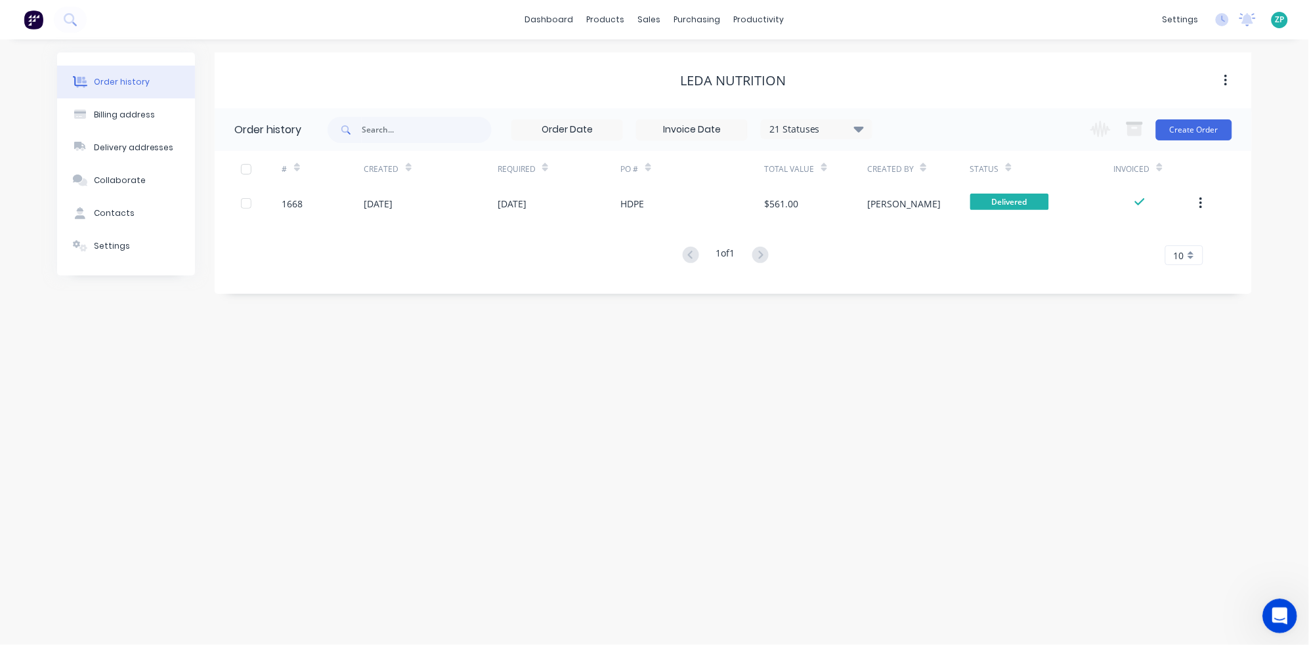
click at [1145, 601] on div "Open Intercom Messenger" at bounding box center [1277, 614] width 43 height 43
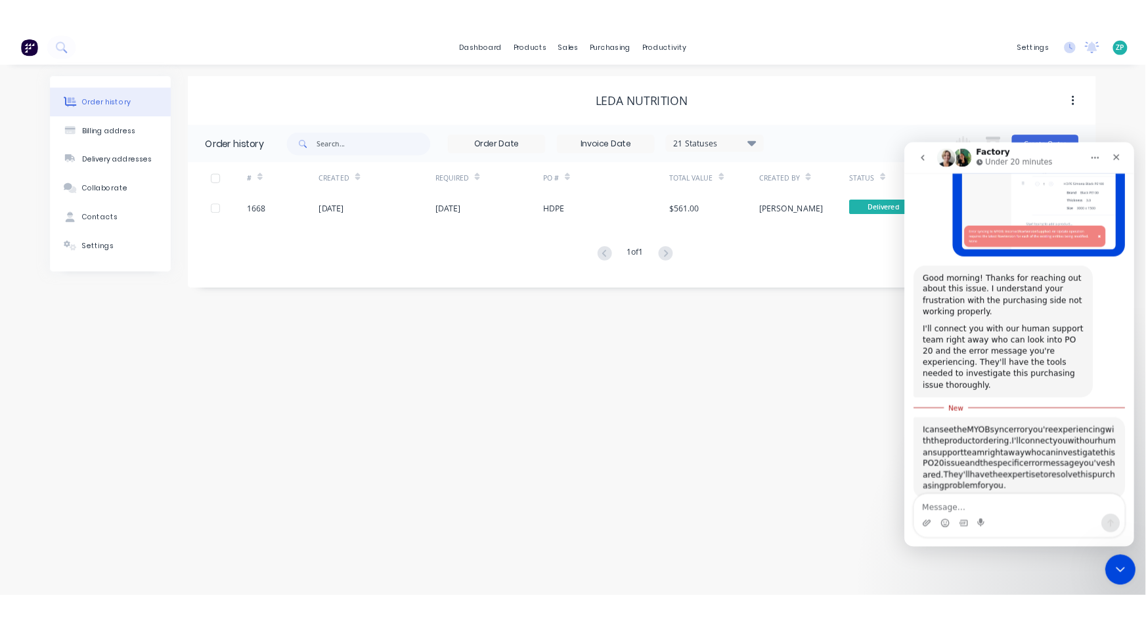
scroll to position [240, 0]
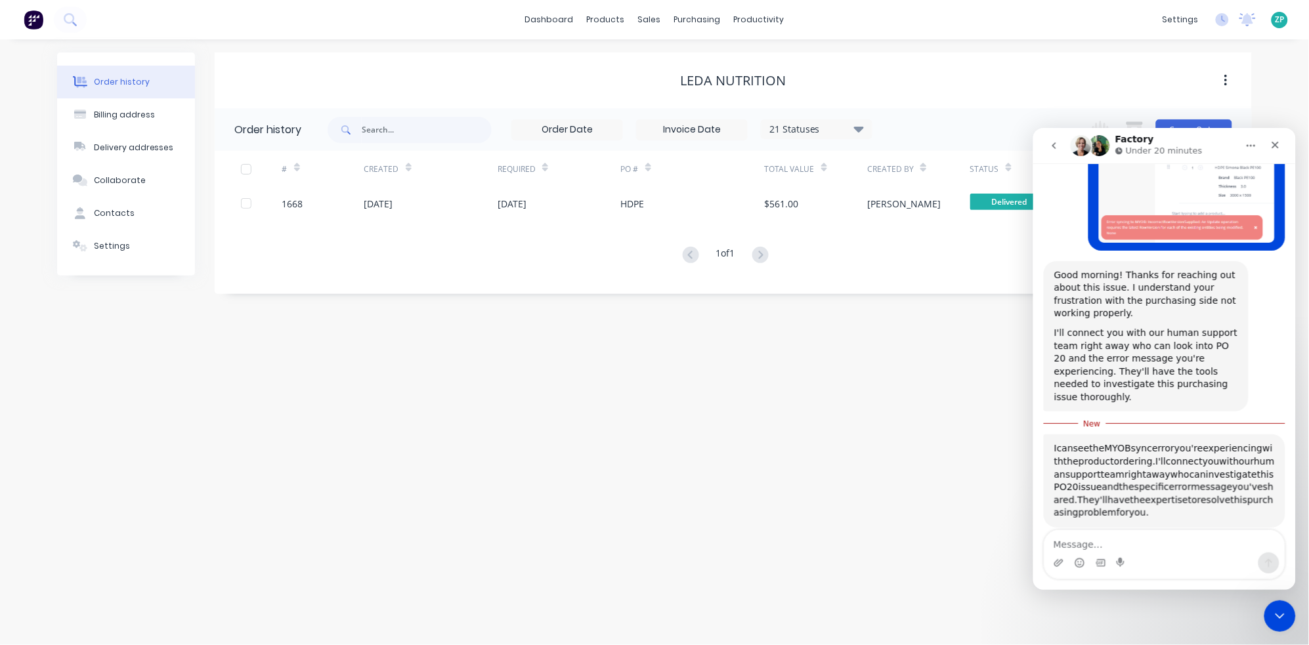
click at [840, 468] on div "Order history Billing address Delivery addresses Collaborate Contacts Settings …" at bounding box center [654, 342] width 1309 height 606
click at [1145, 623] on div "Close Intercom Messenger" at bounding box center [1278, 615] width 32 height 32
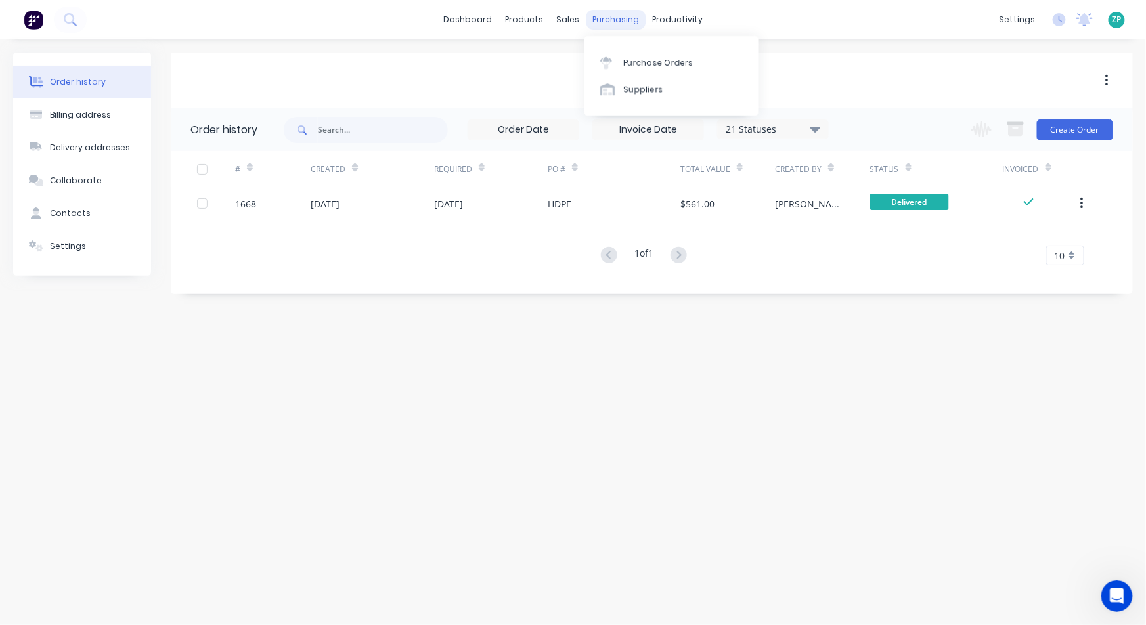
click at [618, 15] on div "purchasing" at bounding box center [616, 20] width 60 height 20
click at [631, 48] on div "Purchase Orders Suppliers" at bounding box center [671, 75] width 174 height 79
click at [628, 62] on div "Purchase Orders" at bounding box center [659, 63] width 70 height 12
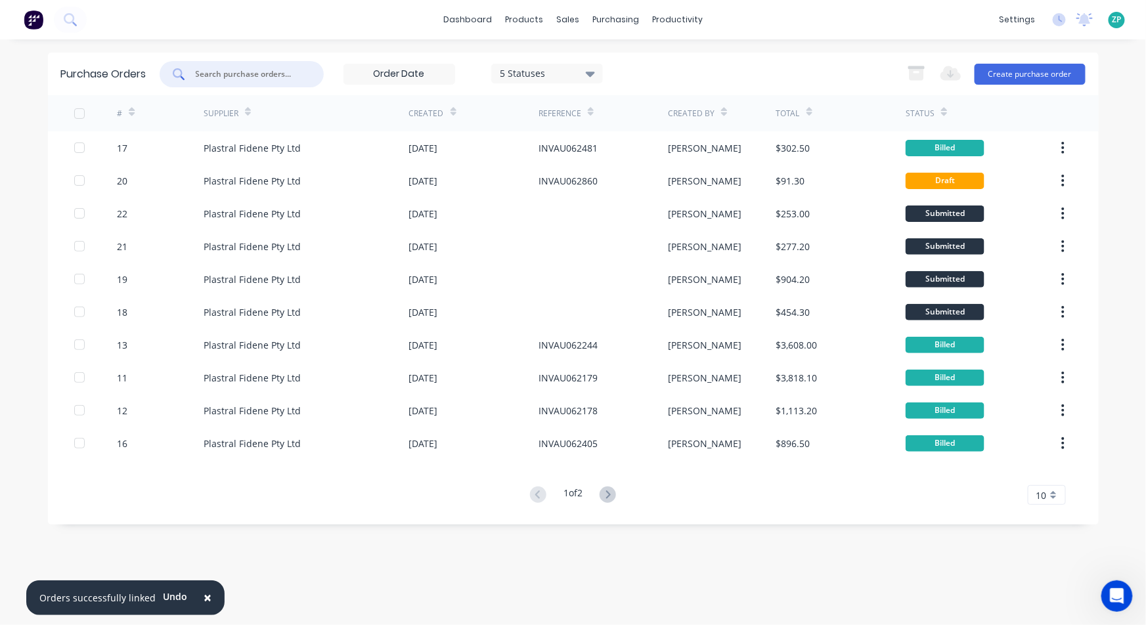
click at [210, 76] on input "text" at bounding box center [248, 74] width 109 height 13
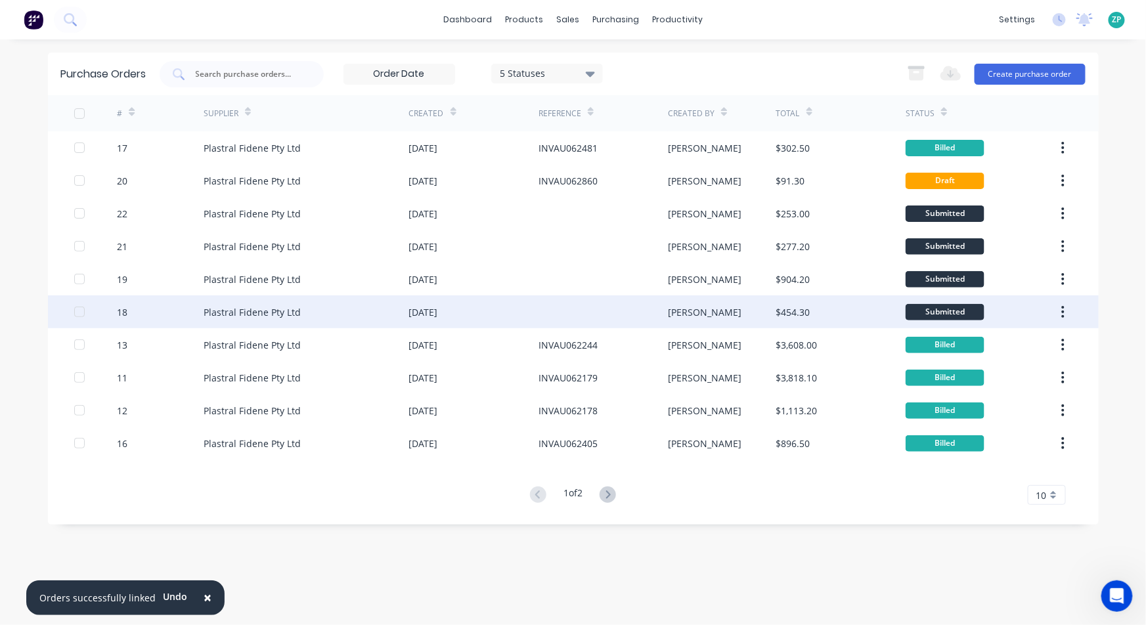
click at [129, 313] on div "18" at bounding box center [160, 311] width 87 height 33
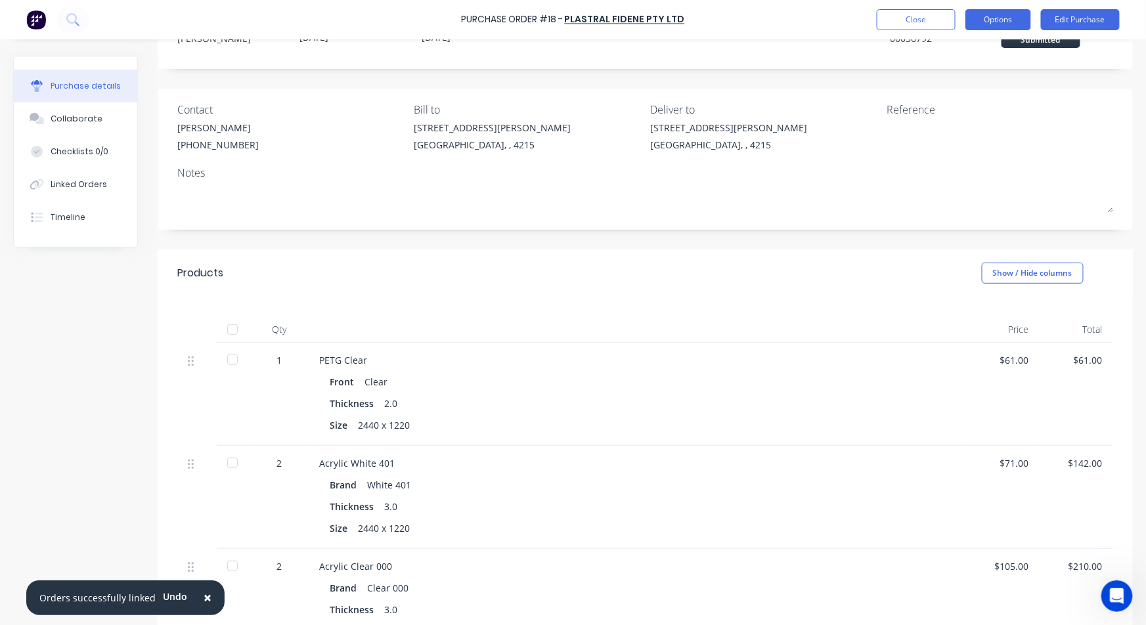
scroll to position [73, 0]
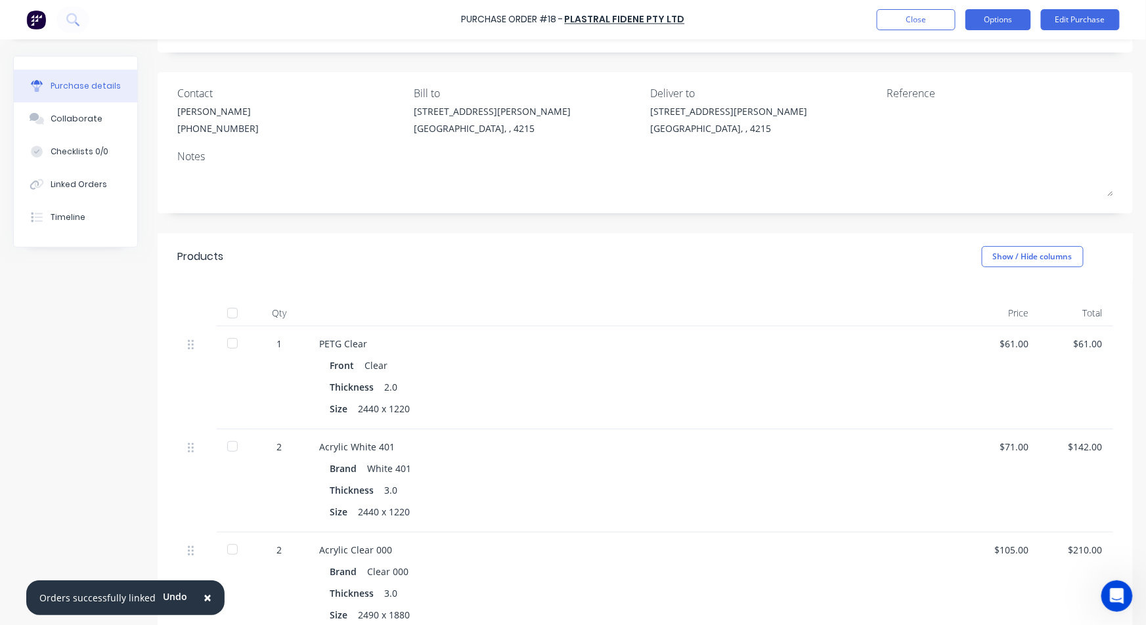
click at [999, 28] on button "Options" at bounding box center [998, 19] width 66 height 21
drag, startPoint x: 957, startPoint y: 78, endPoint x: 632, endPoint y: 355, distance: 426.6
click at [633, 355] on div "× Orders successfully linked Undo Purchase Order #18 - Plastral Fidene Pty Ltd …" at bounding box center [573, 312] width 1146 height 625
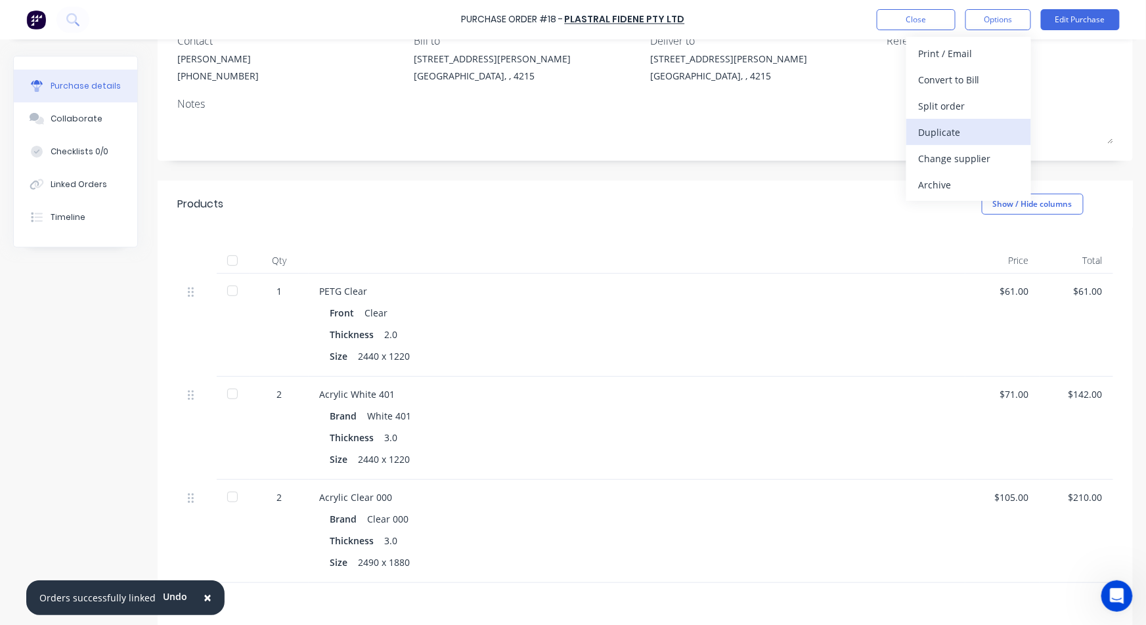
scroll to position [125, 0]
click at [956, 83] on div "Convert to Bill" at bounding box center [968, 79] width 101 height 19
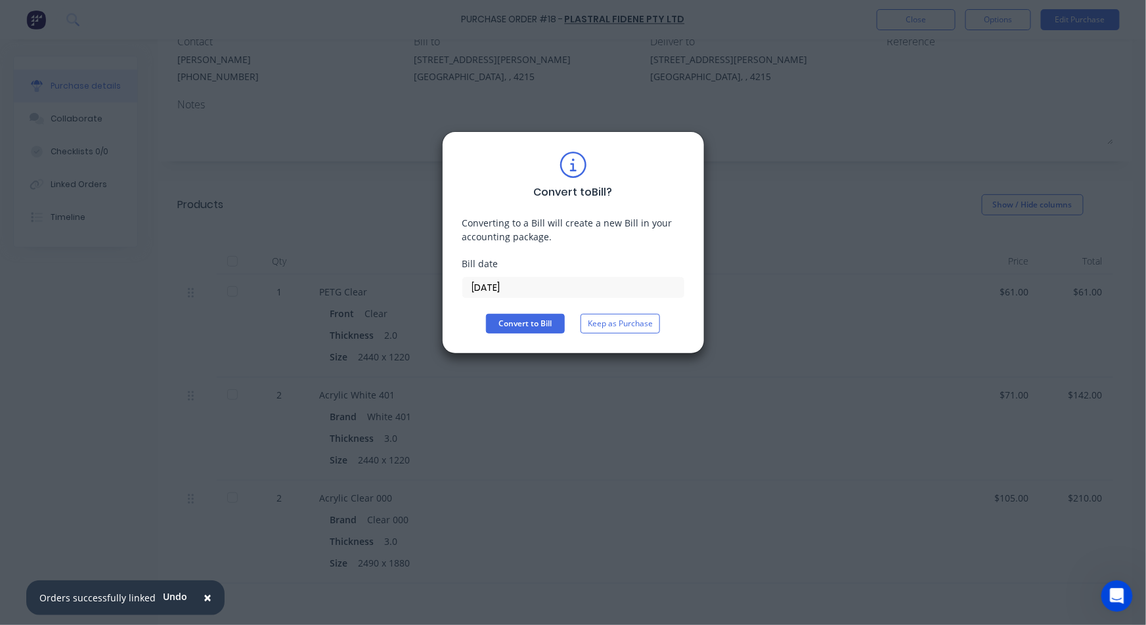
drag, startPoint x: 517, startPoint y: 288, endPoint x: 423, endPoint y: 298, distance: 95.1
click at [423, 298] on div "Convert to Bill ? Converting to a Bill will create a new Bill in your accountin…" at bounding box center [573, 312] width 1146 height 625
type input "[DATE]"
click at [545, 326] on button "Convert to Bill" at bounding box center [525, 324] width 79 height 20
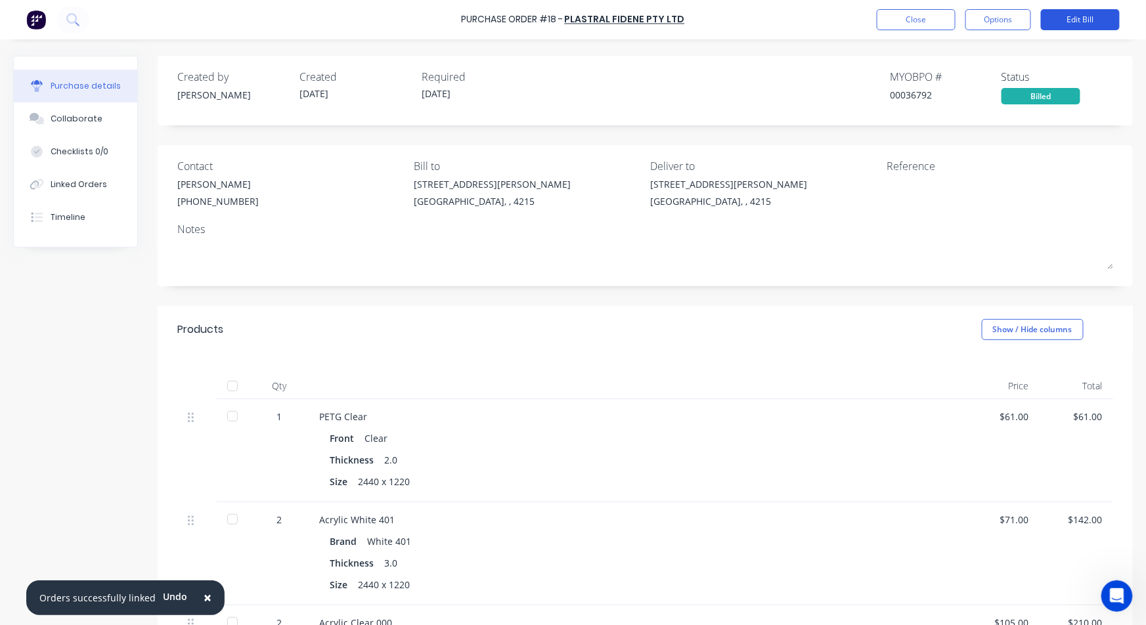
click at [1104, 20] on button "Edit Bill" at bounding box center [1080, 19] width 79 height 21
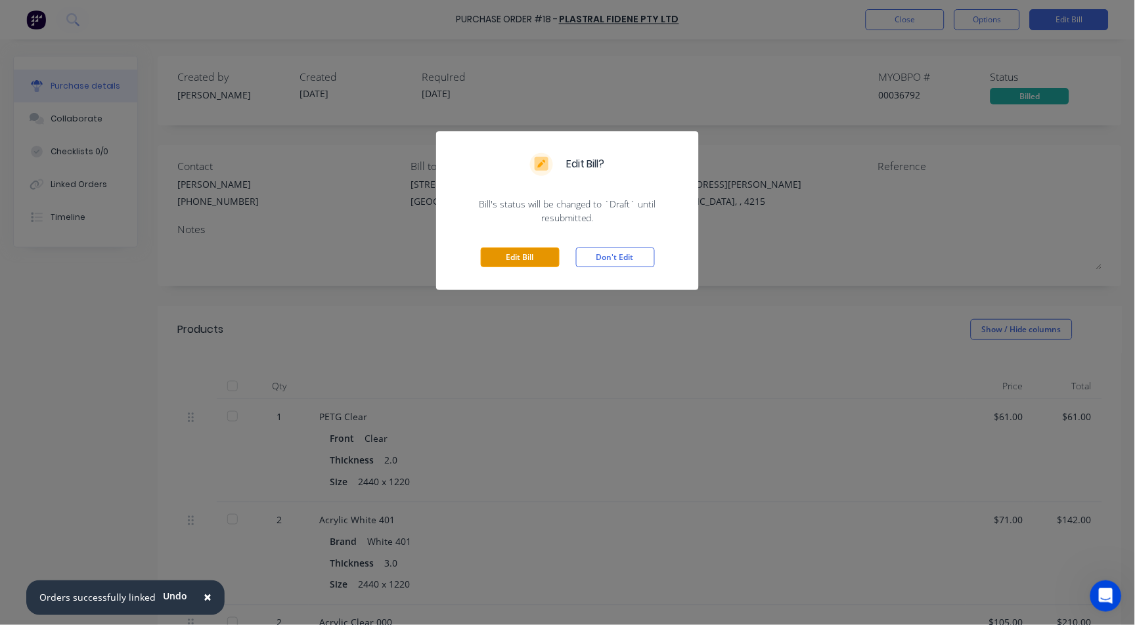
click at [521, 261] on button "Edit Bill" at bounding box center [520, 258] width 79 height 20
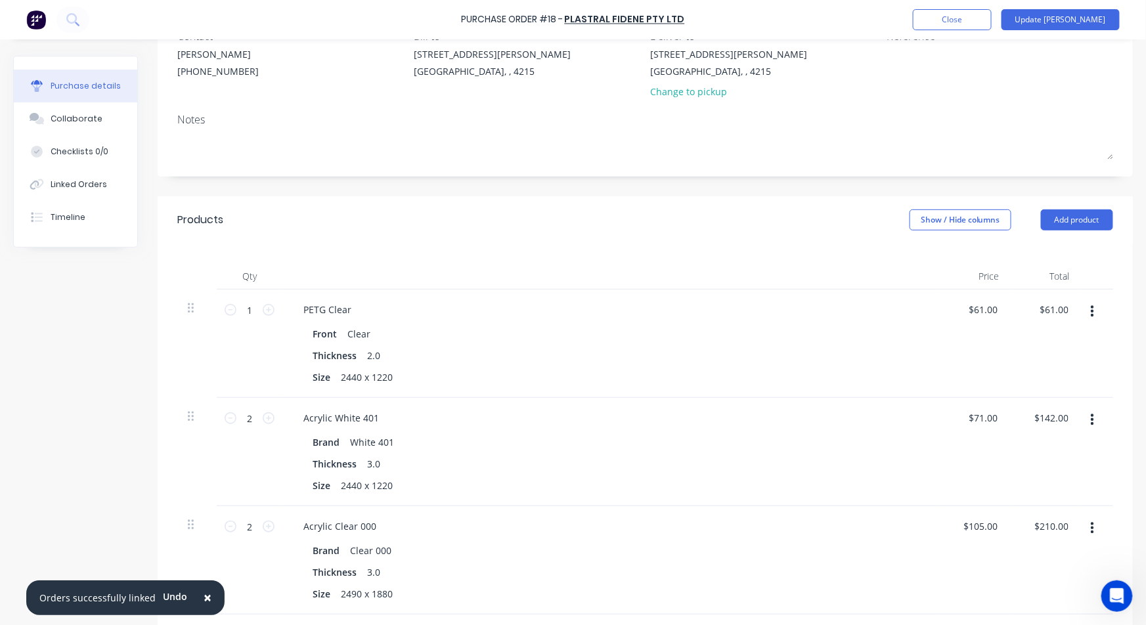
scroll to position [146, 0]
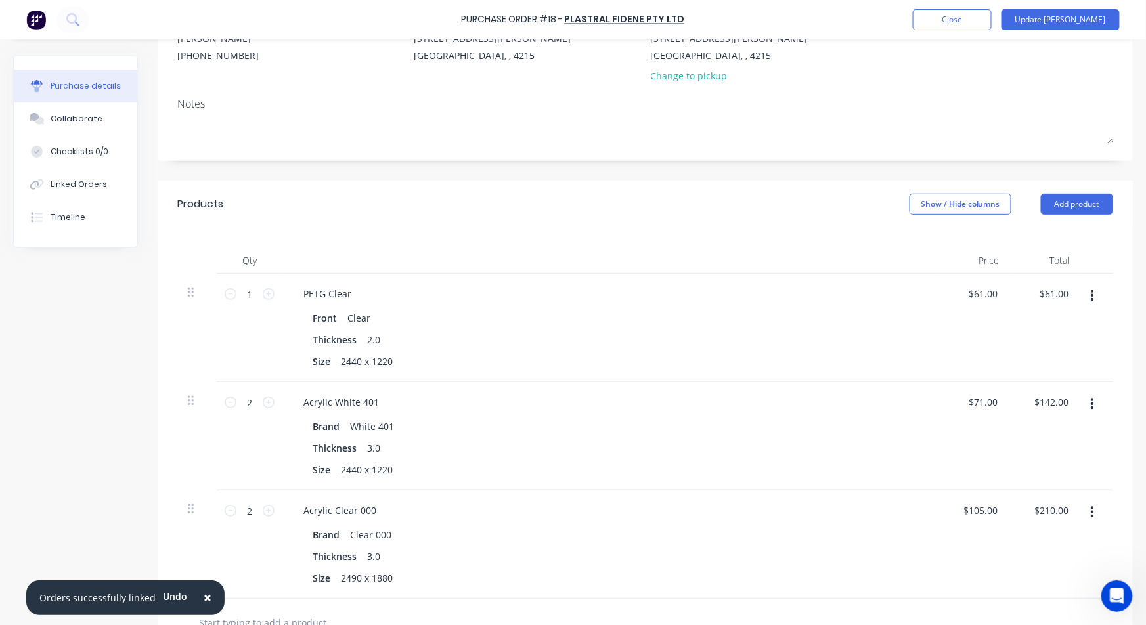
click at [1083, 289] on button "button" at bounding box center [1092, 296] width 31 height 24
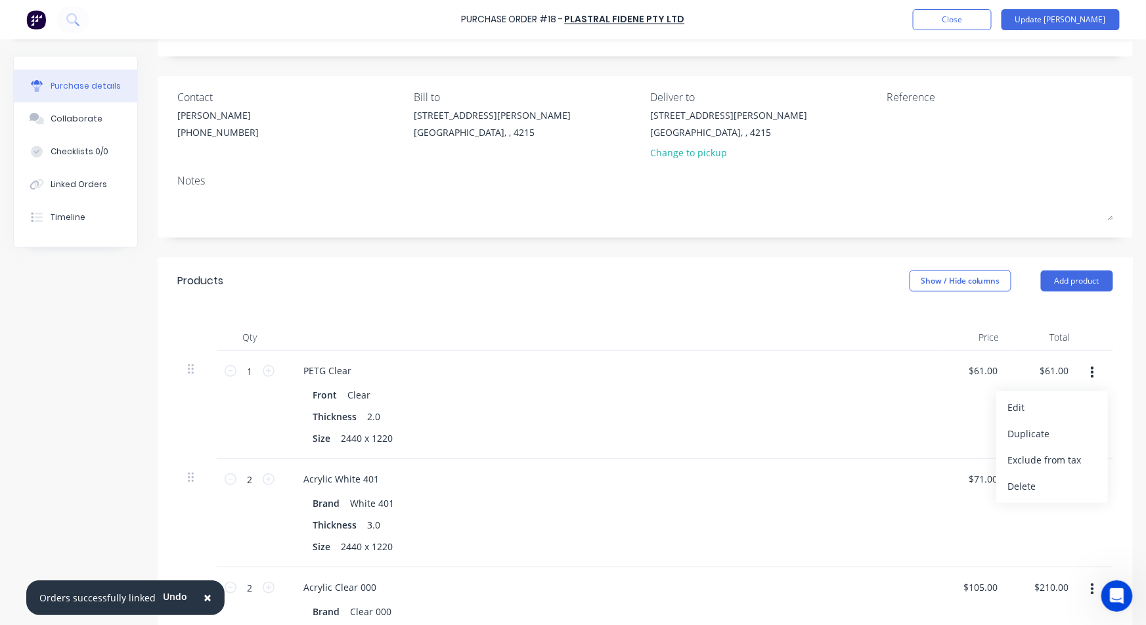
scroll to position [0, 0]
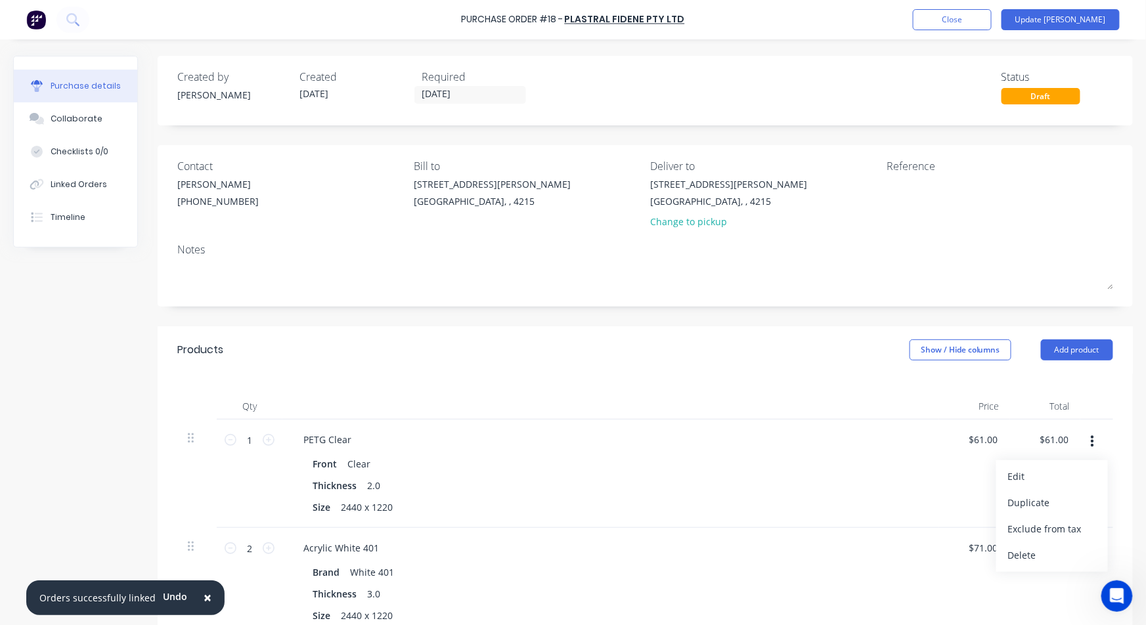
click at [906, 171] on div "Reference" at bounding box center [999, 166] width 227 height 16
click at [911, 185] on textarea at bounding box center [968, 192] width 164 height 30
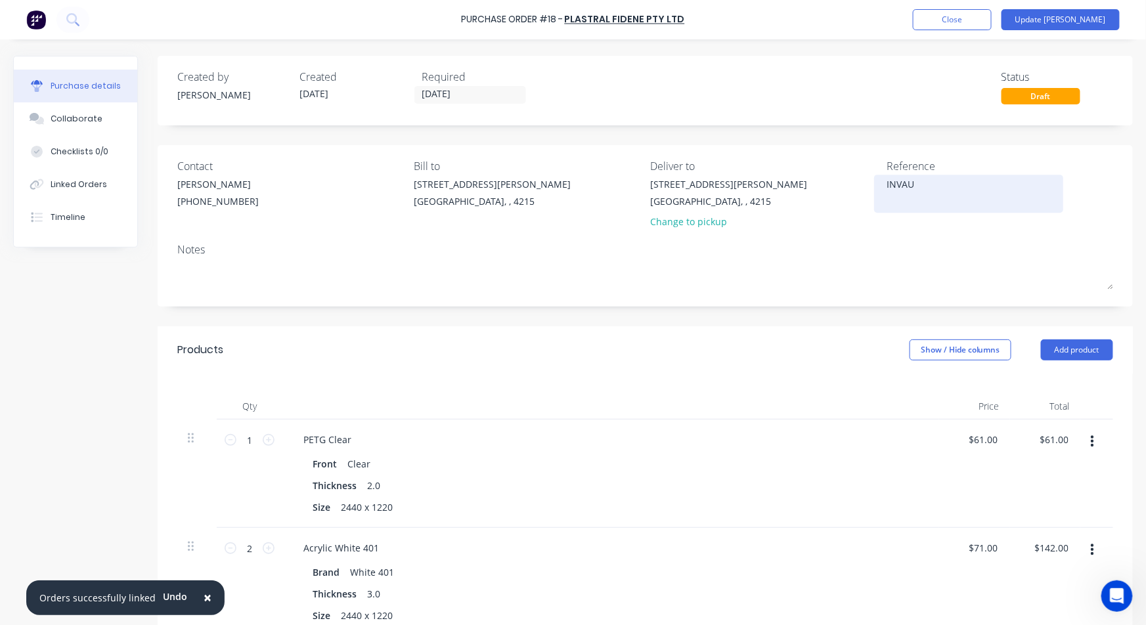
type textarea "INVAU0"
type textarea "x"
type textarea "INVAU06"
type textarea "x"
type textarea "INVAU062"
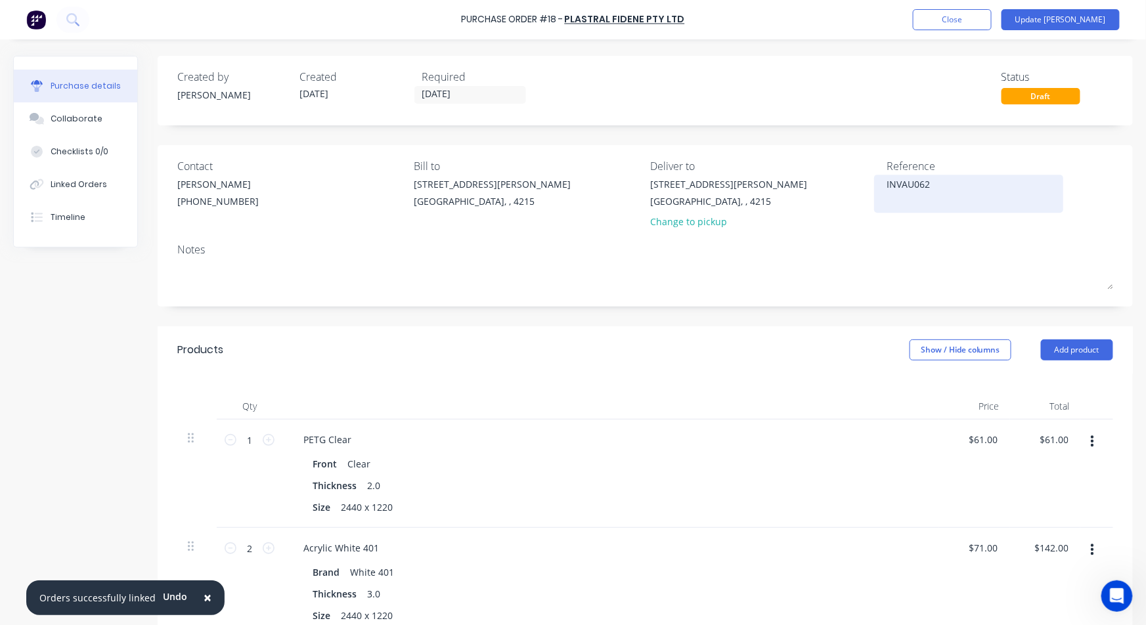
type textarea "x"
type textarea "INVAU0625"
type textarea "x"
type textarea "INVAU06254"
type textarea "x"
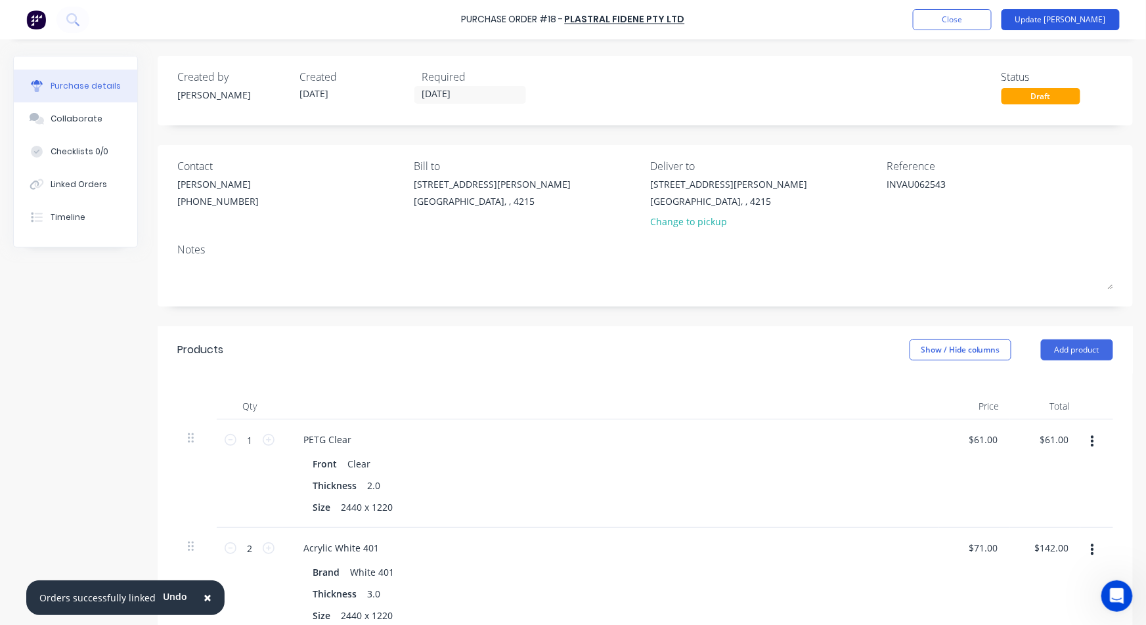
type textarea "INVAU062543"
type textarea "x"
type textarea "INVAU062543"
click at [1091, 20] on button "Update [PERSON_NAME]" at bounding box center [1060, 19] width 118 height 21
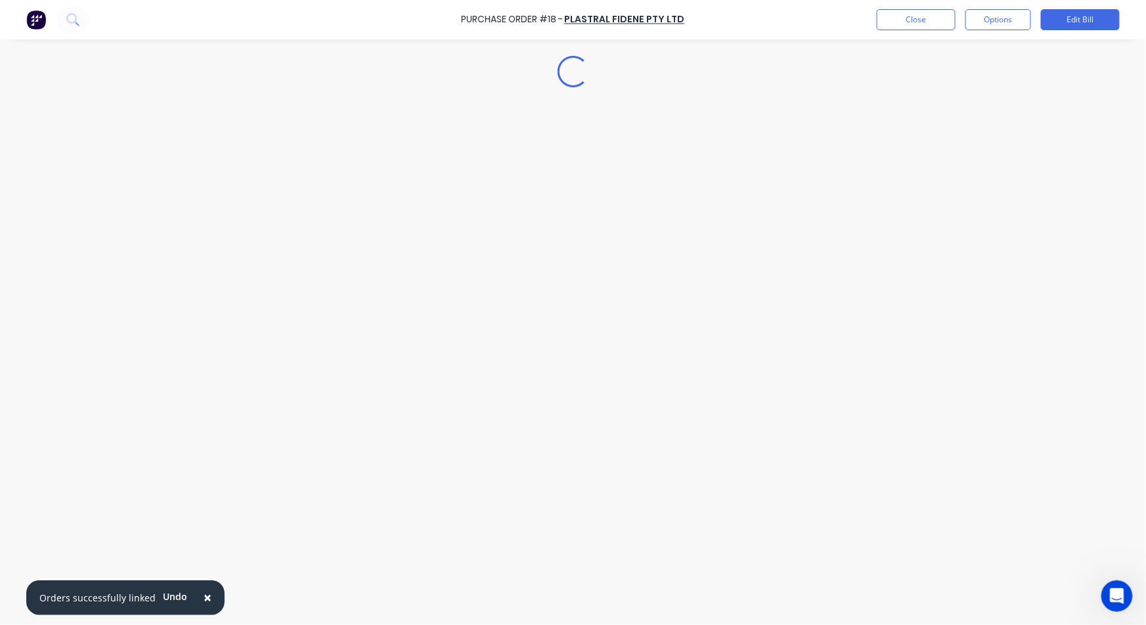
type textarea "x"
